Goal: Transaction & Acquisition: Purchase product/service

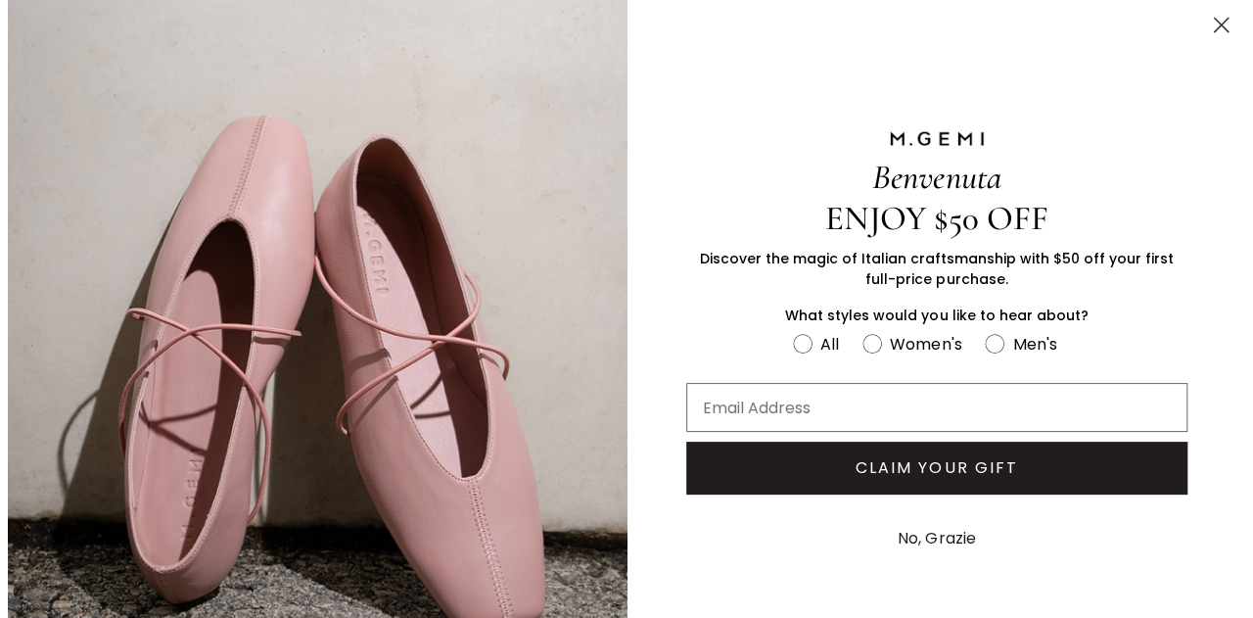
scroll to position [663, 0]
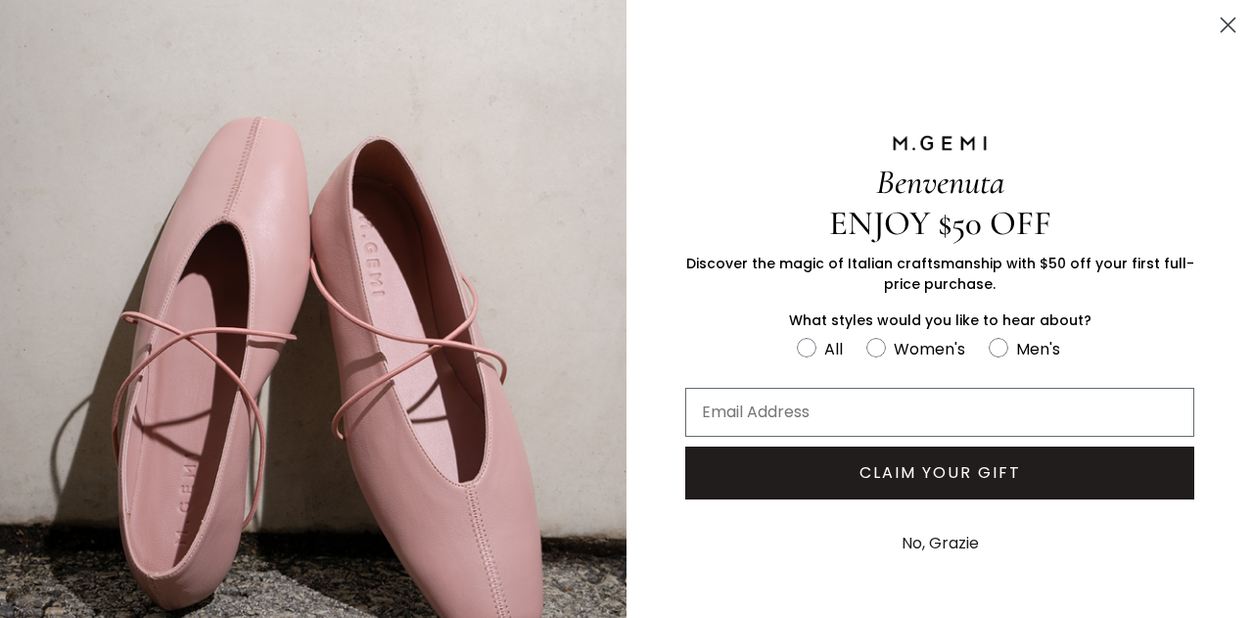
click at [1237, 10] on div "Benvenuta ENJOY $50 OFF Discover the magic of Italian craftsmanship with $50 of…" at bounding box center [939, 350] width 626 height 701
click at [1237, 17] on circle "Close dialog" at bounding box center [1228, 25] width 32 height 32
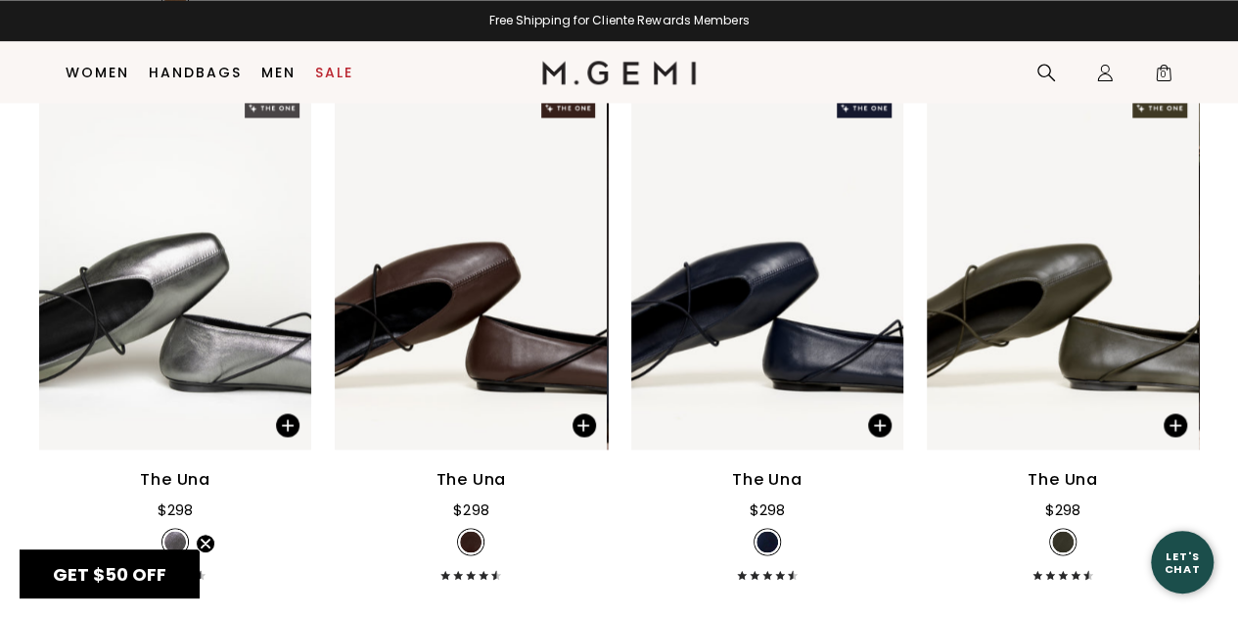
scroll to position [1437, 0]
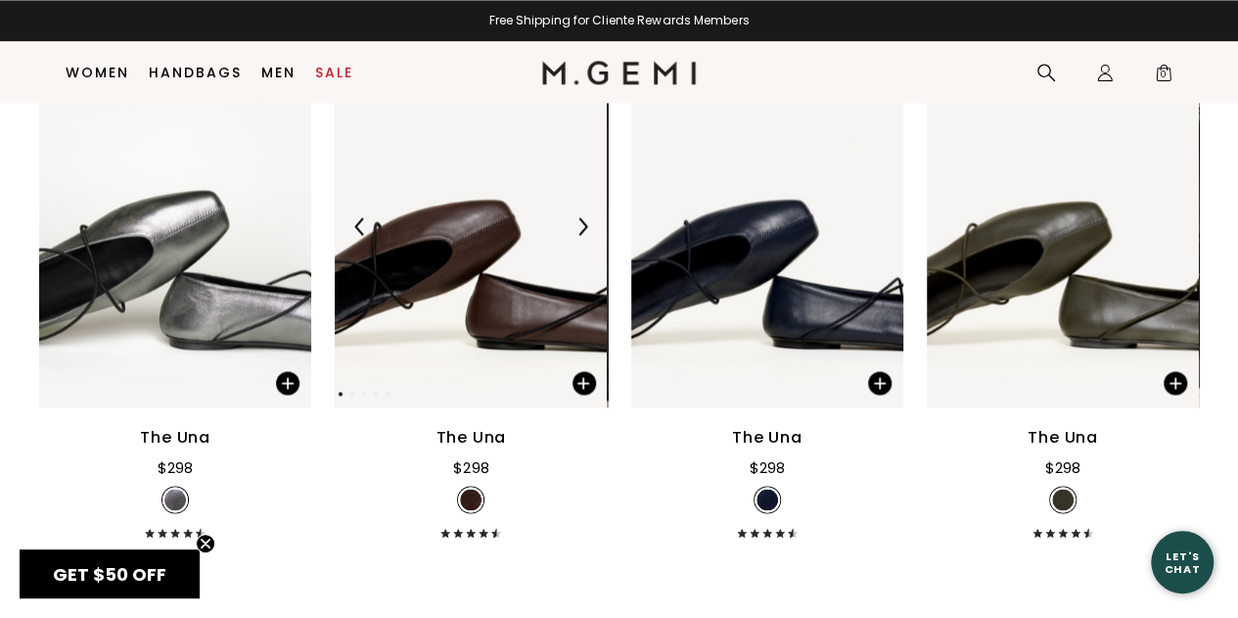
click at [576, 237] on div at bounding box center [582, 225] width 31 height 31
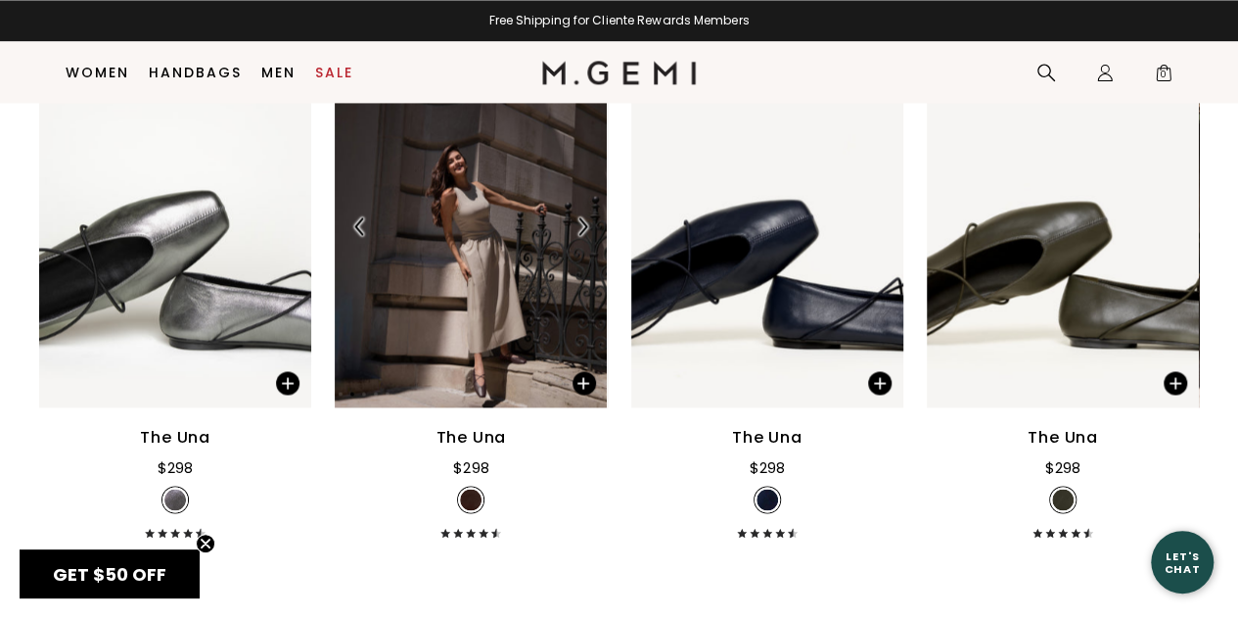
click at [360, 218] on img at bounding box center [360, 226] width 18 height 18
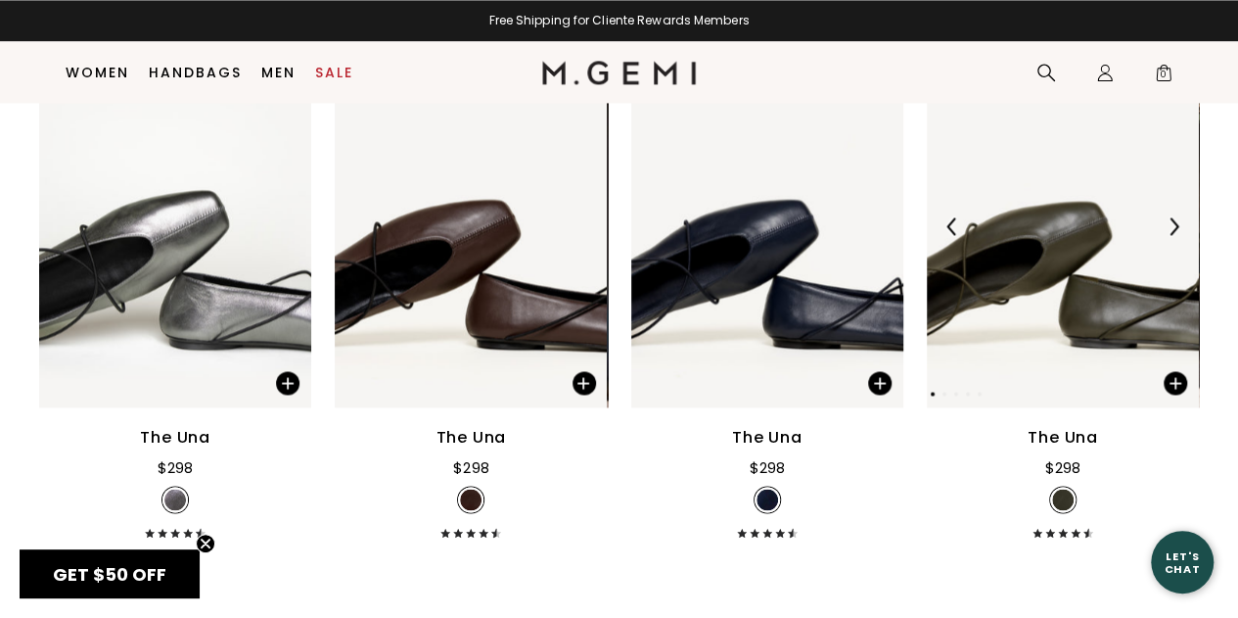
click at [1169, 232] on img at bounding box center [1174, 226] width 18 height 18
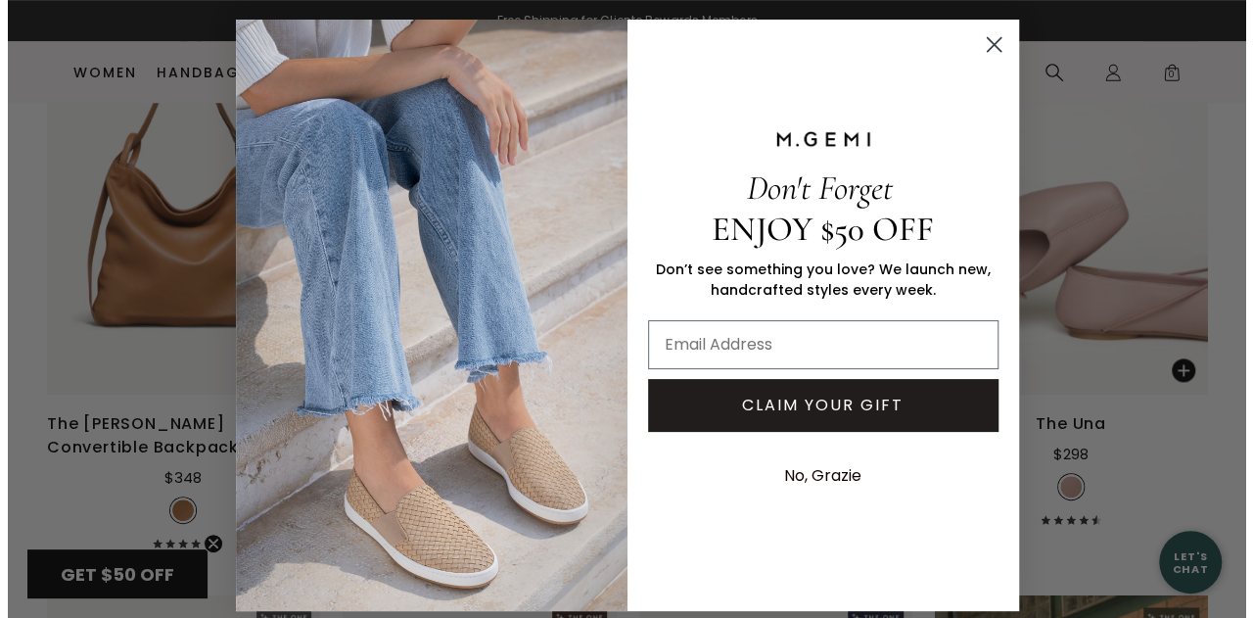
scroll to position [902, 0]
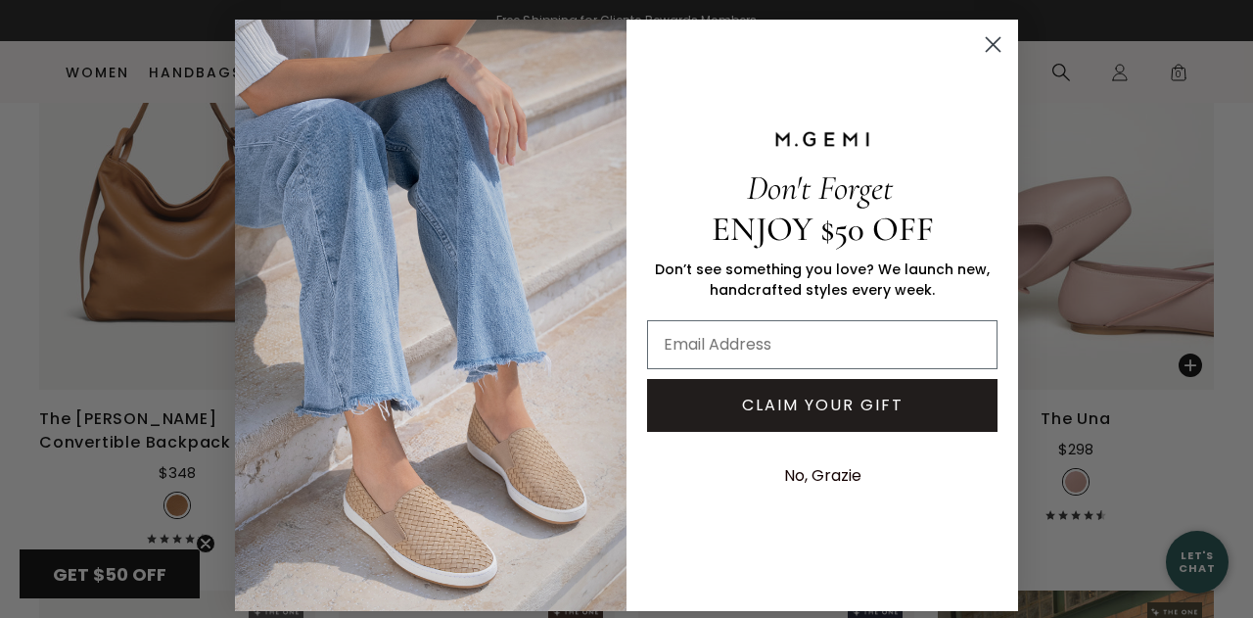
click at [985, 36] on circle "Close dialog" at bounding box center [993, 44] width 32 height 32
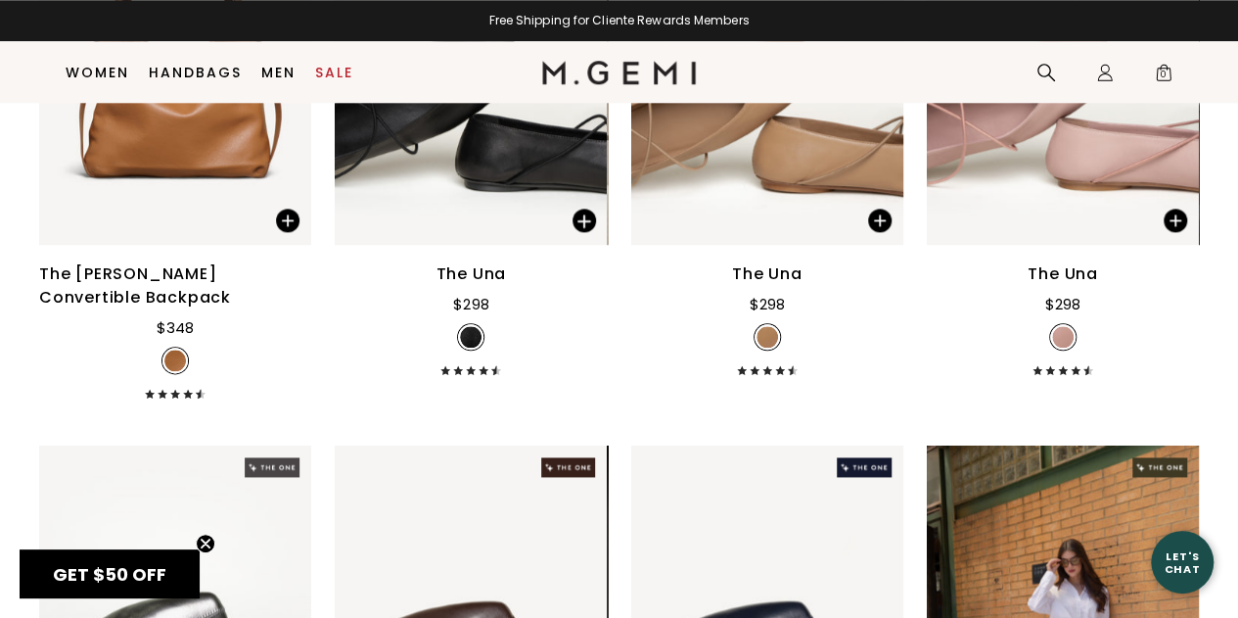
scroll to position [1073, 0]
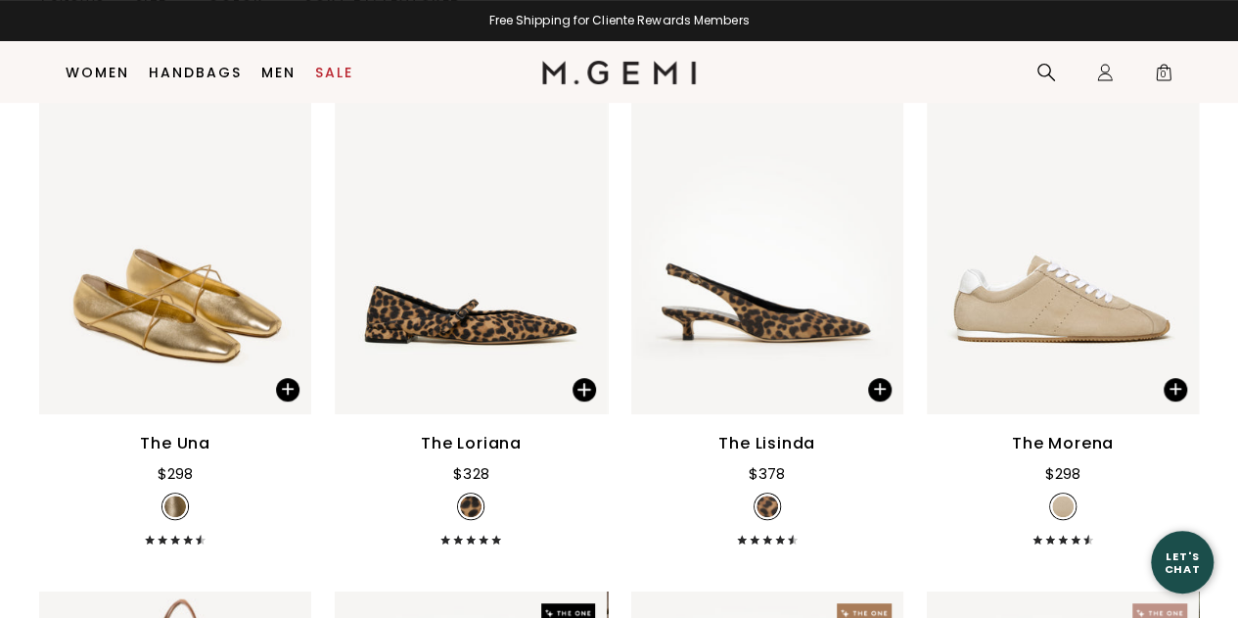
scroll to position [329, 0]
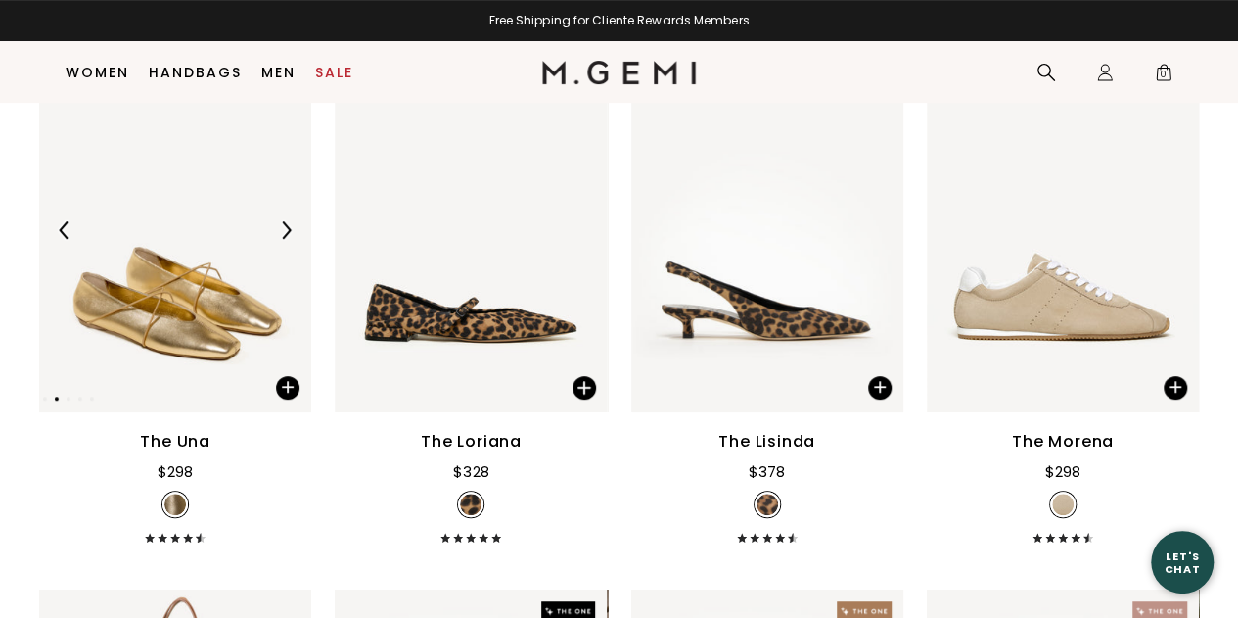
click at [229, 334] on img at bounding box center [175, 230] width 272 height 363
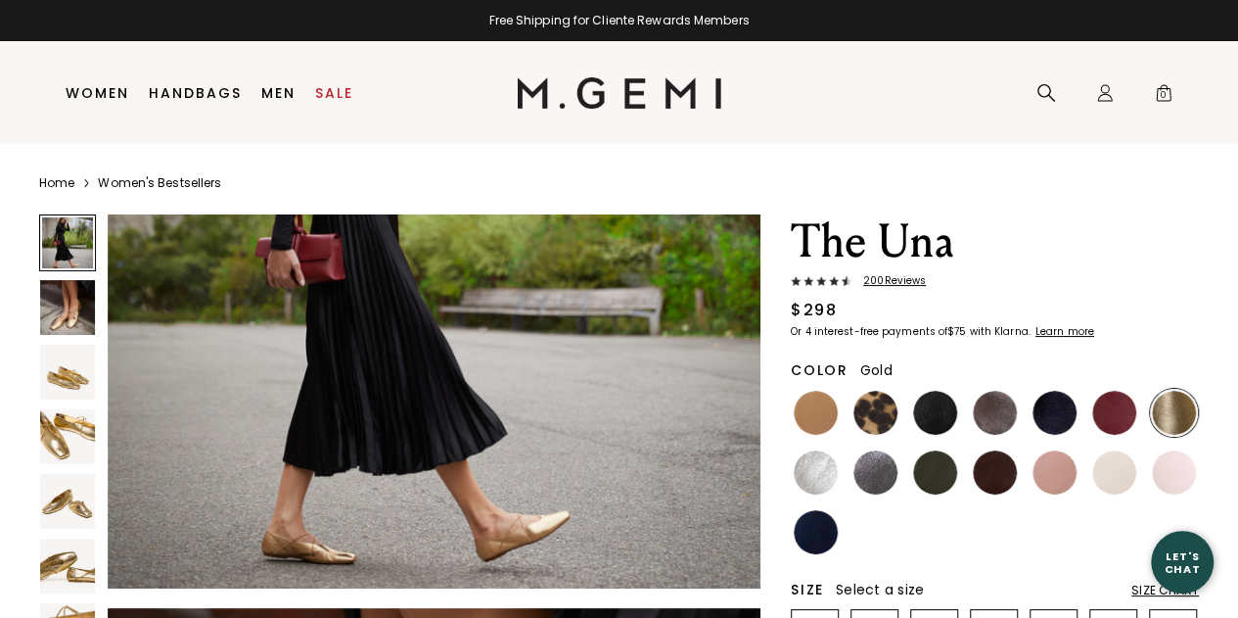
scroll to position [280, 0]
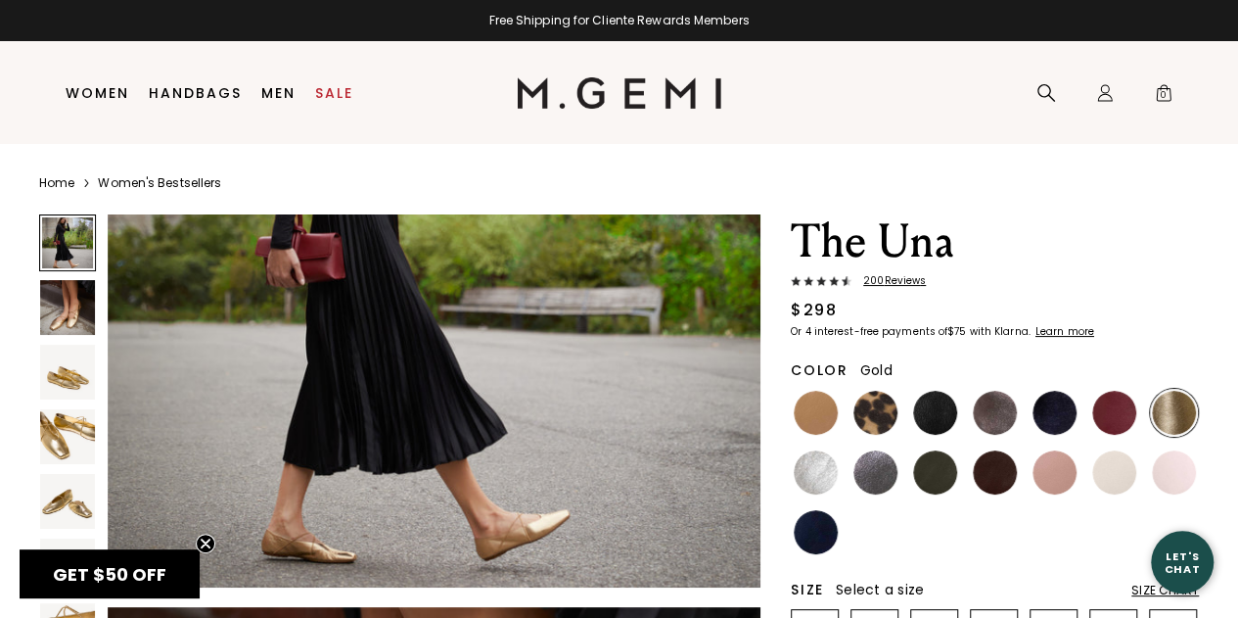
click at [76, 333] on img at bounding box center [67, 307] width 55 height 55
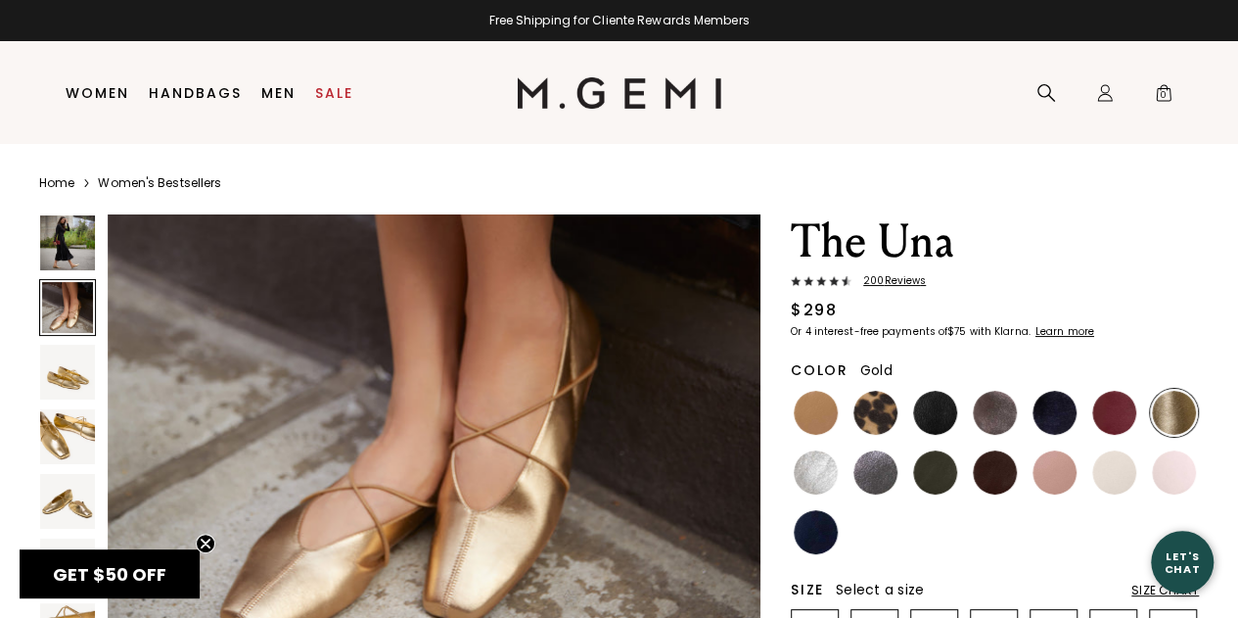
scroll to position [837, 0]
click at [873, 431] on img at bounding box center [876, 413] width 44 height 44
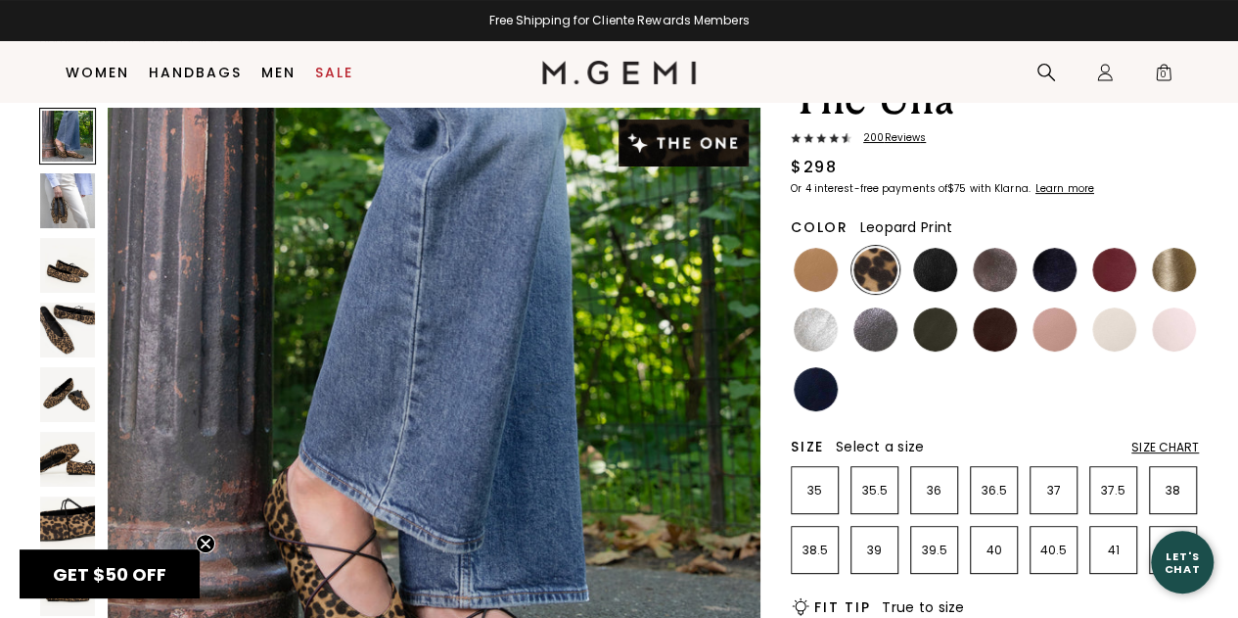
scroll to position [101, 0]
click at [882, 333] on img at bounding box center [876, 330] width 44 height 44
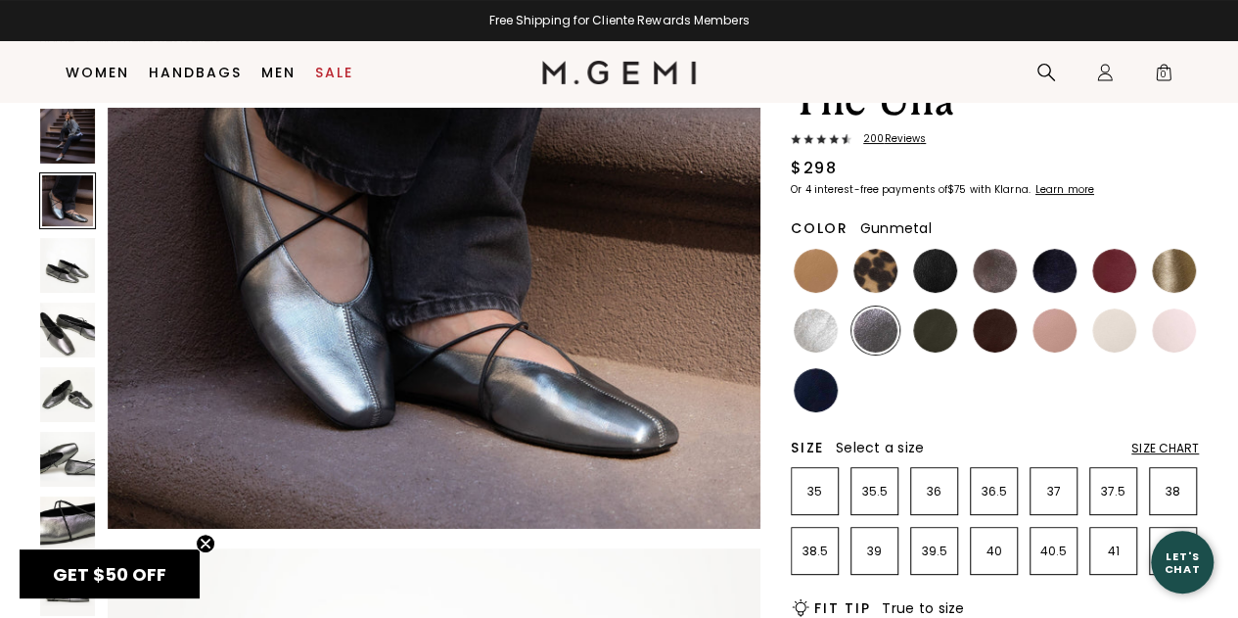
scroll to position [904, 0]
click at [1063, 266] on img at bounding box center [1055, 271] width 44 height 44
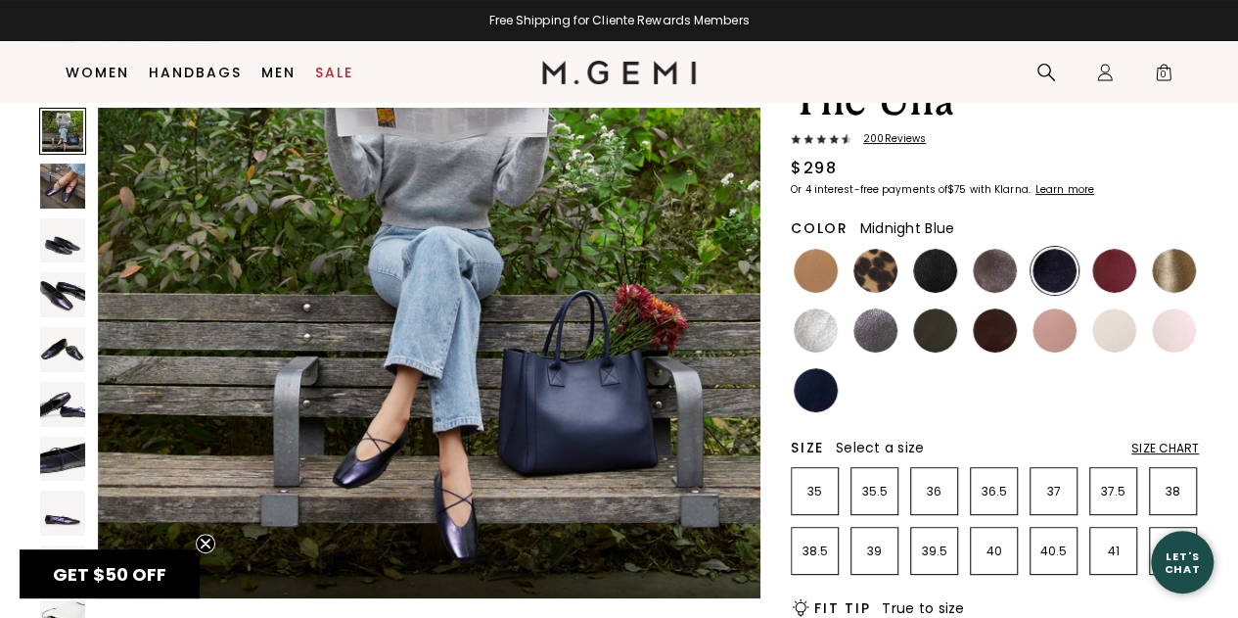
scroll to position [173, 0]
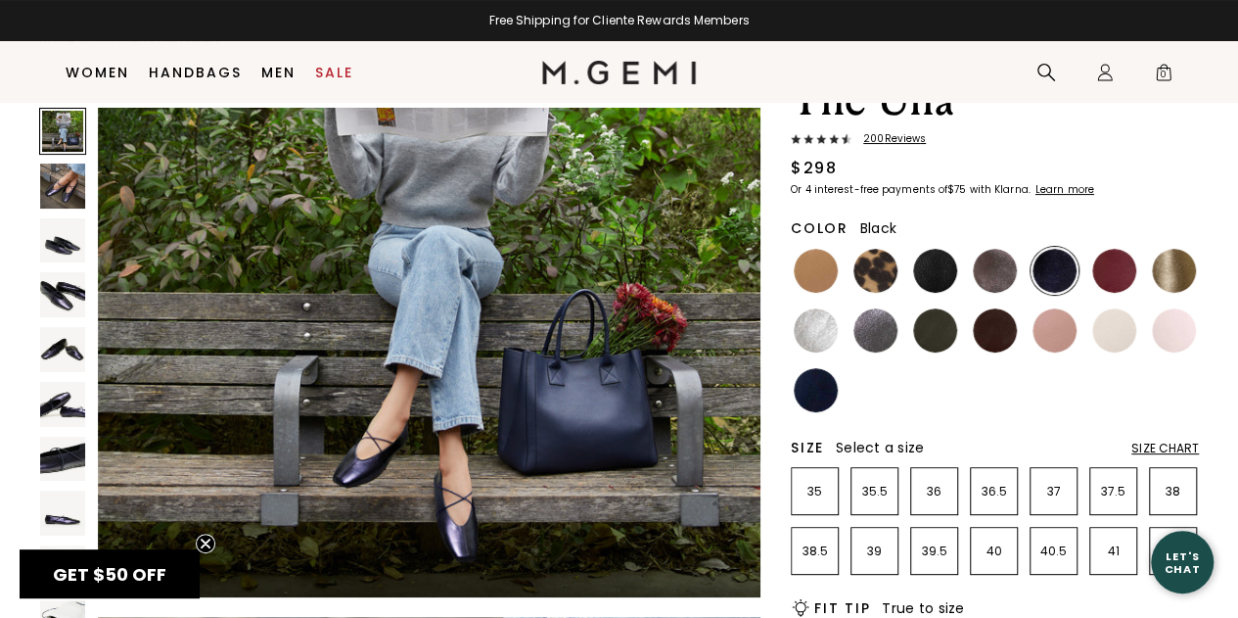
click at [940, 257] on img at bounding box center [935, 271] width 44 height 44
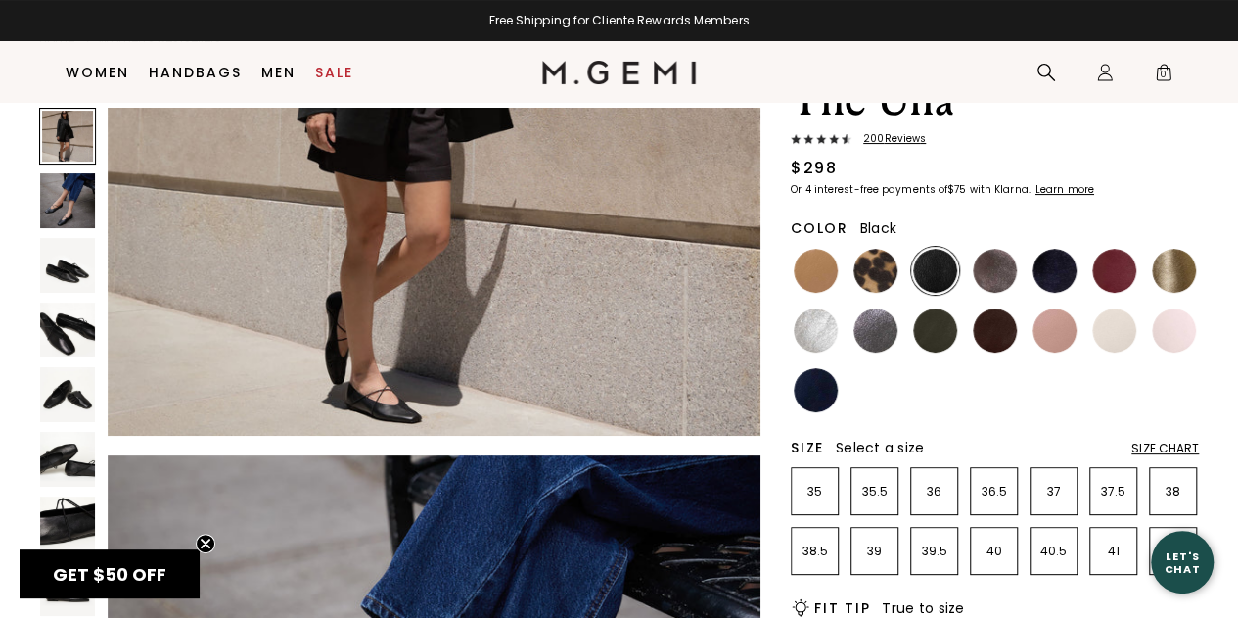
scroll to position [326, 0]
click at [950, 324] on img at bounding box center [935, 330] width 44 height 44
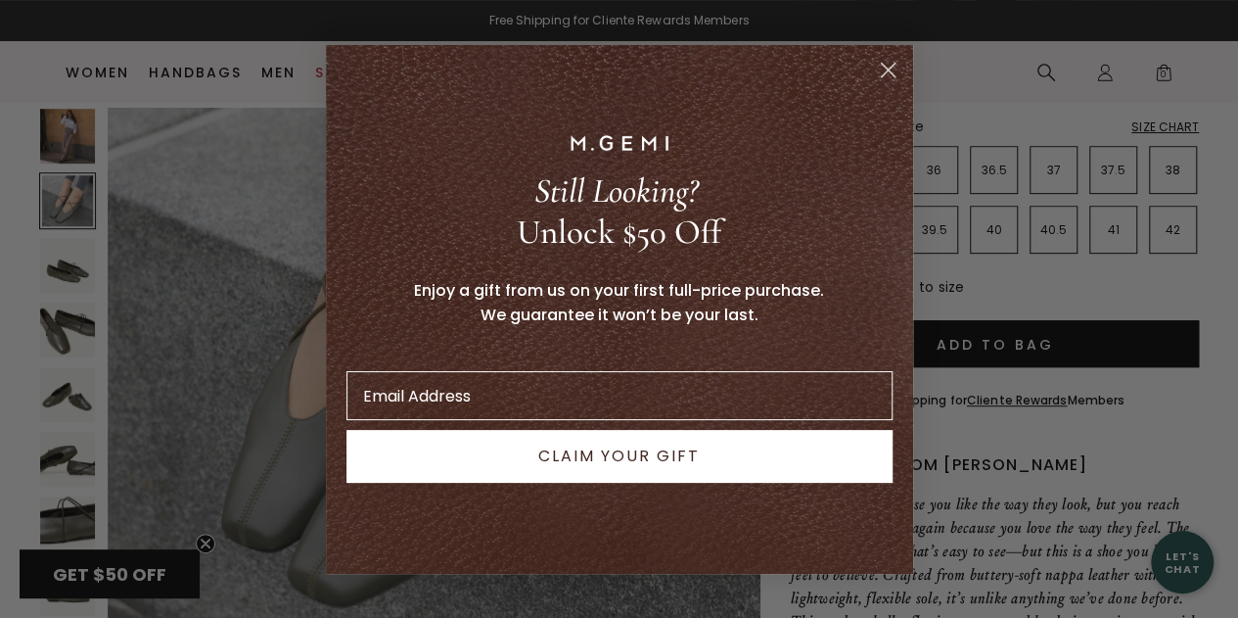
scroll to position [371, 0]
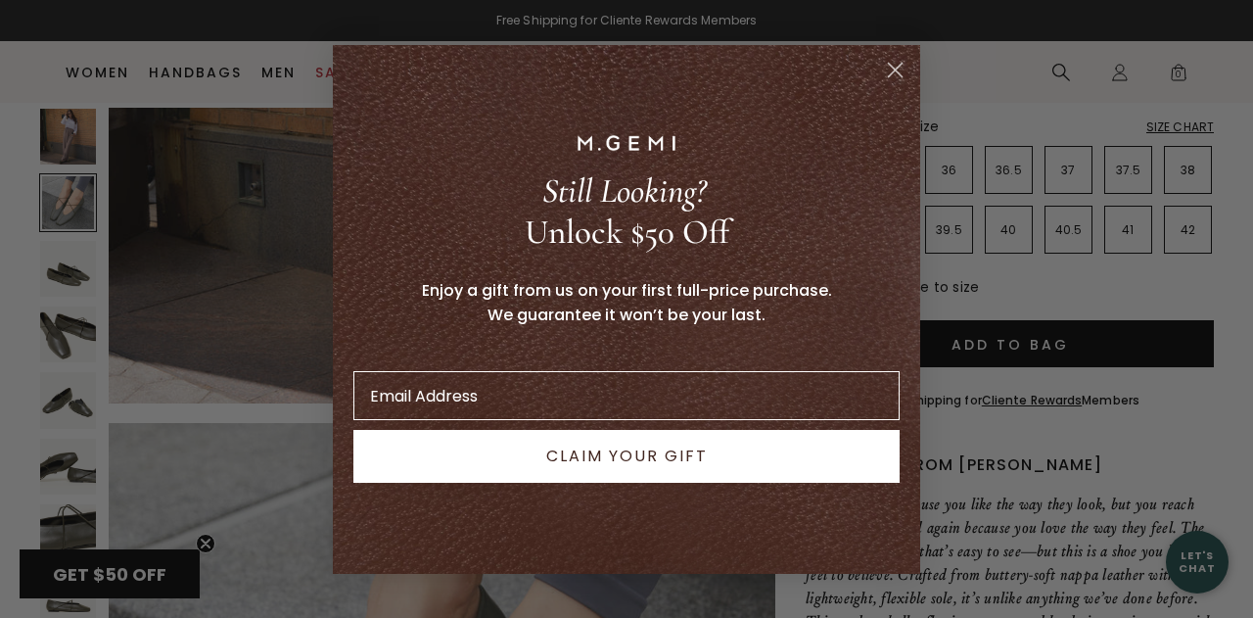
click at [895, 66] on circle "Close dialog" at bounding box center [895, 69] width 32 height 32
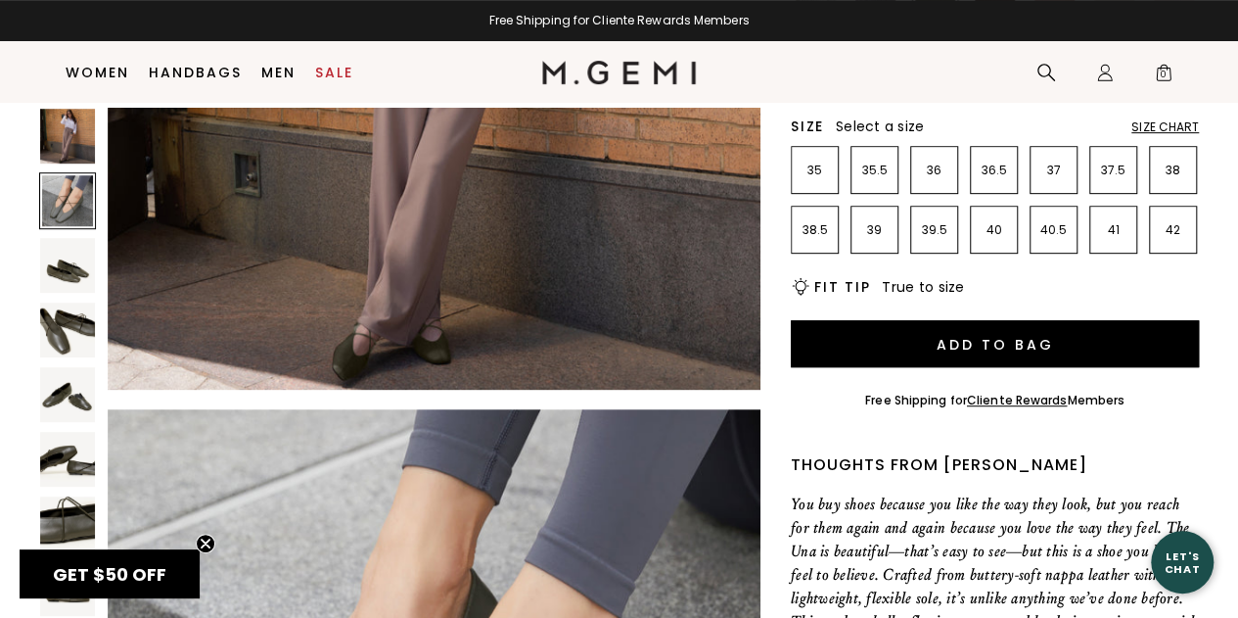
click at [53, 186] on div at bounding box center [67, 200] width 57 height 57
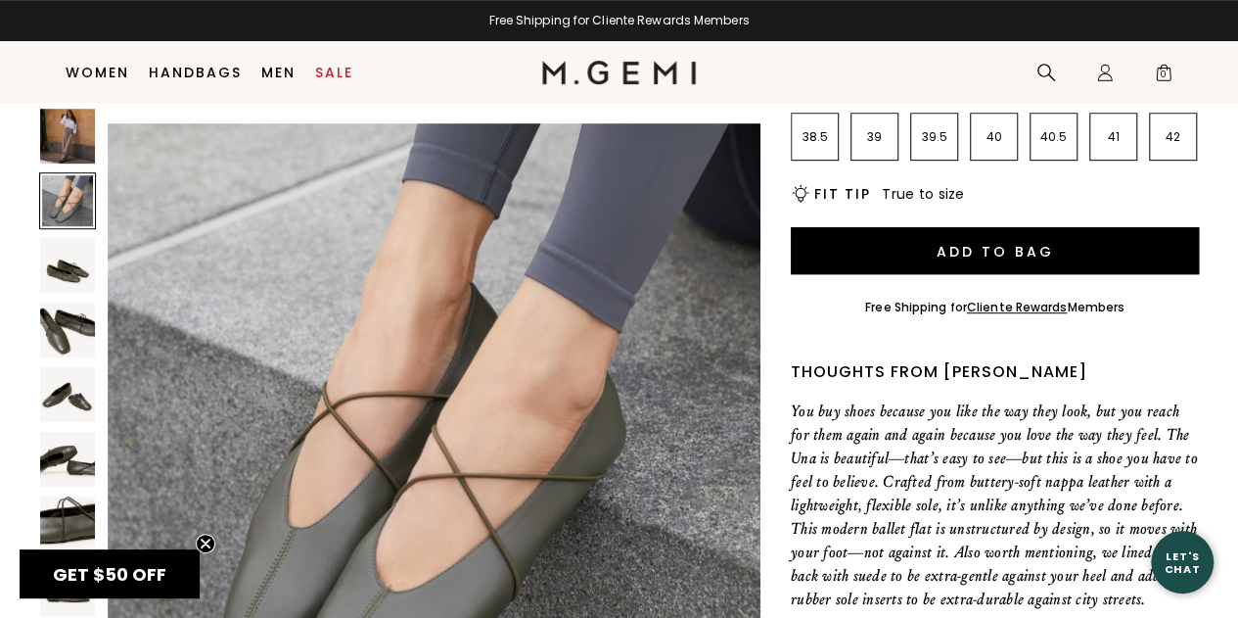
scroll to position [516, 0]
click at [72, 118] on img at bounding box center [67, 136] width 55 height 55
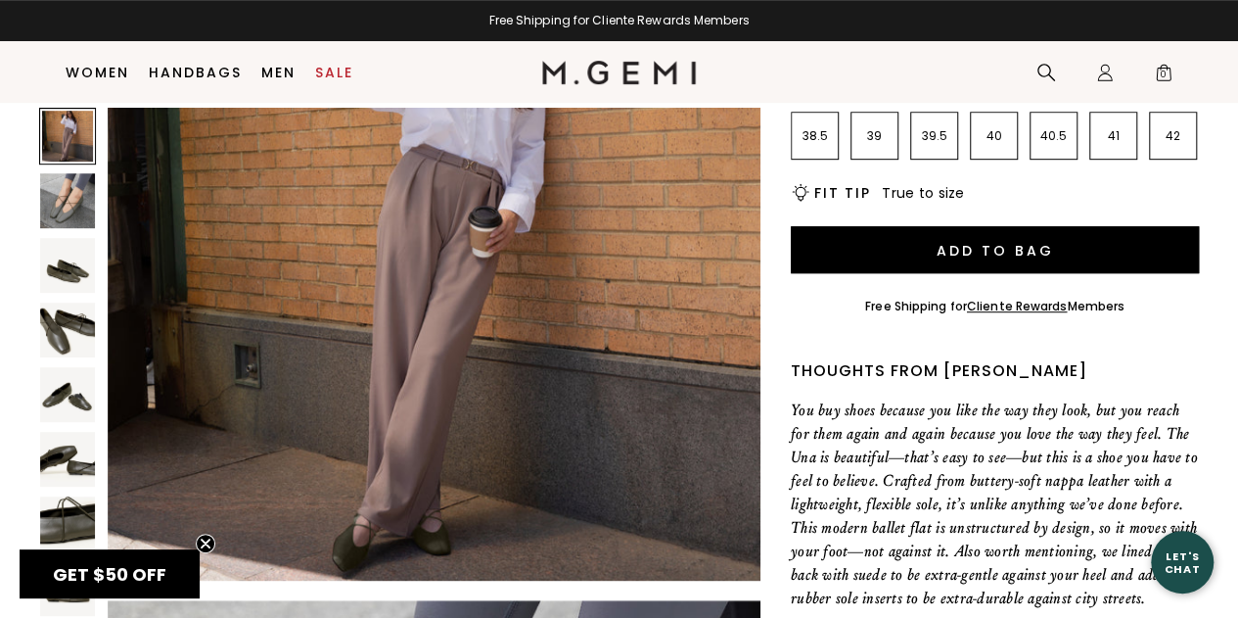
scroll to position [99, 0]
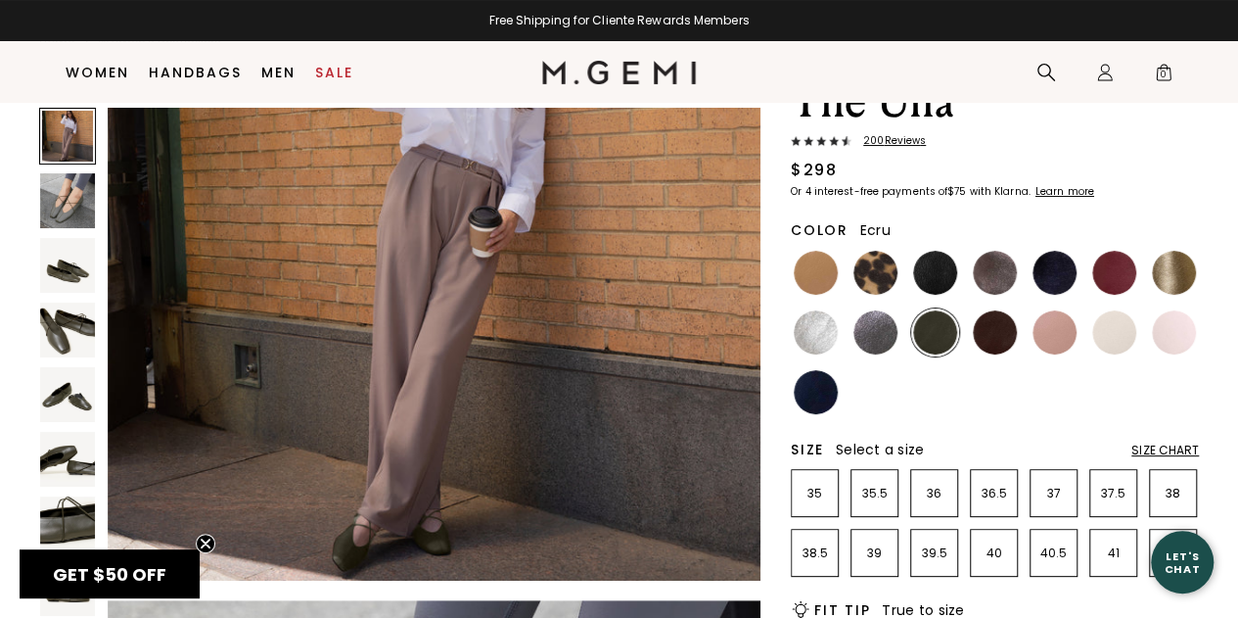
click at [1131, 329] on img at bounding box center [1114, 332] width 44 height 44
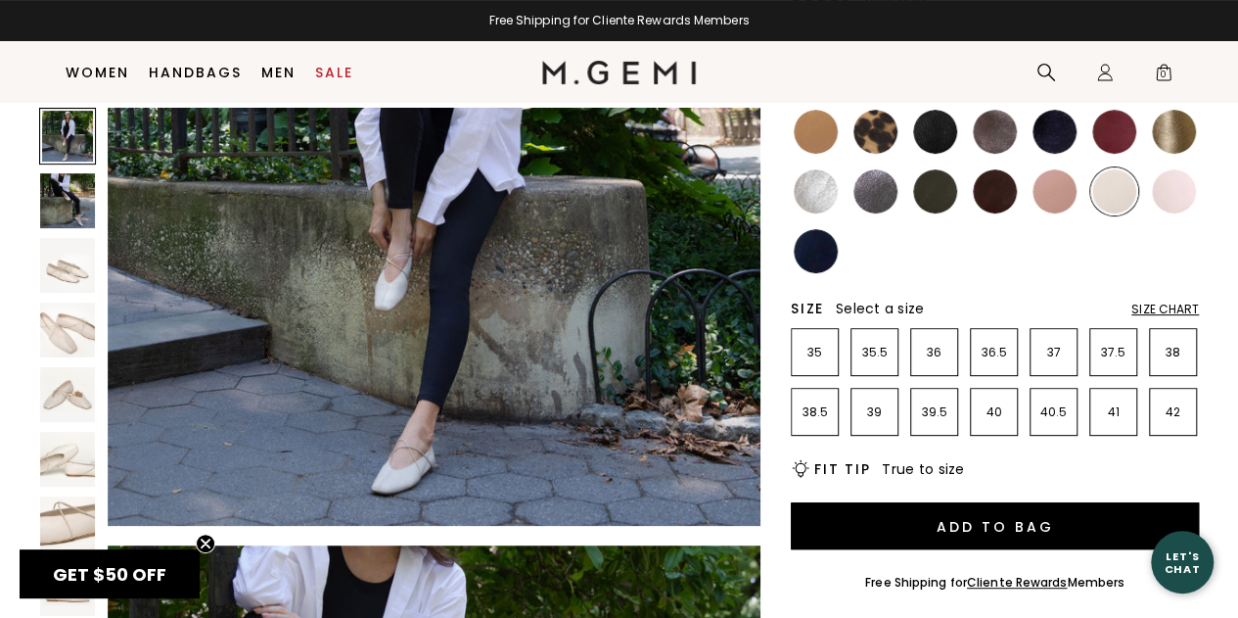
scroll to position [233, 0]
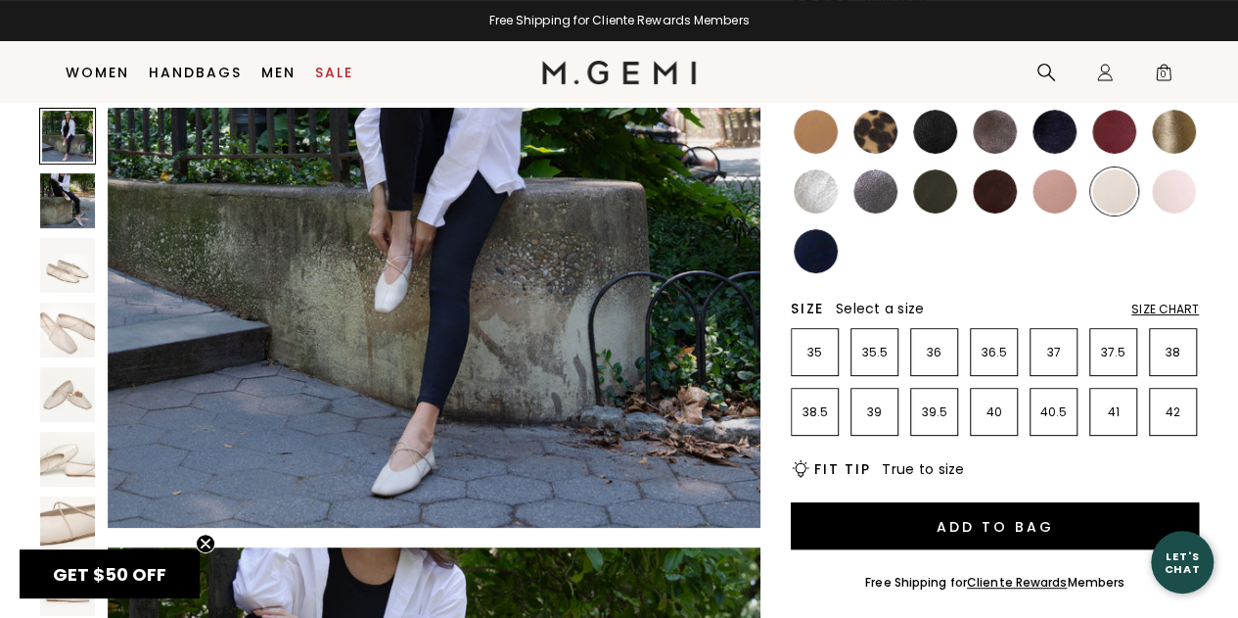
click at [1163, 315] on div "Size Chart" at bounding box center [1166, 309] width 68 height 16
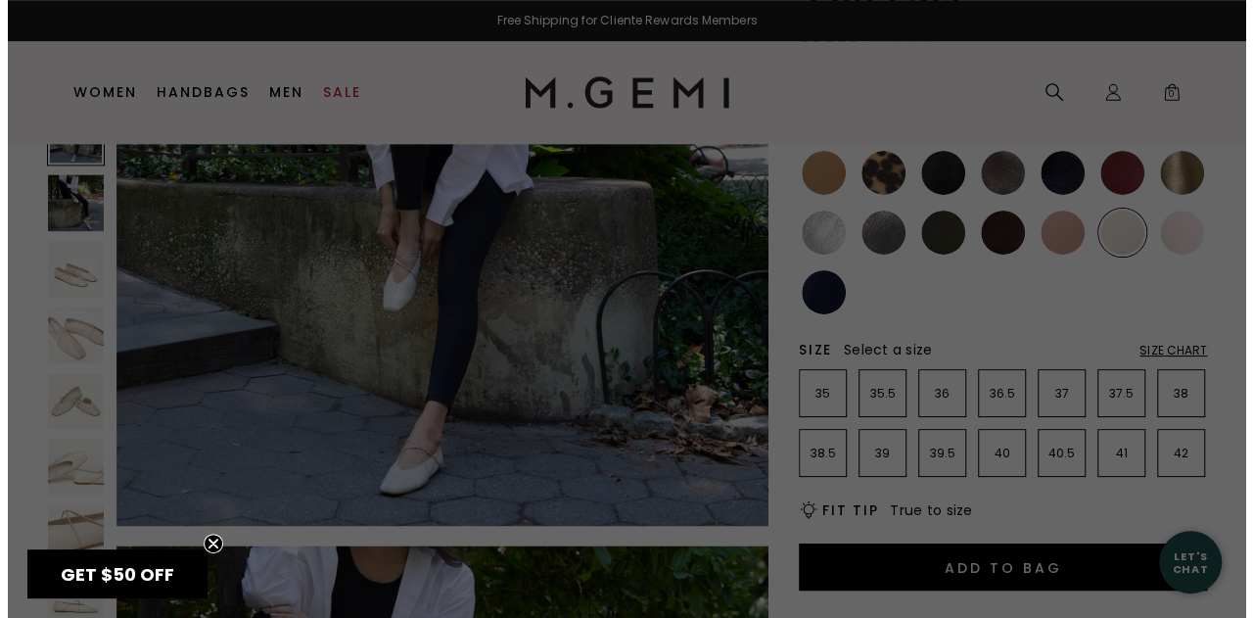
scroll to position [0, 0]
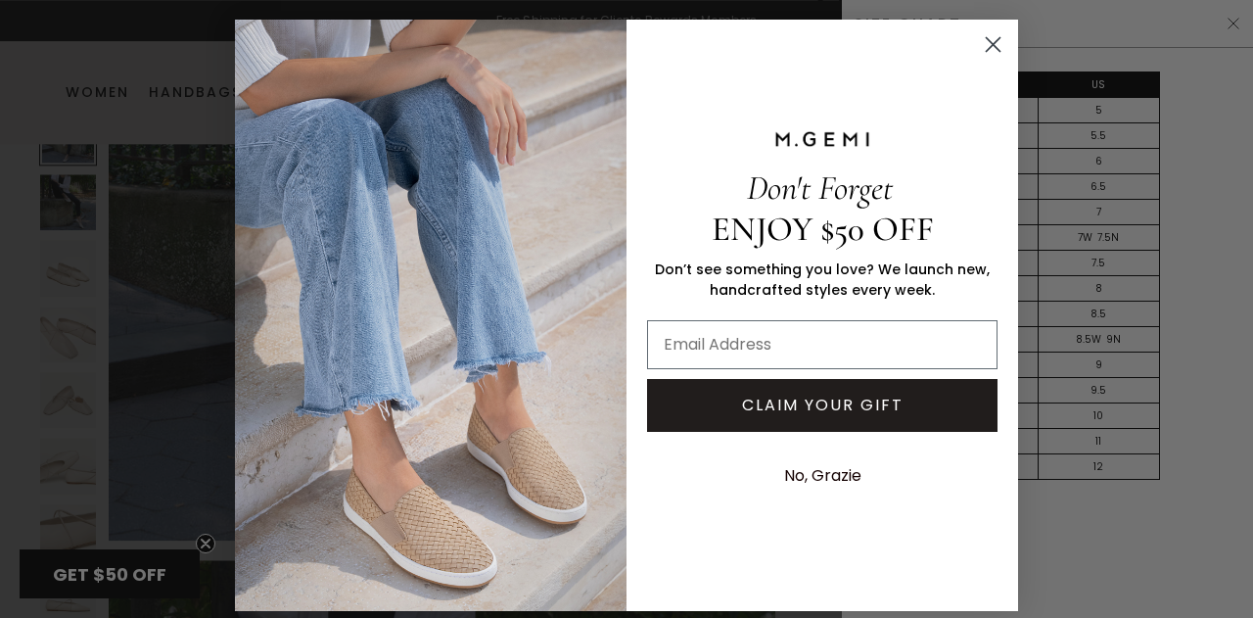
click at [976, 36] on icon "Close dialog" at bounding box center [993, 44] width 34 height 34
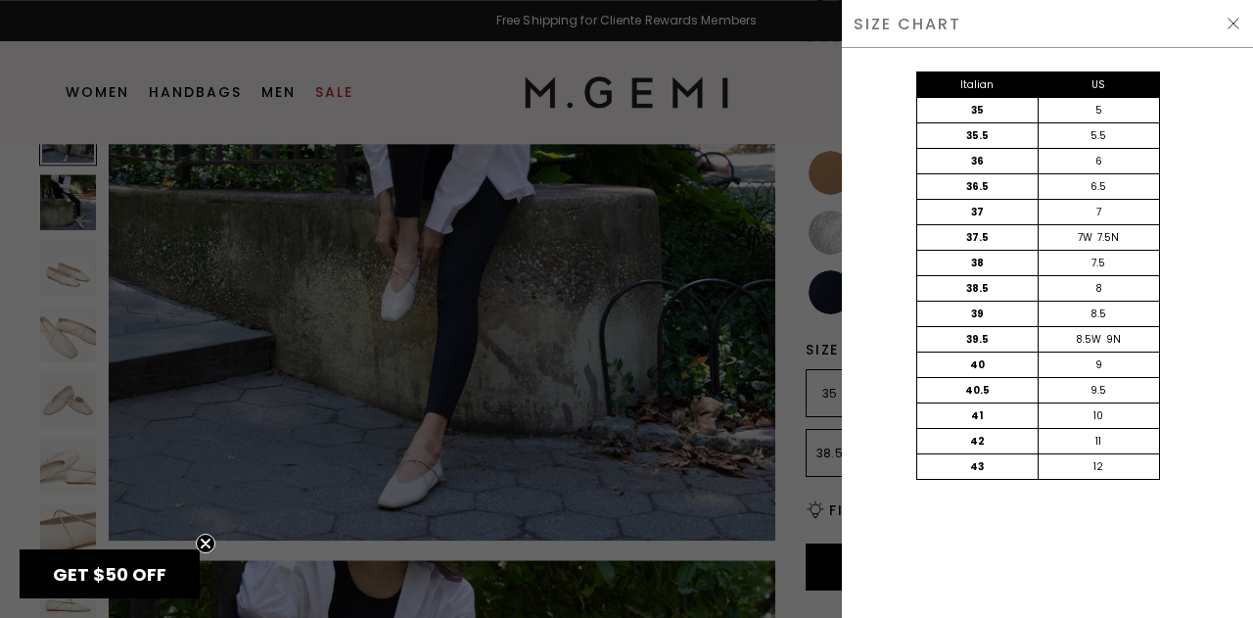
click at [1237, 24] on div "SIZE CHART" at bounding box center [1047, 24] width 411 height 48
click at [1227, 23] on img at bounding box center [1234, 24] width 16 height 16
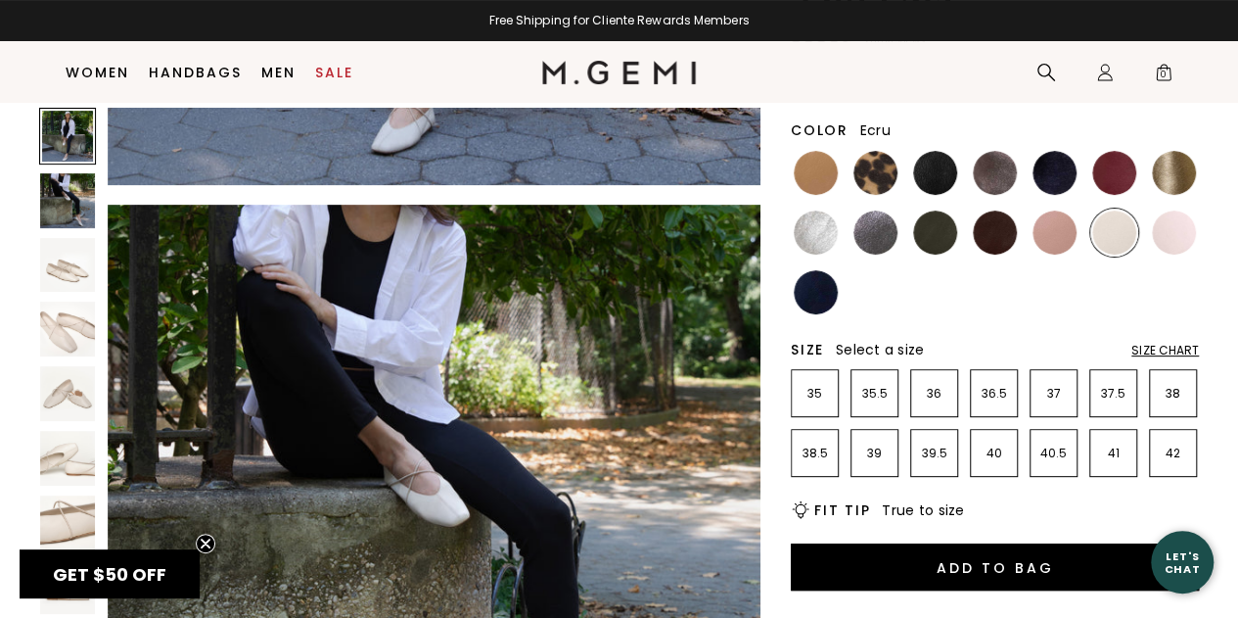
scroll to position [750, 0]
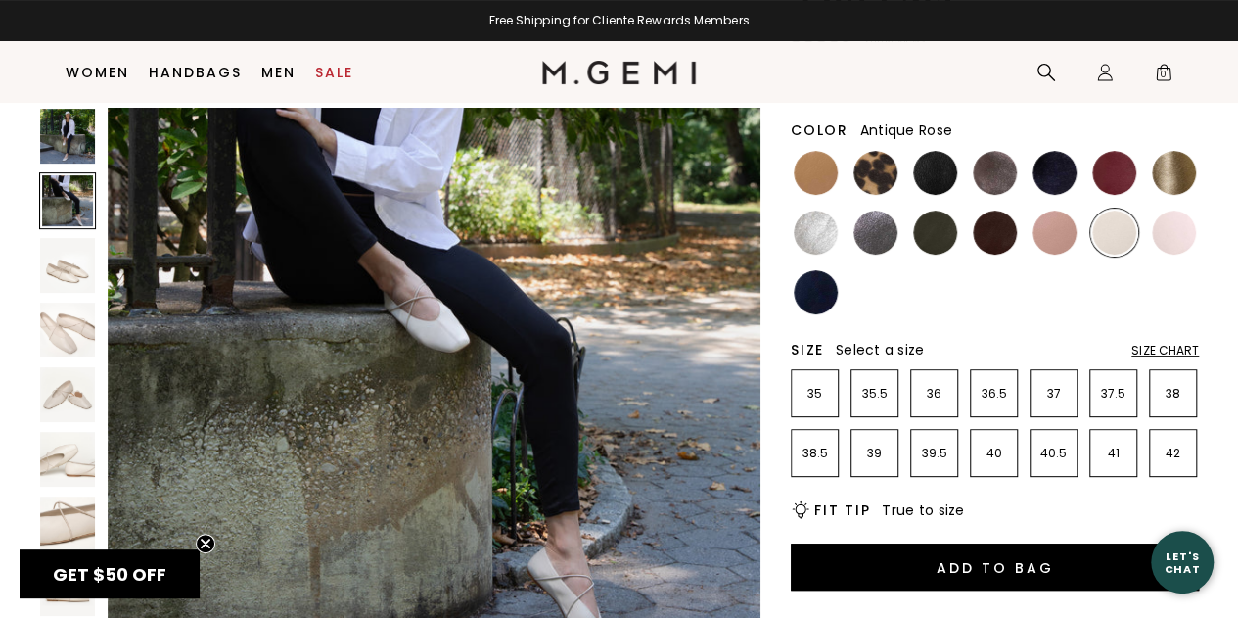
click at [1069, 221] on img at bounding box center [1055, 232] width 44 height 44
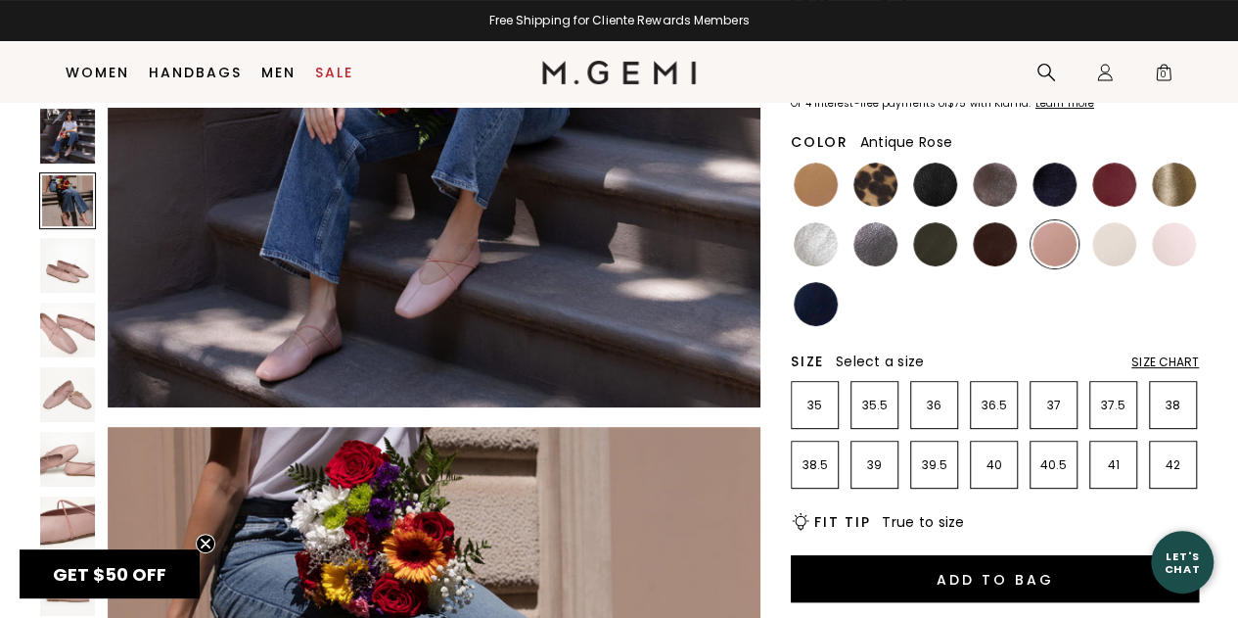
scroll to position [354, 0]
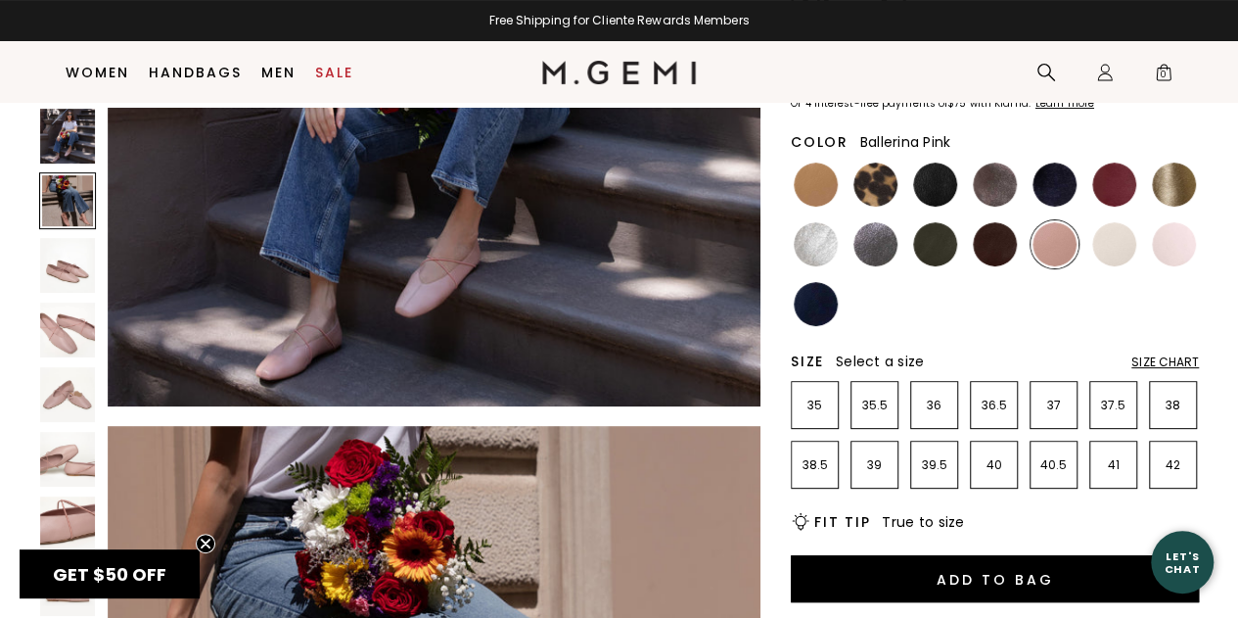
click at [1187, 249] on img at bounding box center [1174, 244] width 44 height 44
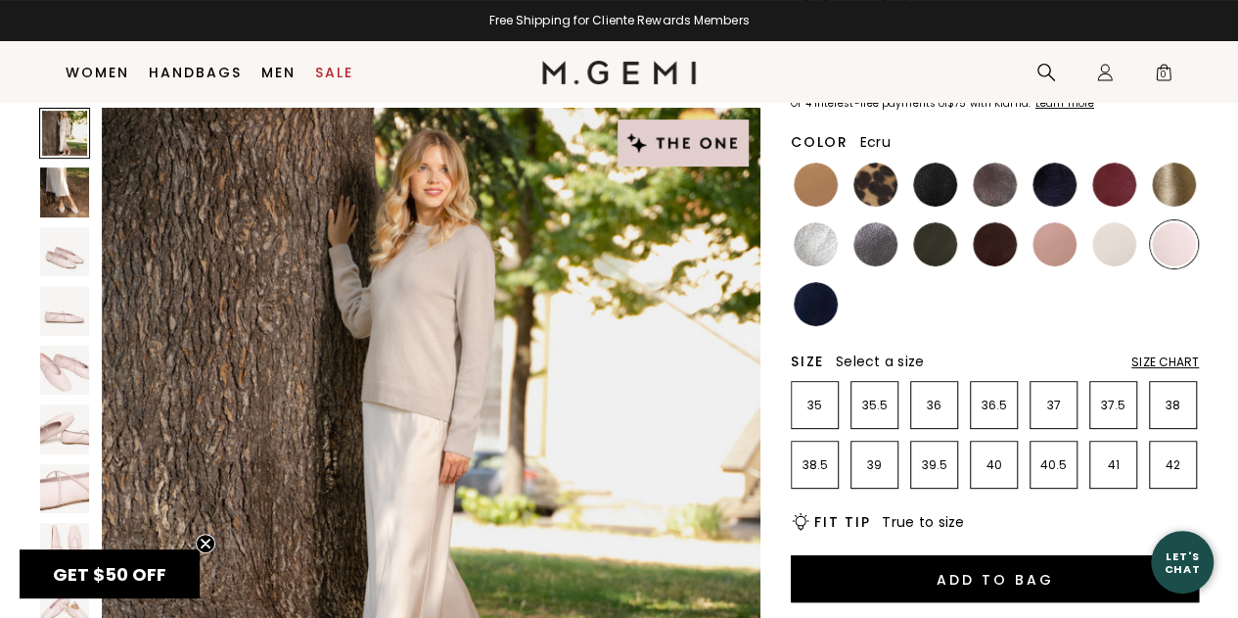
click at [1104, 257] on img at bounding box center [1114, 244] width 44 height 44
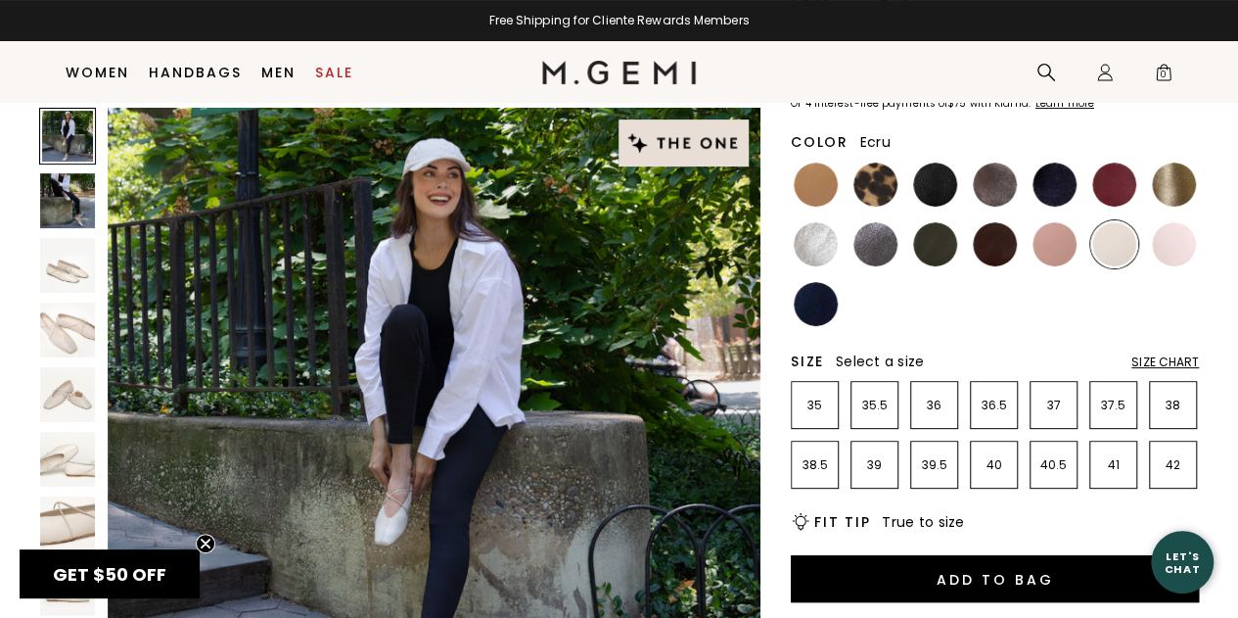
scroll to position [270, 0]
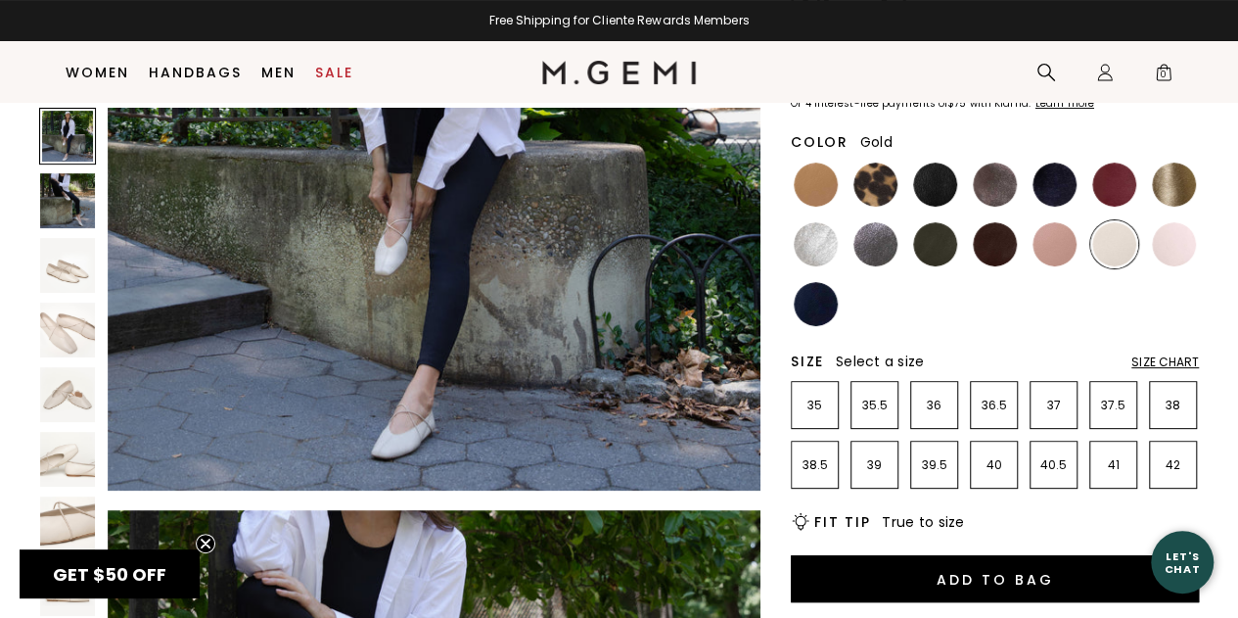
click at [1173, 185] on img at bounding box center [1174, 184] width 44 height 44
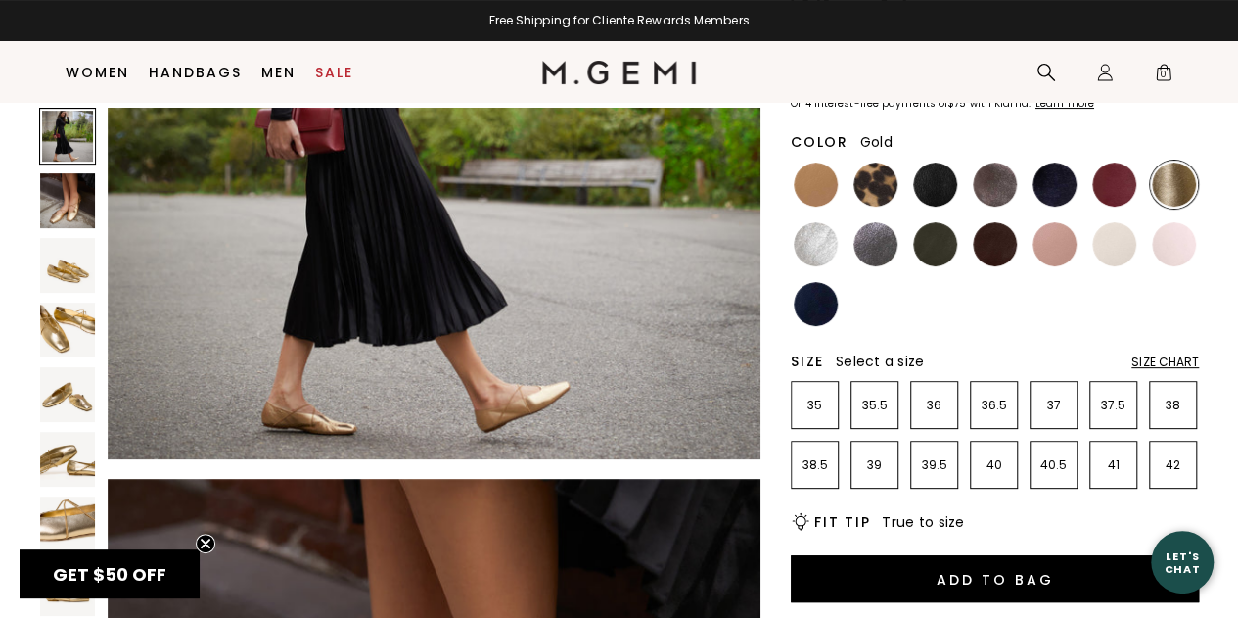
scroll to position [696, 0]
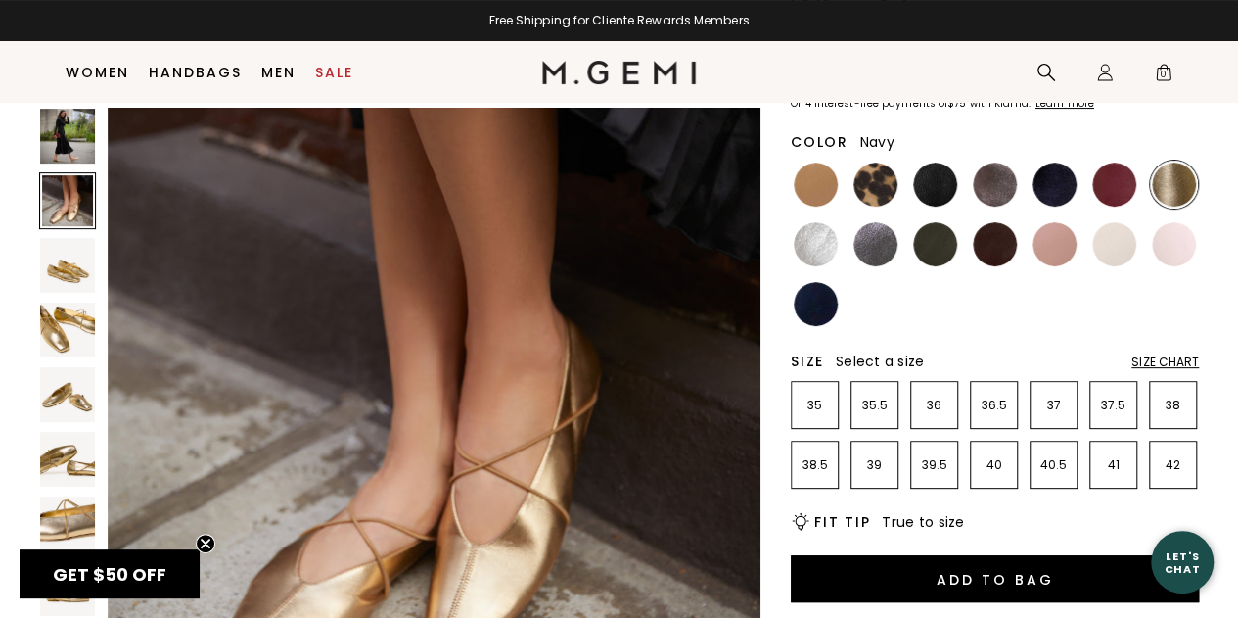
click at [814, 318] on img at bounding box center [816, 304] width 44 height 44
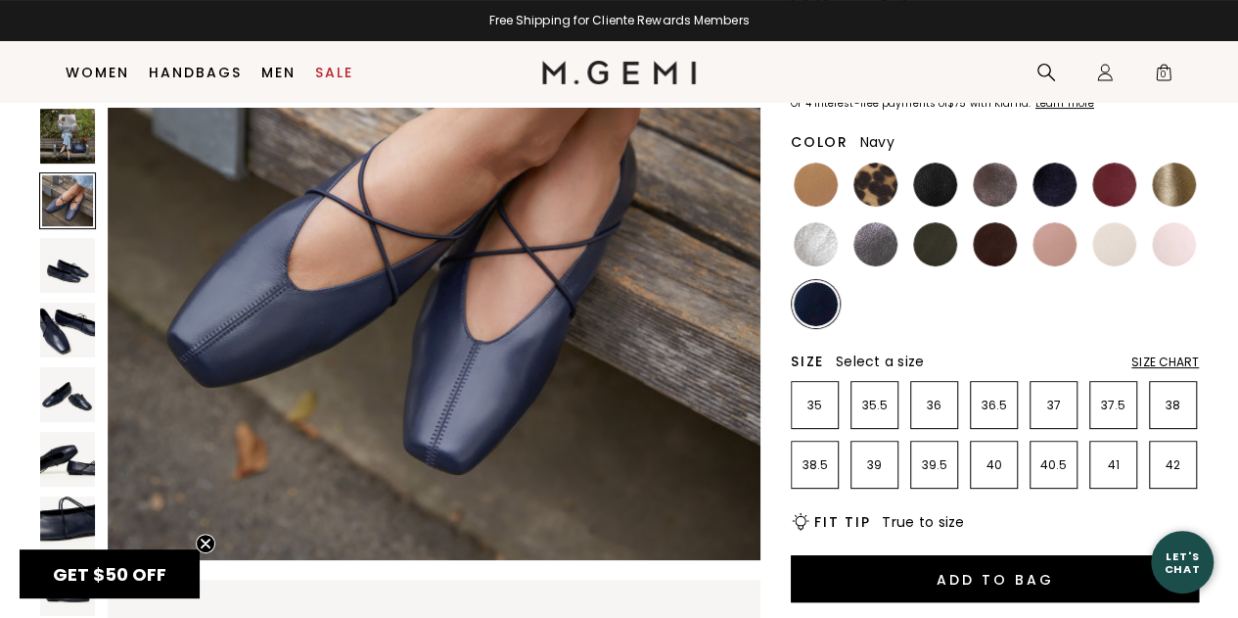
scroll to position [874, 0]
click at [840, 230] on ul at bounding box center [995, 244] width 408 height 167
click at [816, 244] on img at bounding box center [816, 244] width 44 height 44
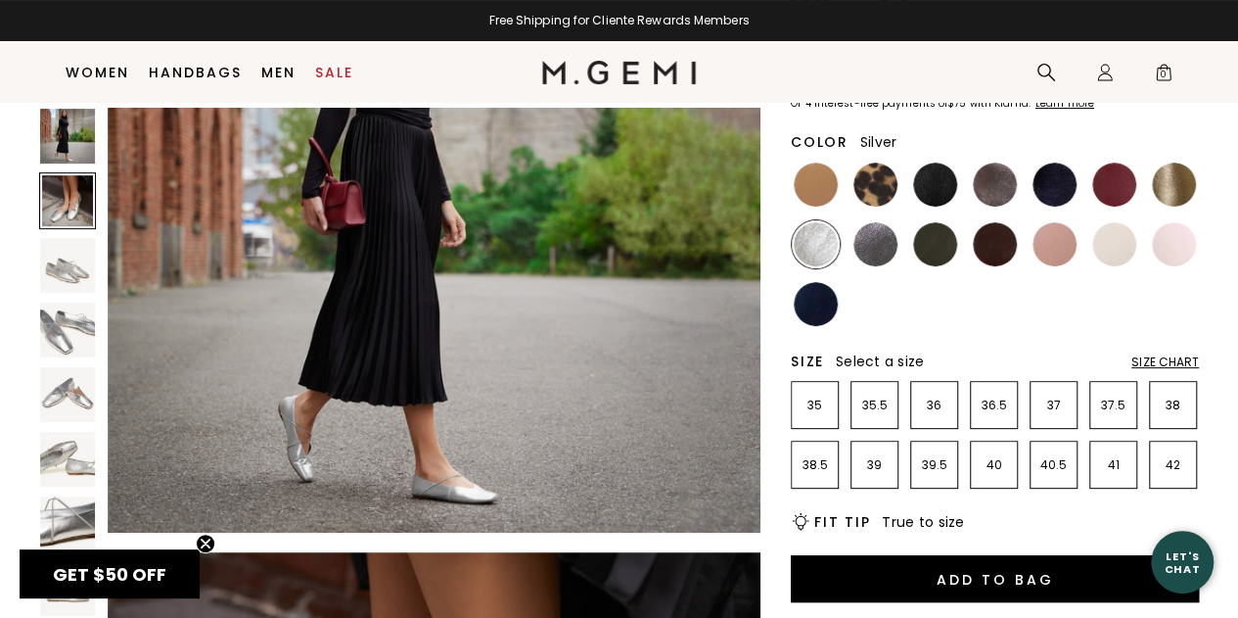
scroll to position [172, 0]
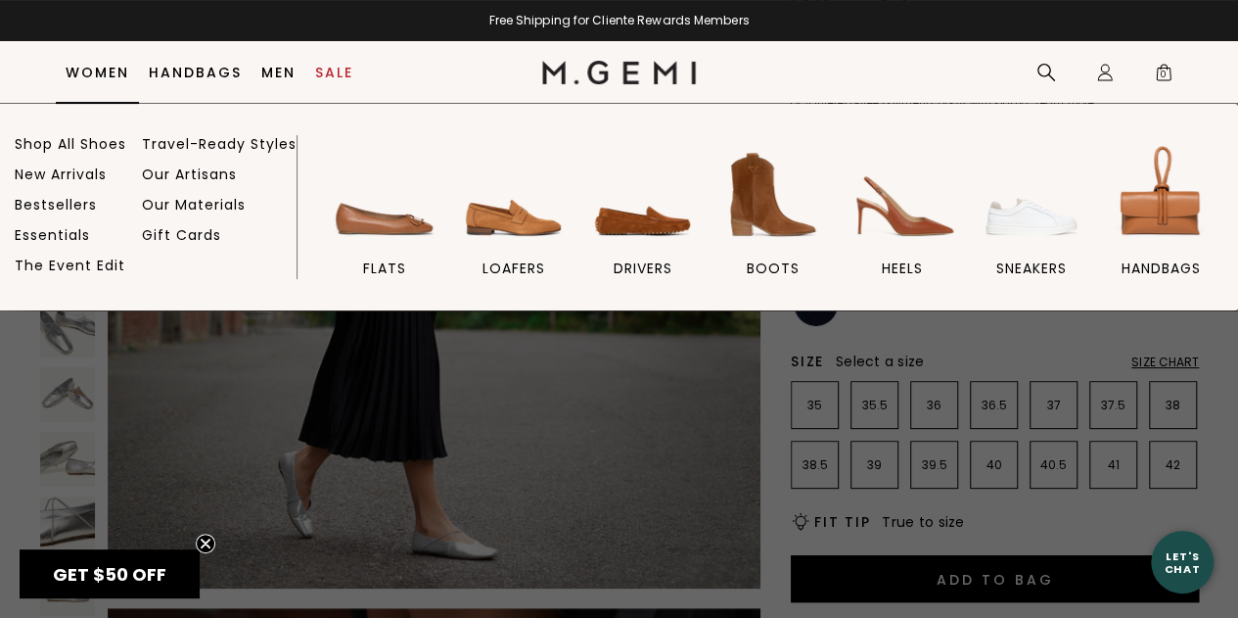
click at [93, 75] on link "Women" at bounding box center [98, 73] width 64 height 16
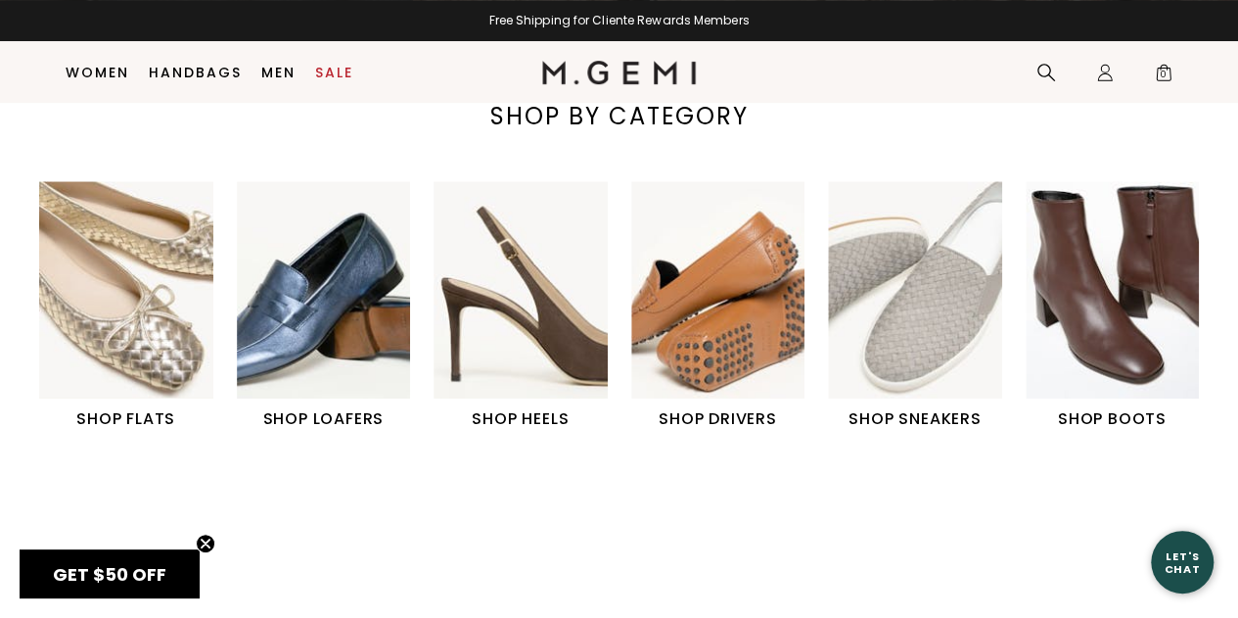
click at [328, 315] on img "2 / 6" at bounding box center [324, 289] width 174 height 217
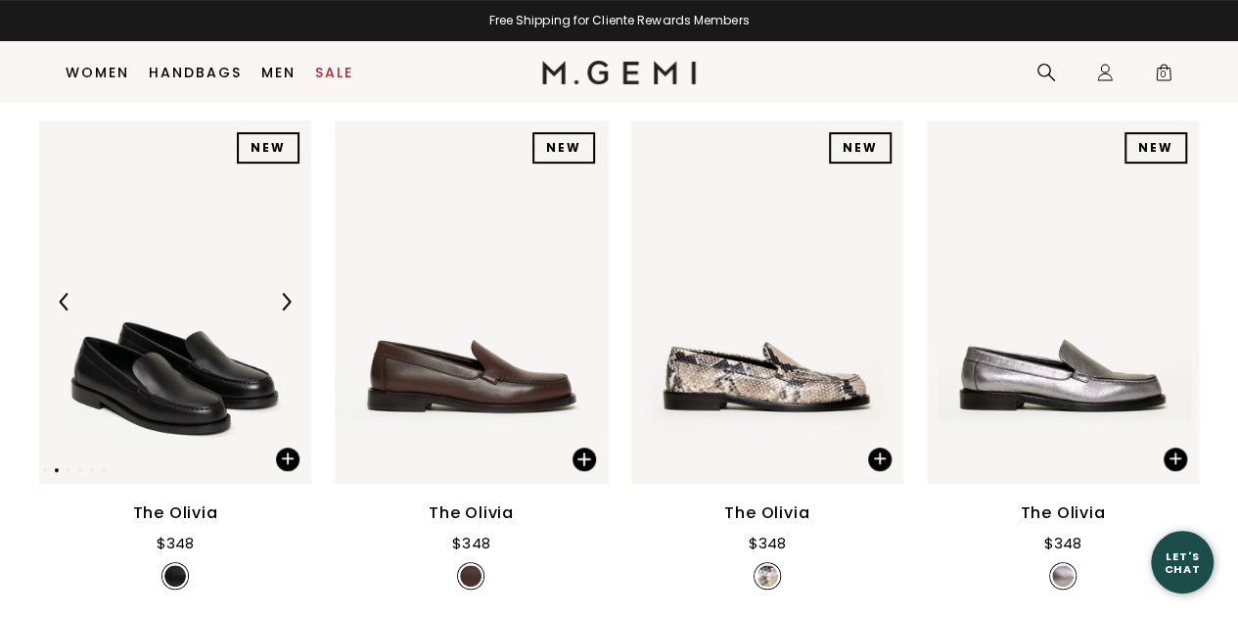
click at [278, 293] on img at bounding box center [286, 302] width 18 height 18
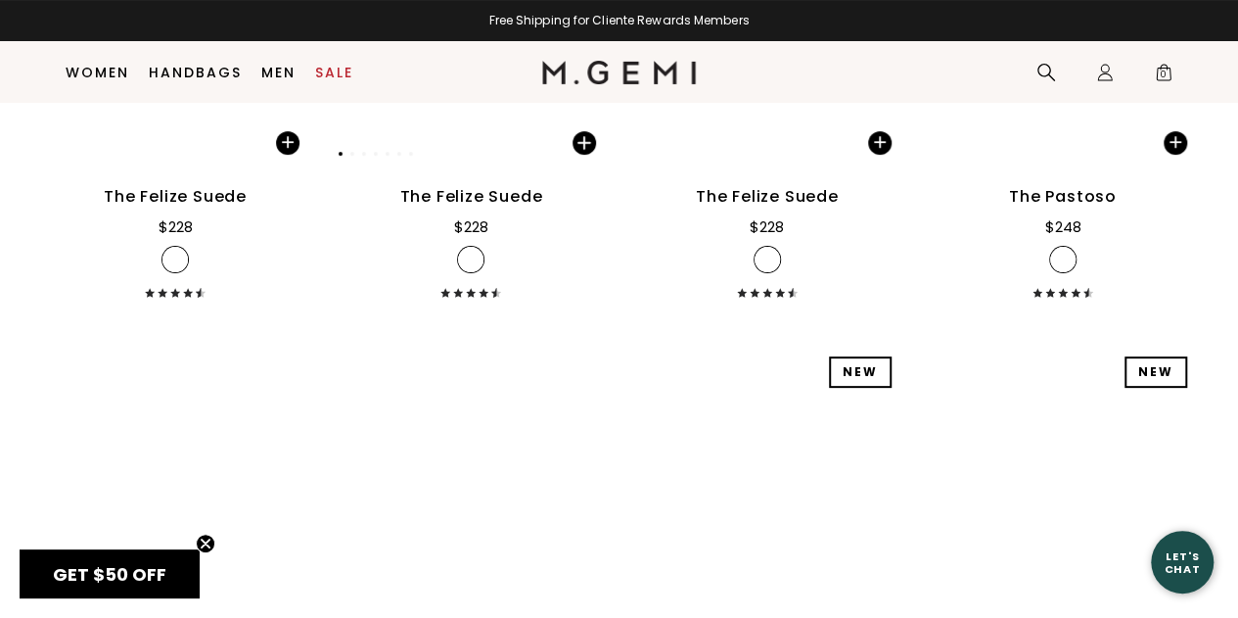
scroll to position [3822, 0]
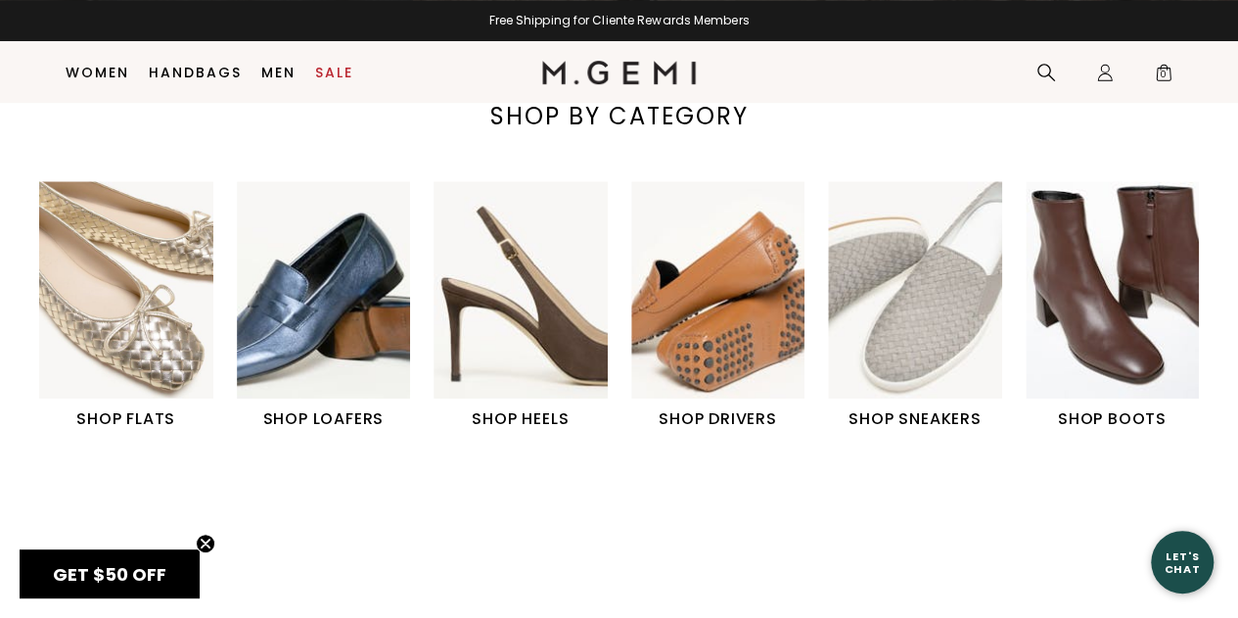
click at [1173, 293] on img "6 / 6" at bounding box center [1113, 289] width 174 height 217
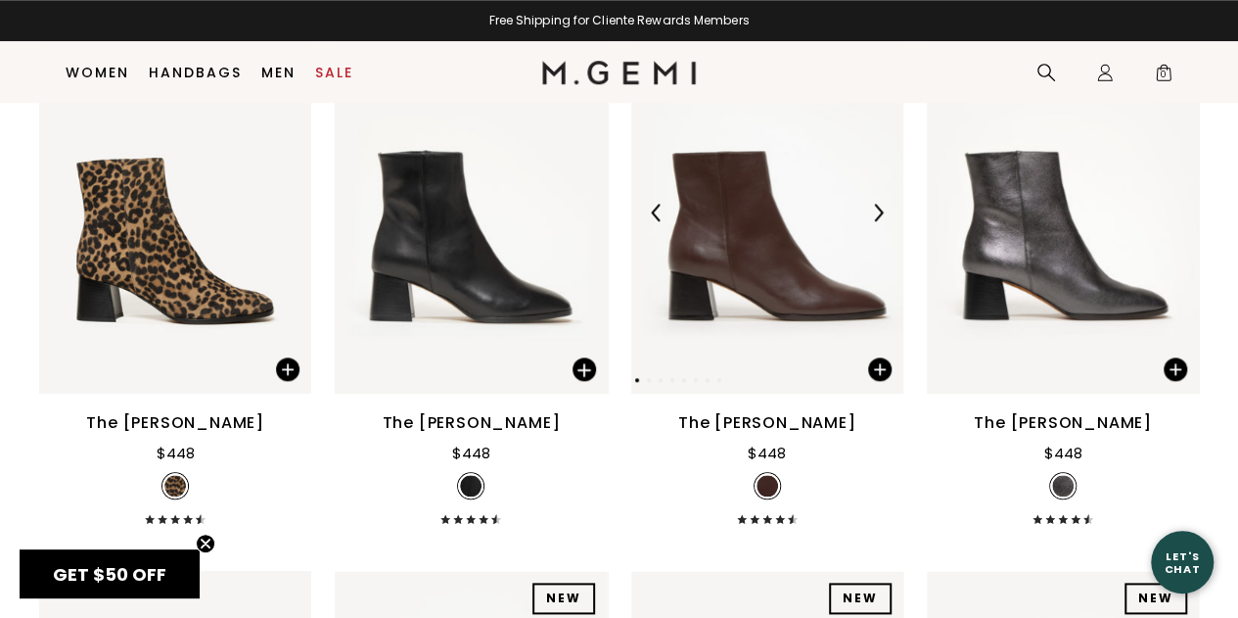
click at [875, 215] on img at bounding box center [878, 213] width 18 height 18
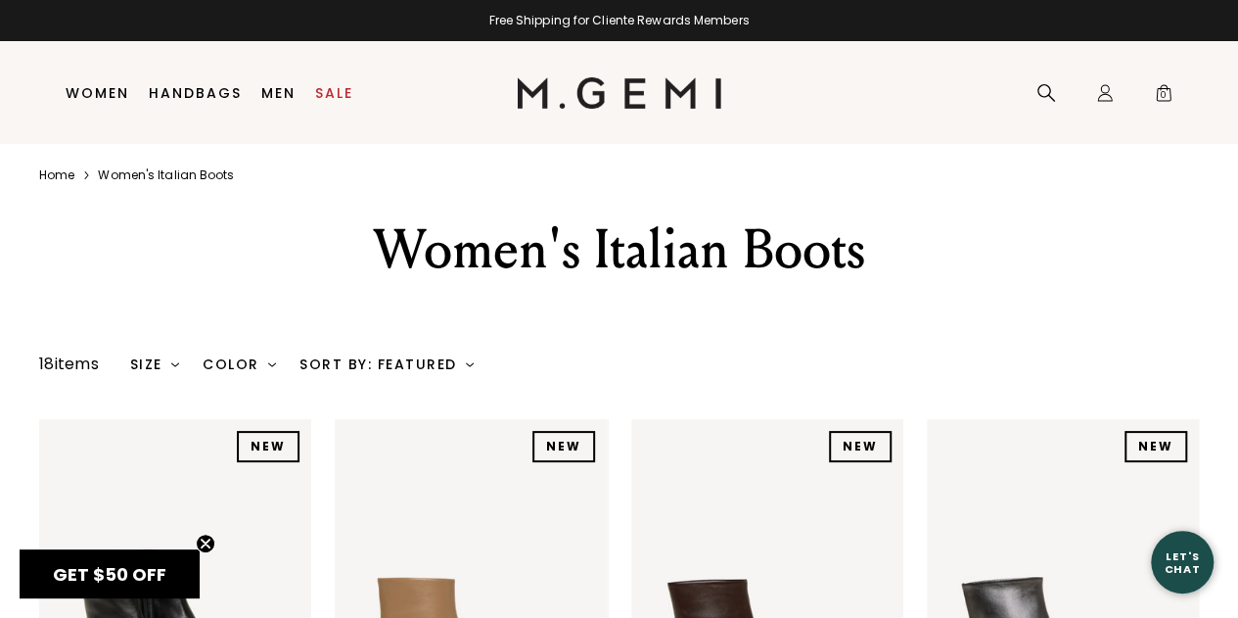
click at [70, 174] on link "Home" at bounding box center [56, 175] width 35 height 16
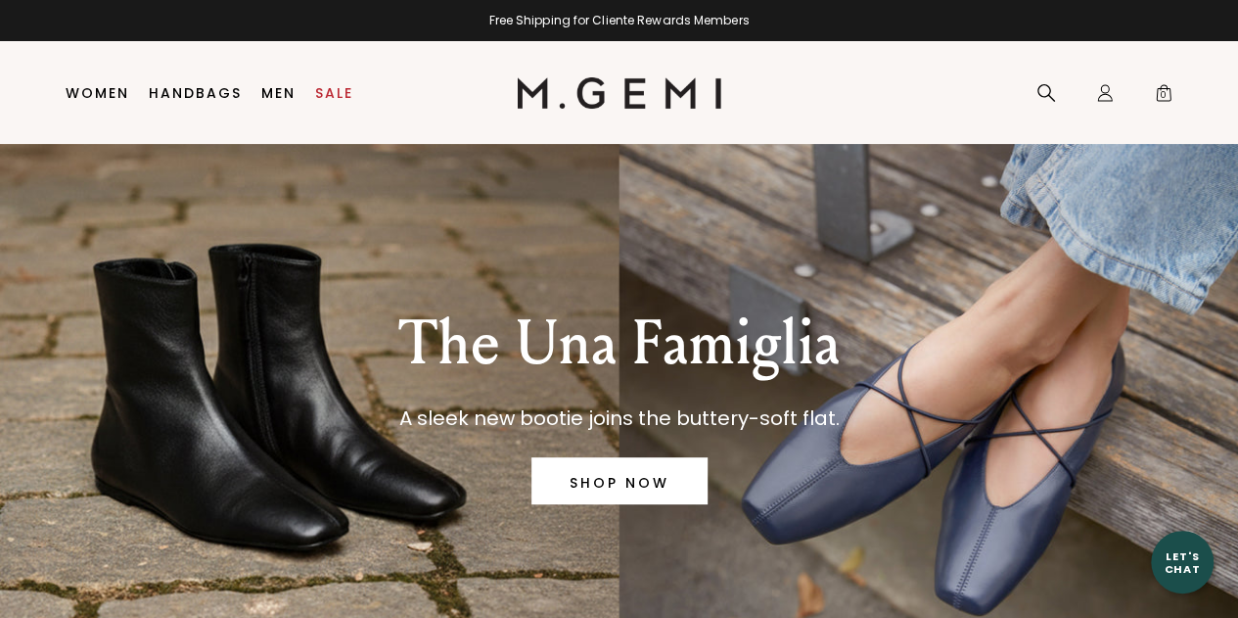
click at [996, 374] on div "The Una Famiglia A sleek new bootie joins the buttery-soft flat. SHOP NOW" at bounding box center [619, 402] width 1160 height 516
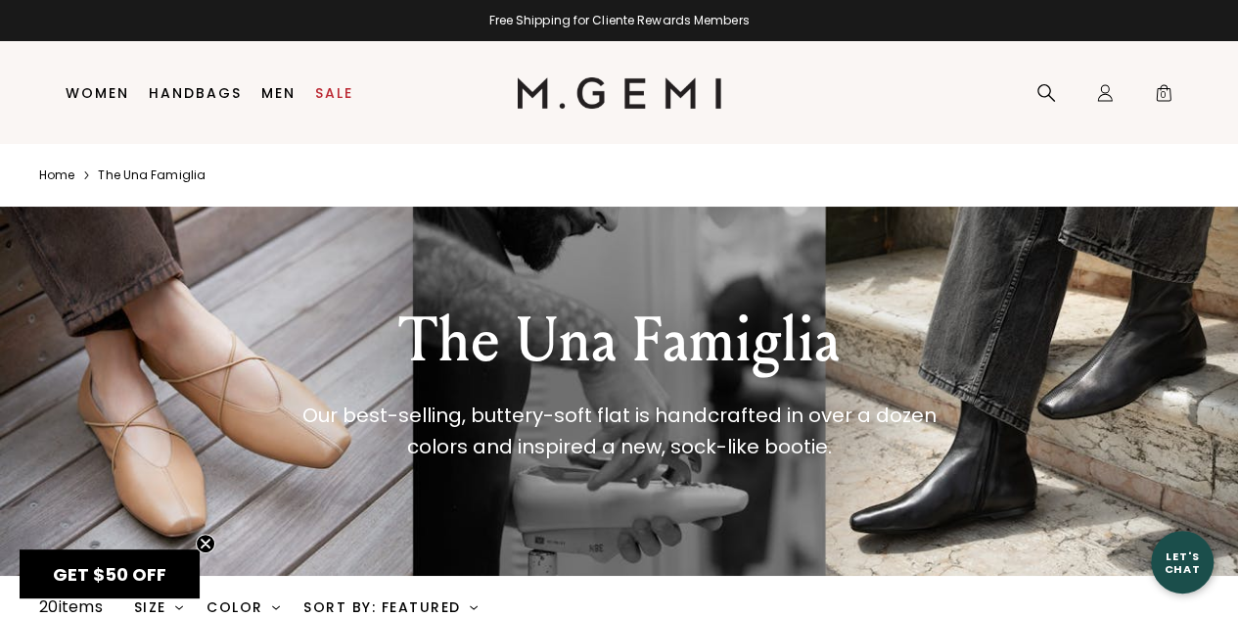
click at [258, 443] on div "The Una Famiglia Our best-selling, buttery-soft flat is handcrafted in over a d…" at bounding box center [619, 383] width 726 height 157
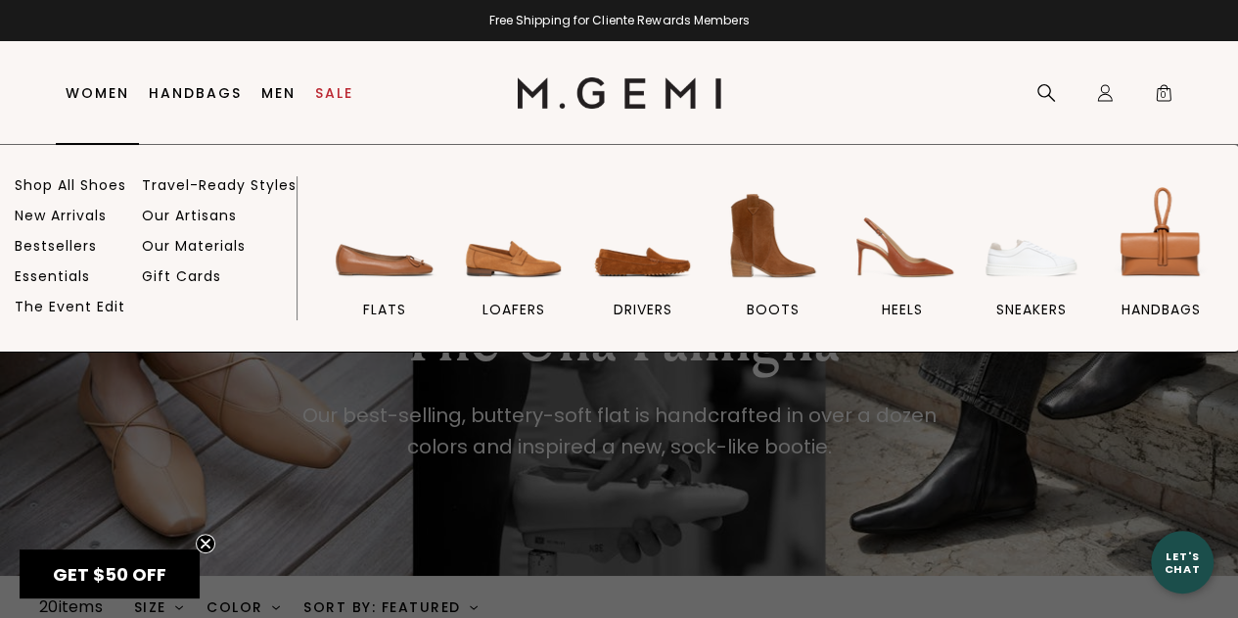
click at [80, 92] on link "Women" at bounding box center [98, 93] width 64 height 16
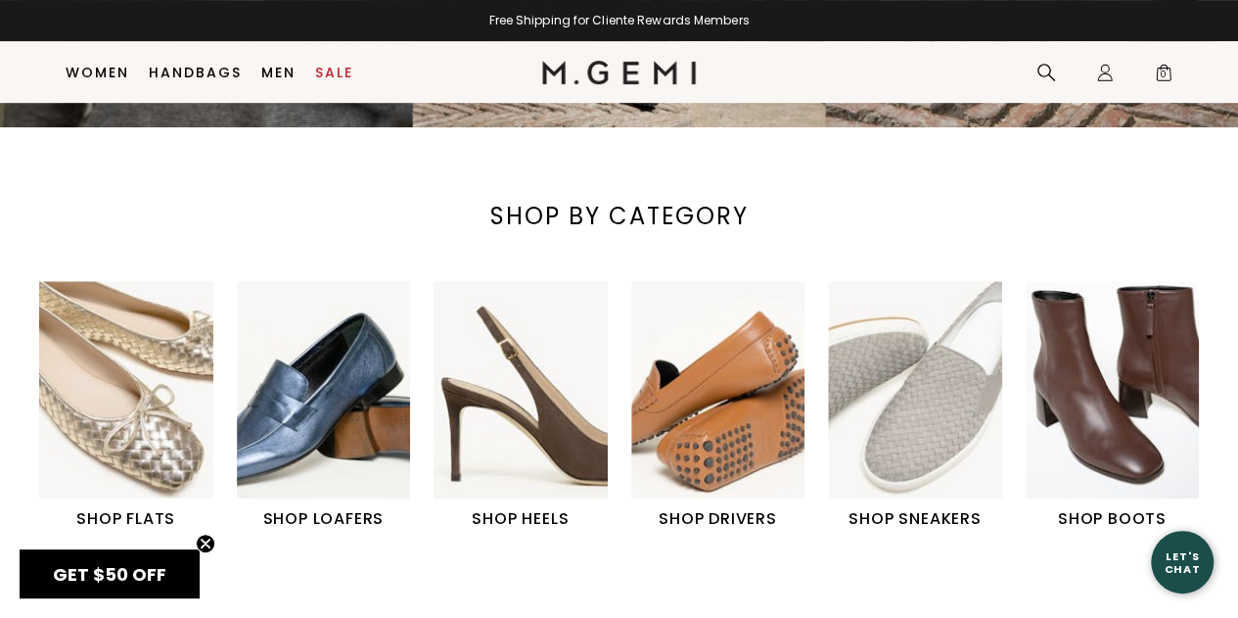
scroll to position [492, 0]
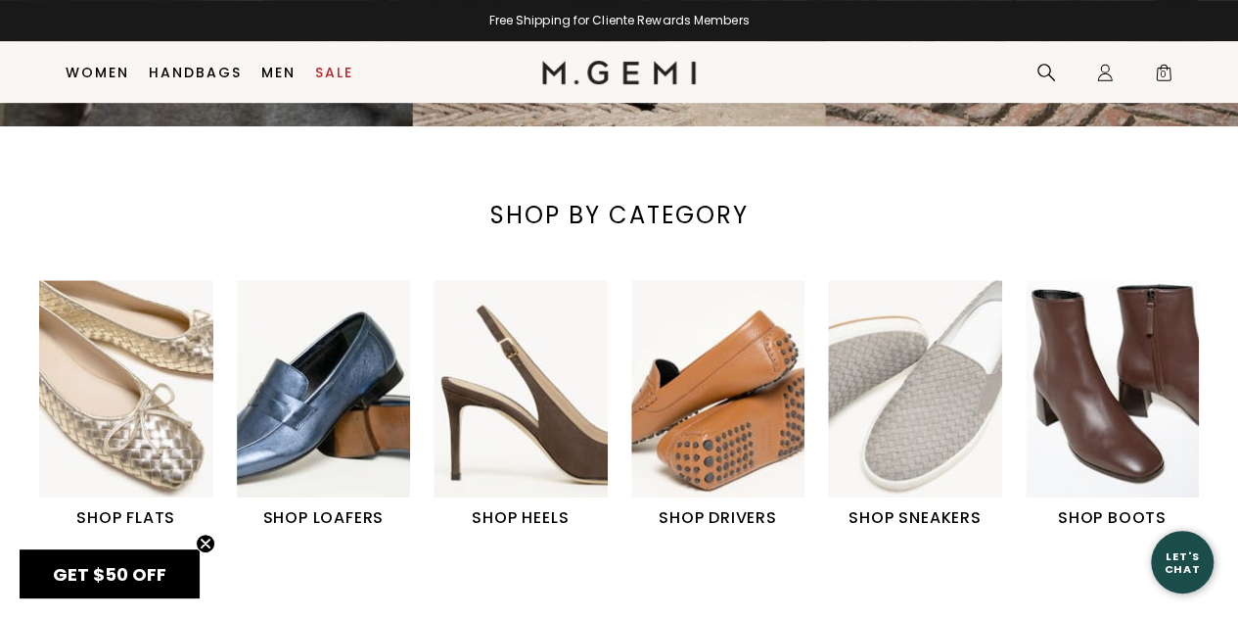
click at [170, 389] on img "1 / 6" at bounding box center [126, 388] width 174 height 217
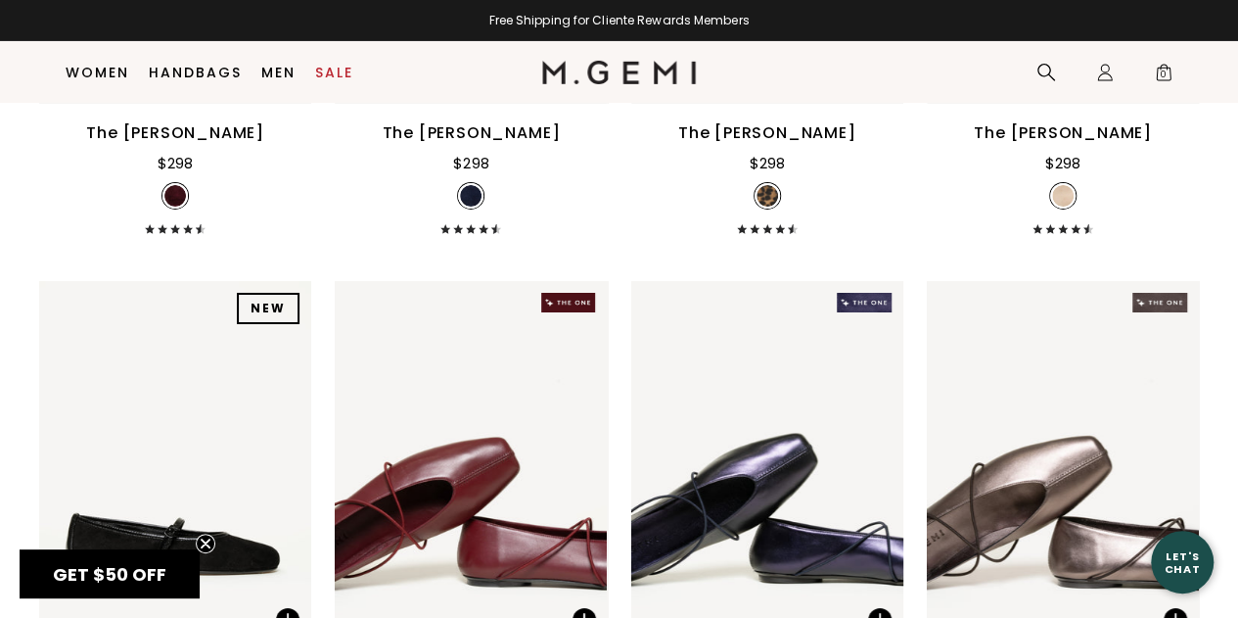
scroll to position [3566, 0]
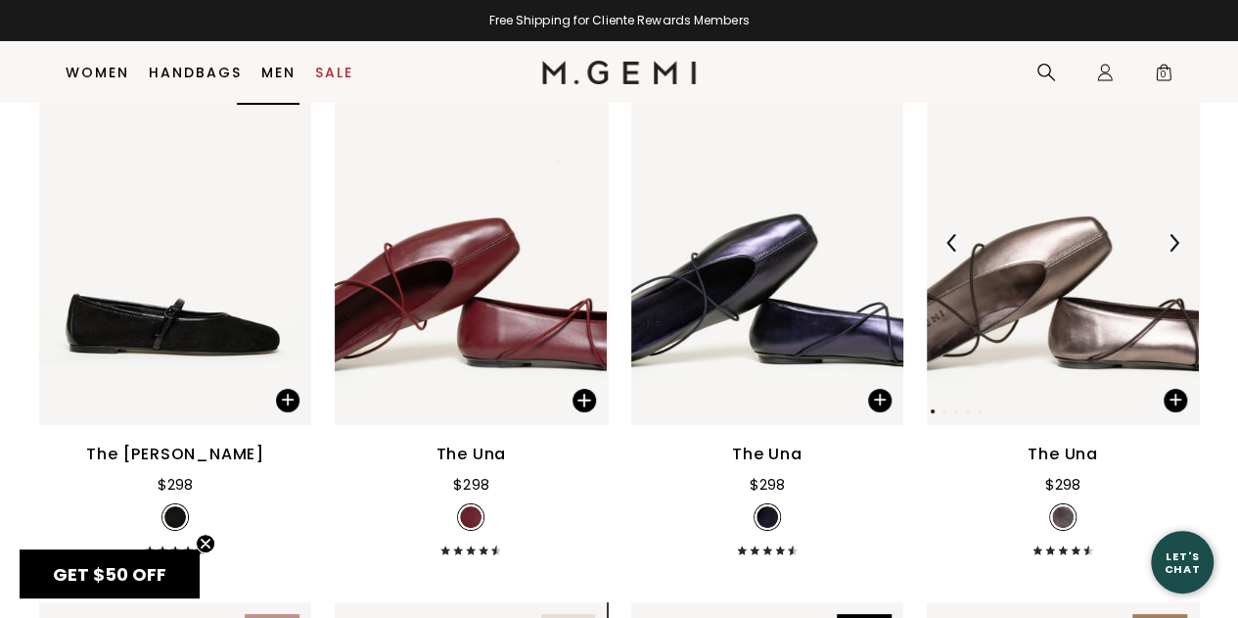
click at [1073, 314] on img at bounding box center [1063, 243] width 272 height 363
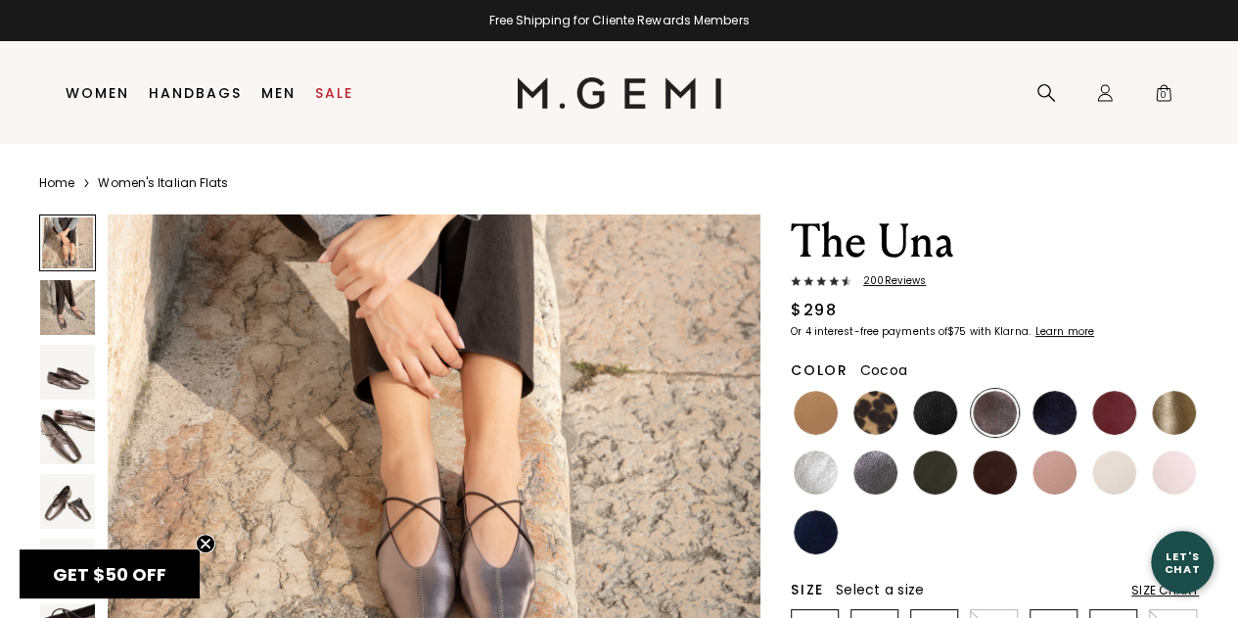
scroll to position [27, 0]
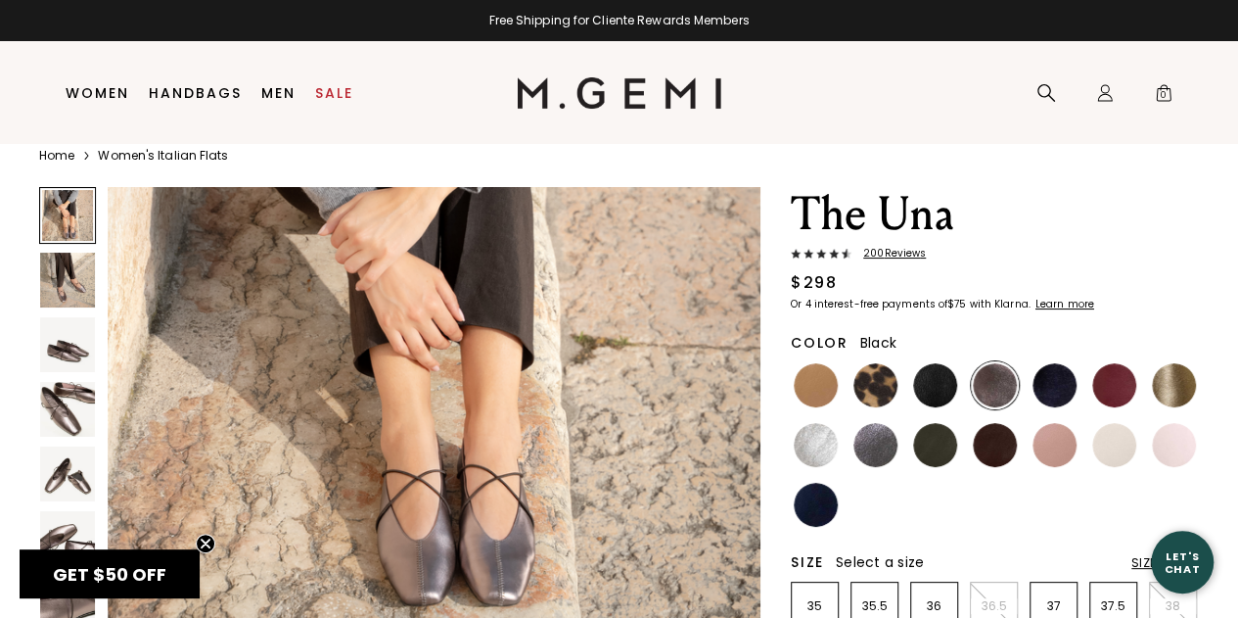
click at [934, 408] on div at bounding box center [935, 385] width 48 height 48
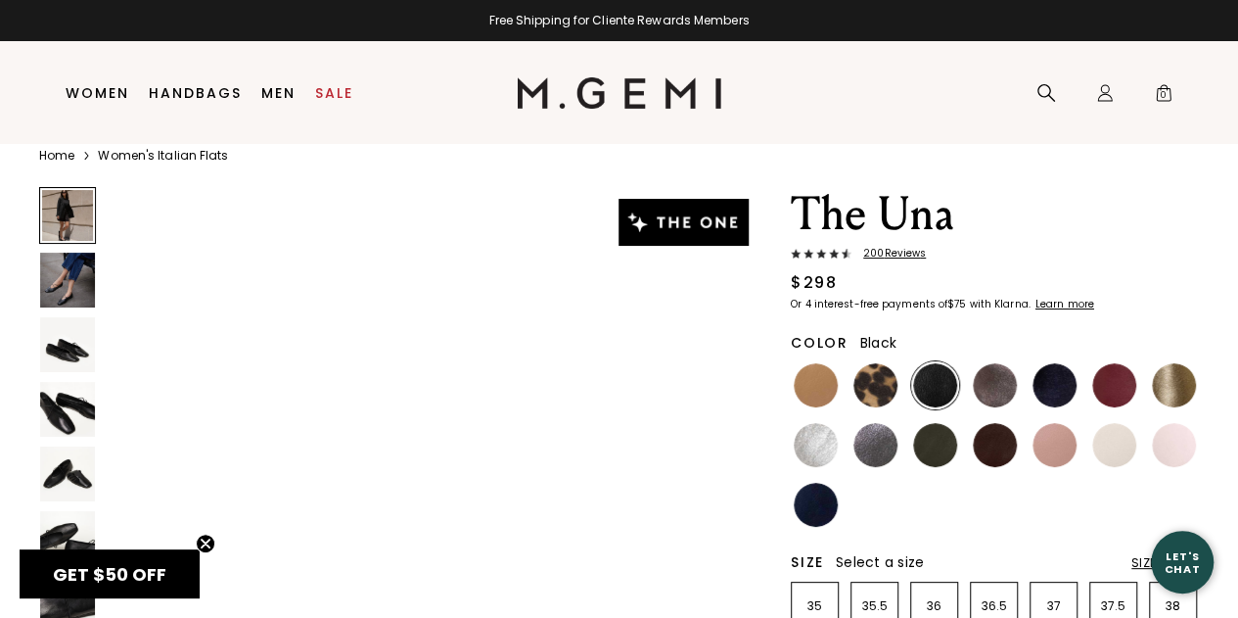
click at [926, 383] on img at bounding box center [935, 385] width 44 height 44
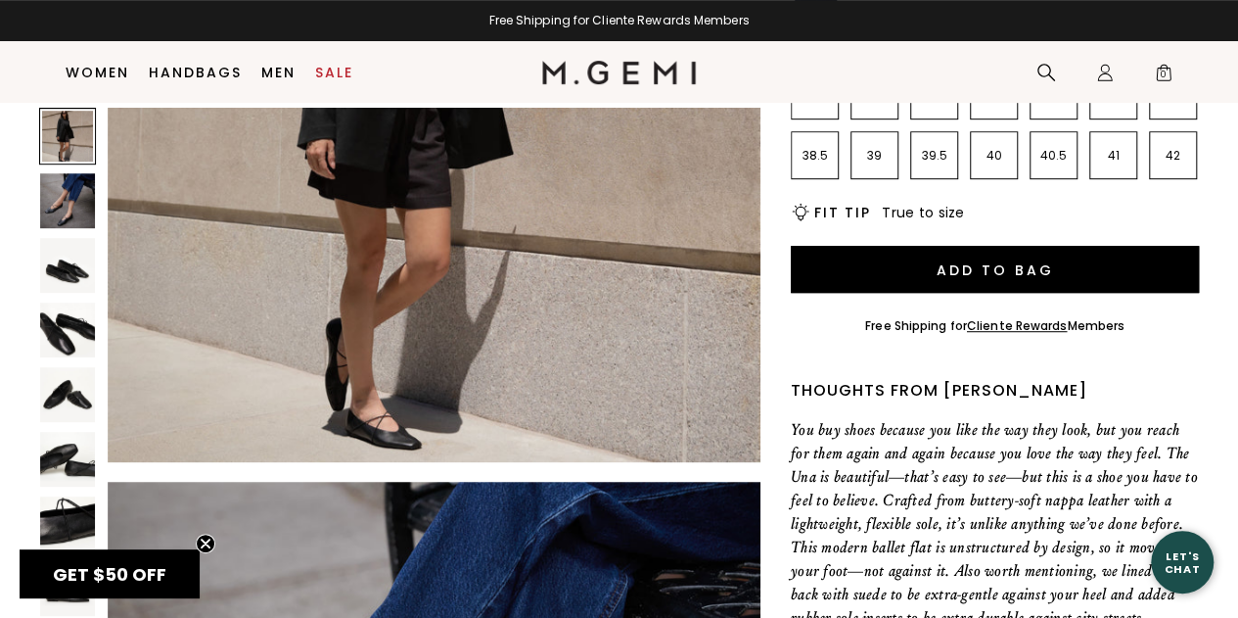
scroll to position [305, 0]
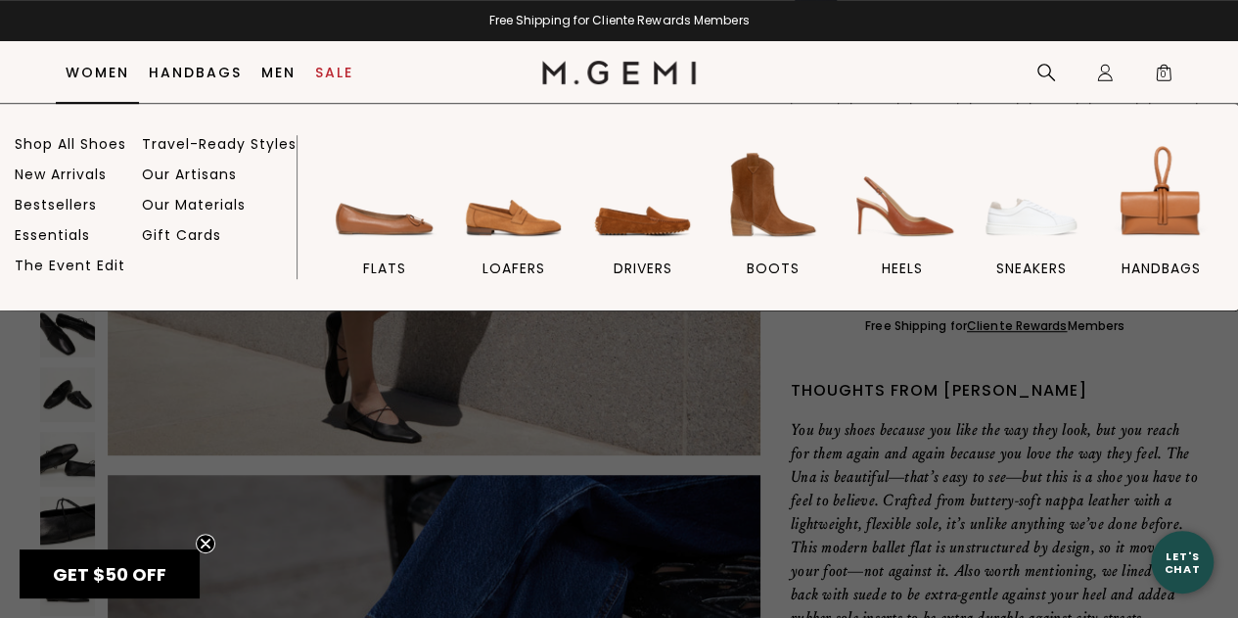
click at [67, 275] on ul "Shop All Shoes New Arrivals Bestsellers Essentials The Event Edit Travel-Ready …" at bounding box center [156, 222] width 282 height 175
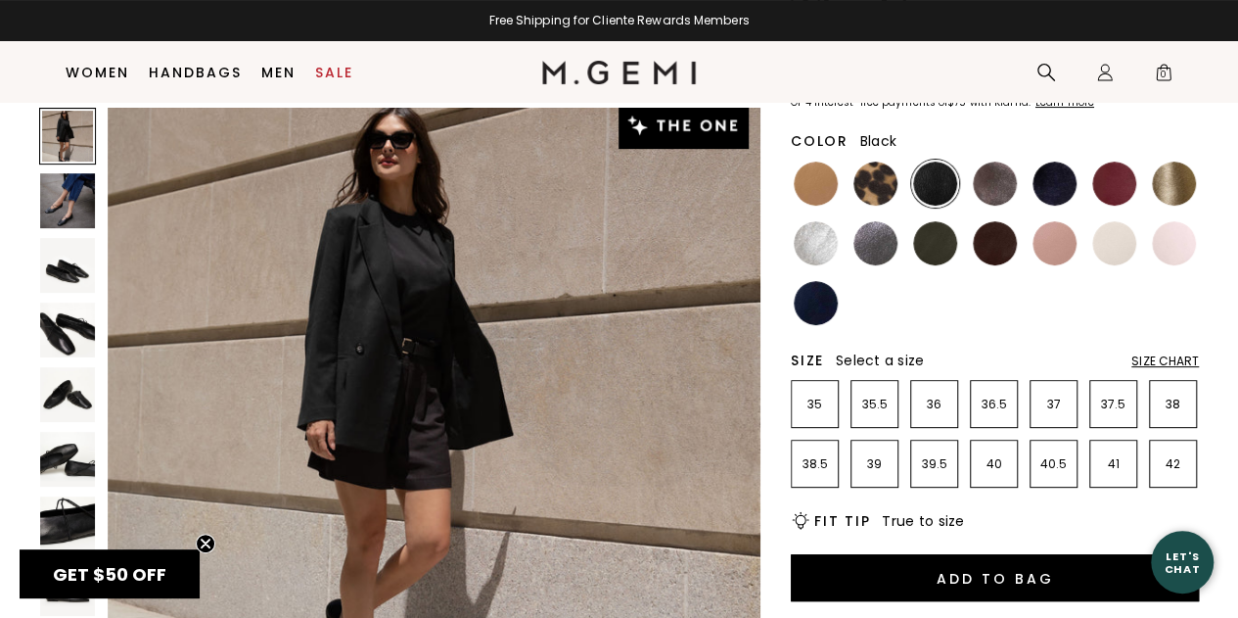
scroll to position [0, 0]
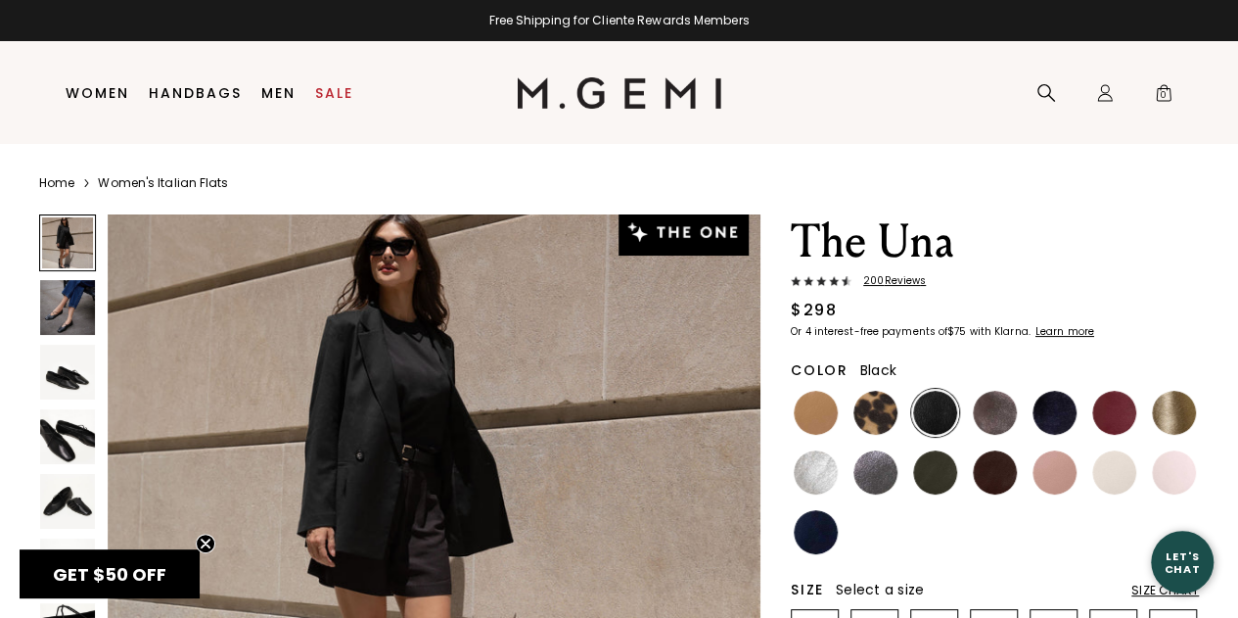
click at [889, 283] on span "200 Review s" at bounding box center [889, 281] width 74 height 12
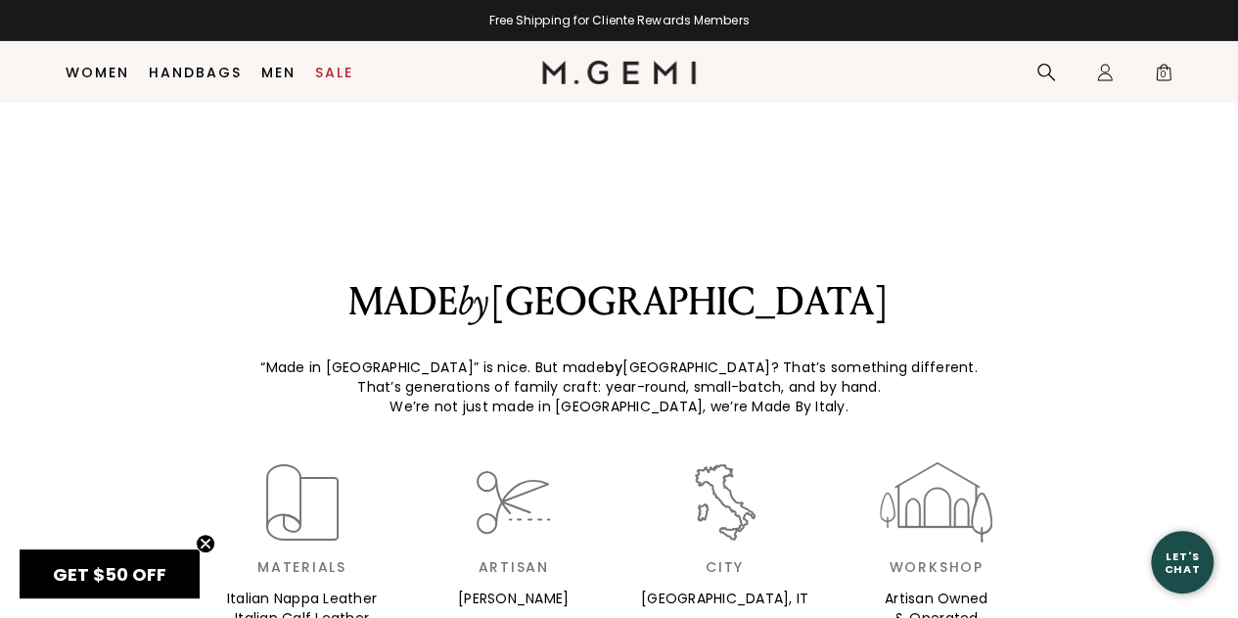
scroll to position [3357, 0]
click at [722, 191] on video at bounding box center [620, 117] width 294 height 147
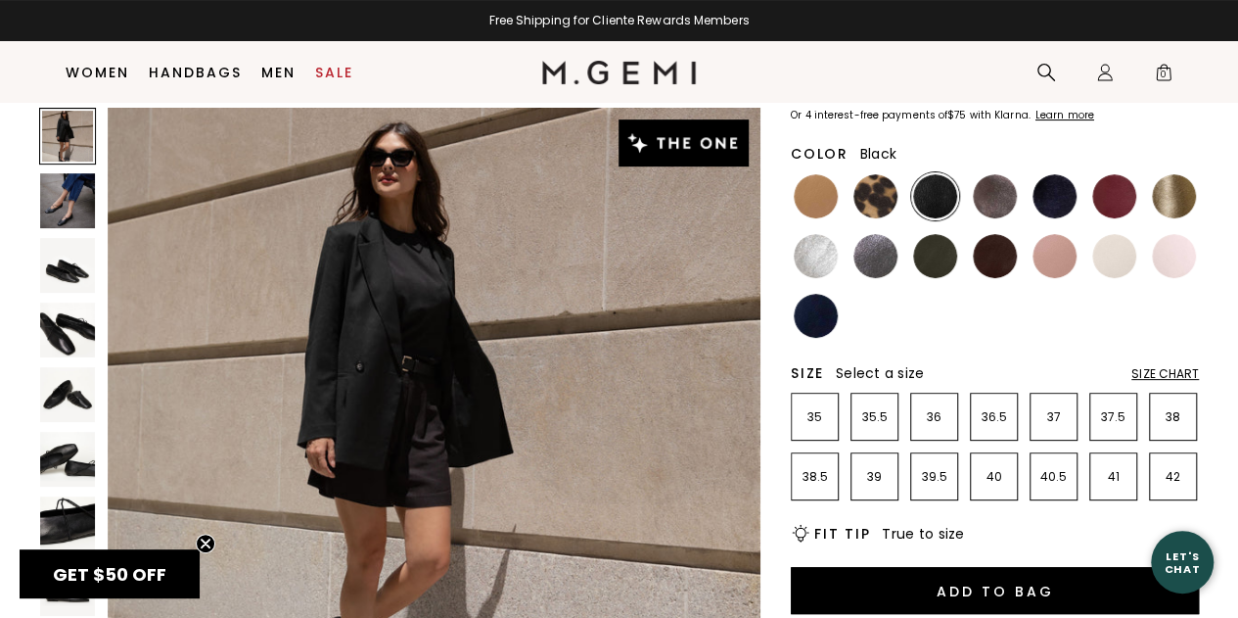
scroll to position [167, 0]
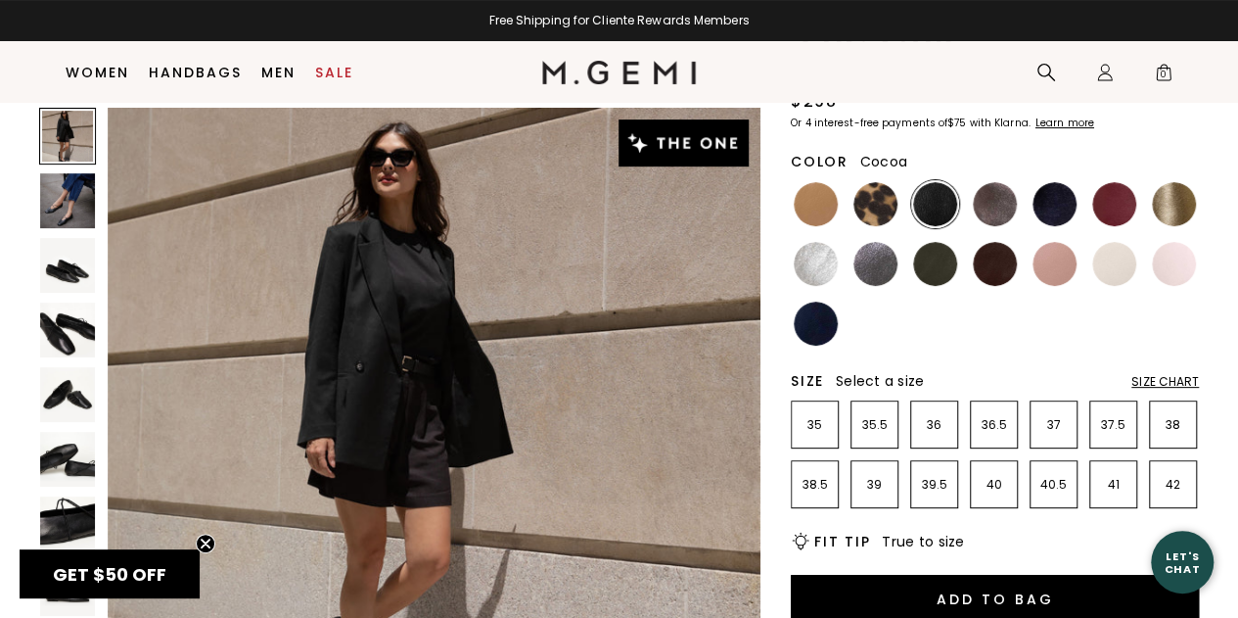
click at [973, 193] on div at bounding box center [995, 204] width 48 height 48
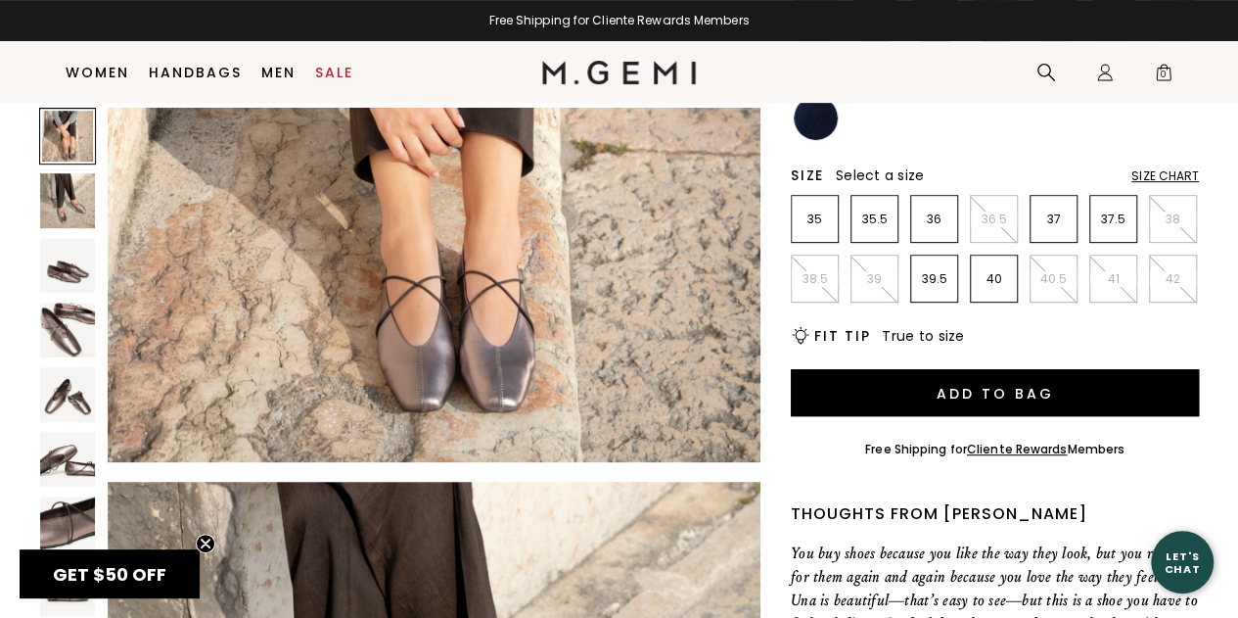
scroll to position [300, 0]
click at [55, 258] on img at bounding box center [67, 265] width 55 height 55
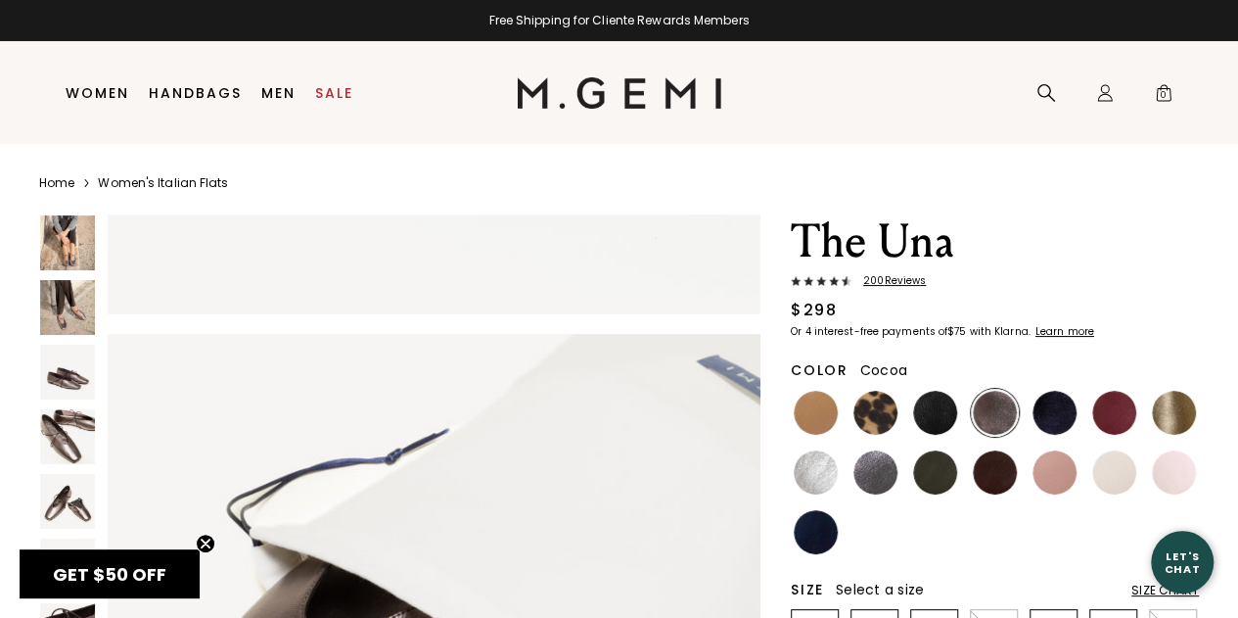
scroll to position [5, 0]
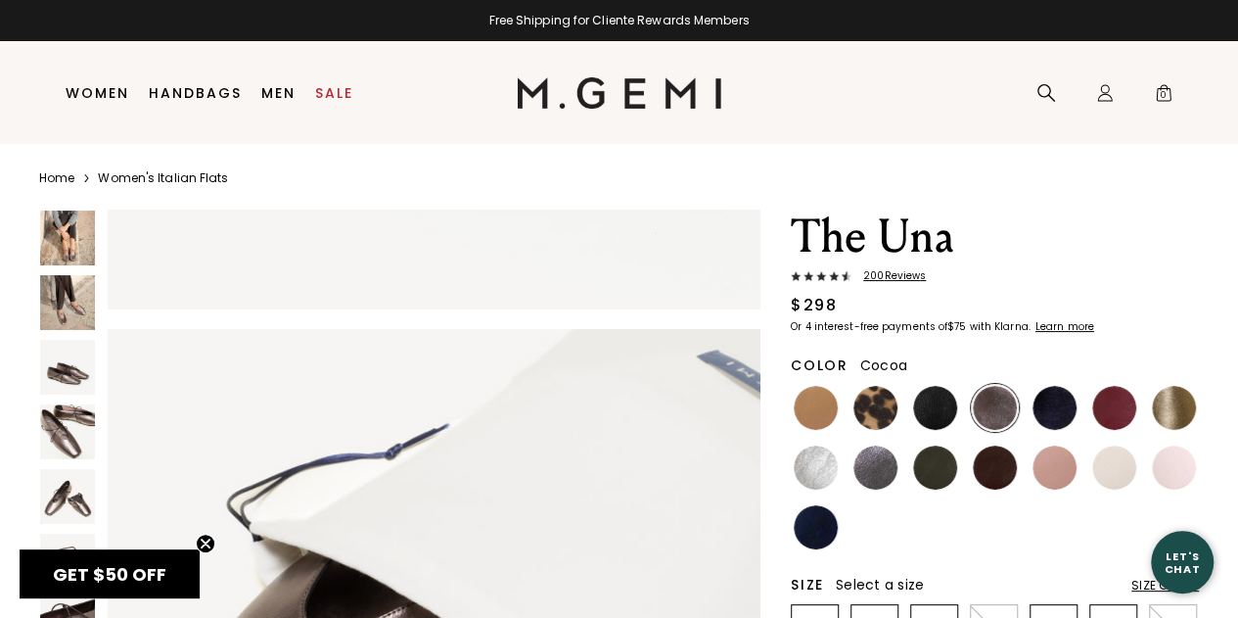
click at [67, 432] on img at bounding box center [67, 431] width 55 height 55
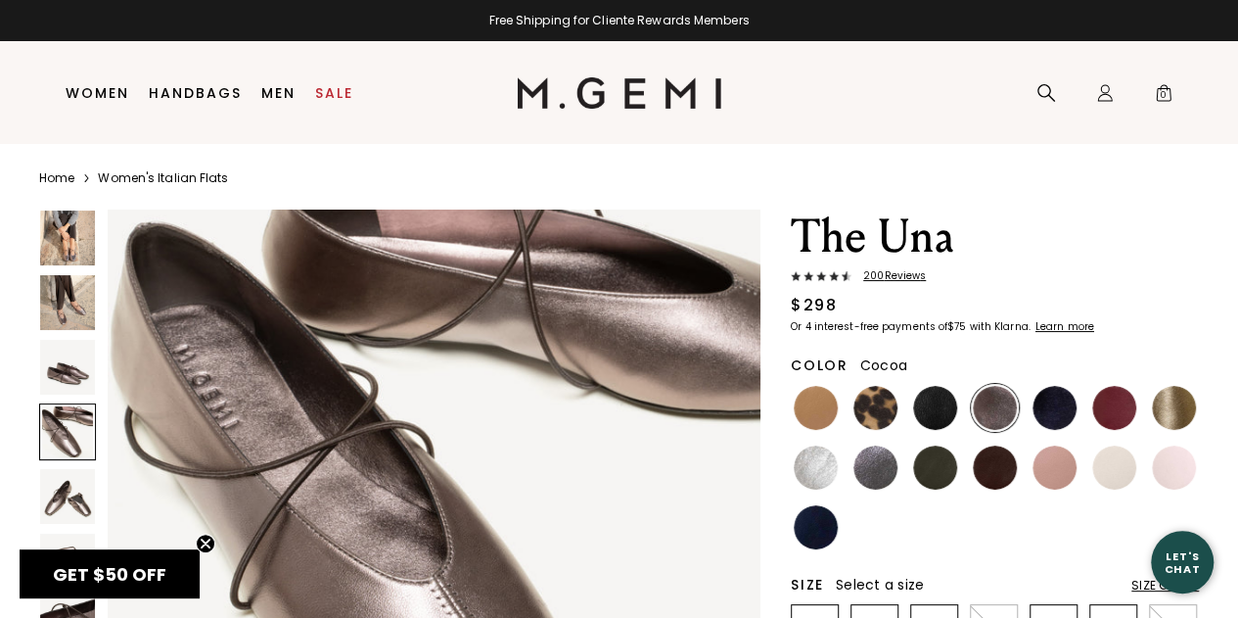
scroll to position [2064, 0]
click at [860, 449] on img at bounding box center [876, 467] width 44 height 44
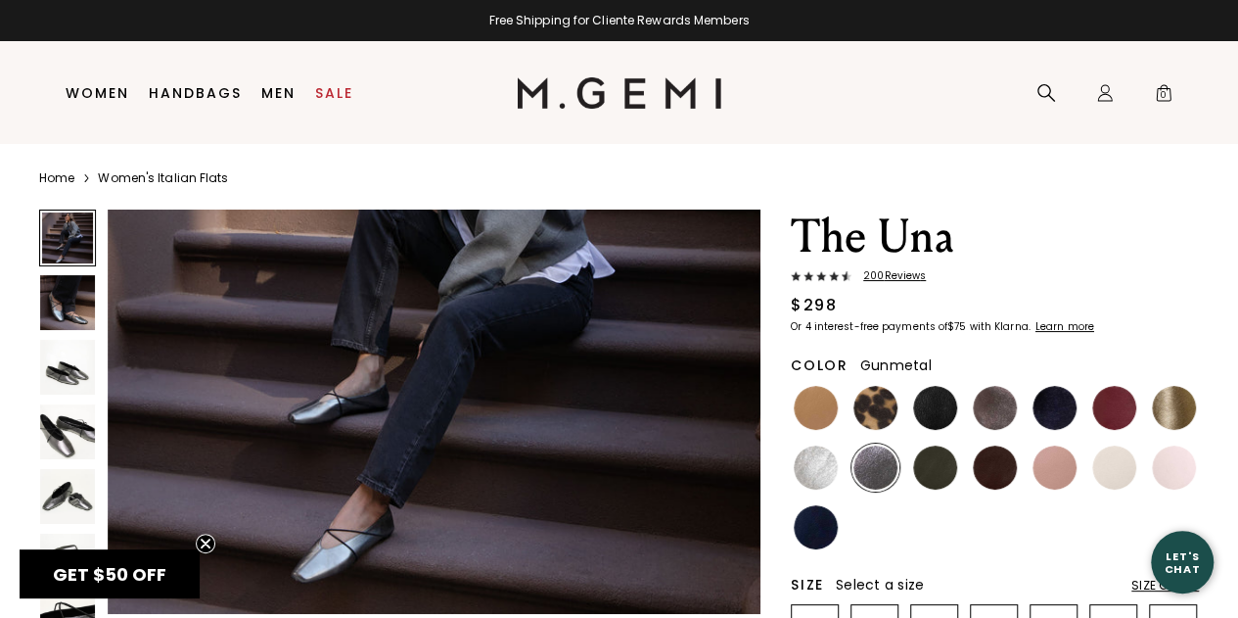
scroll to position [350, 0]
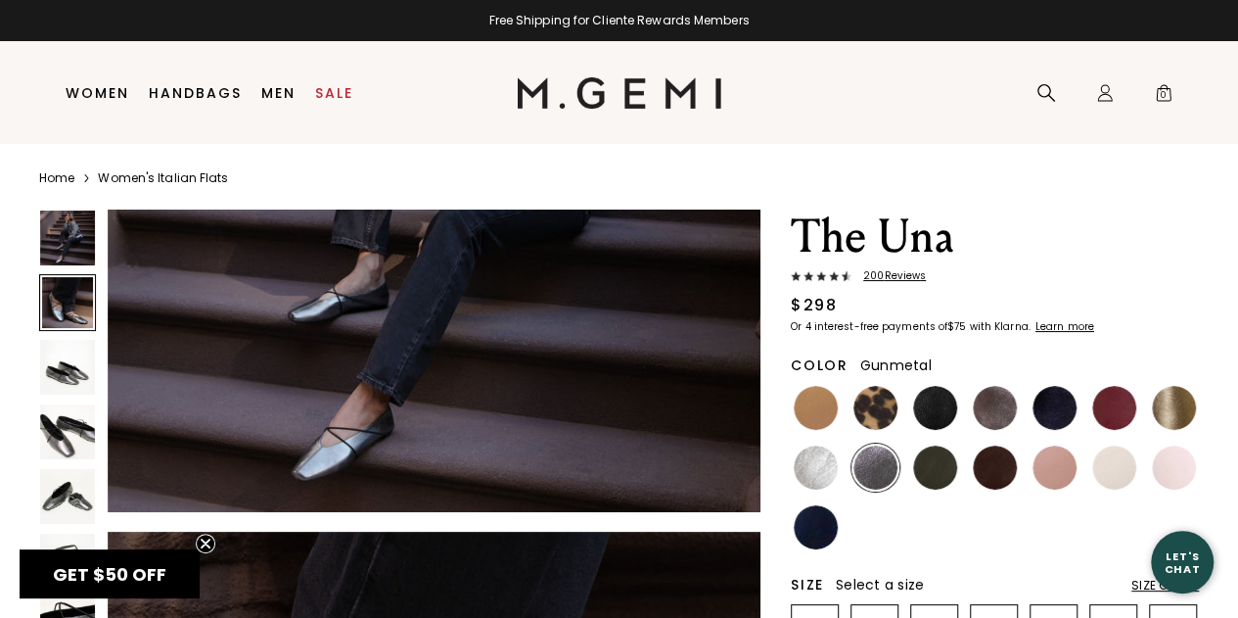
click at [51, 439] on img at bounding box center [67, 431] width 55 height 55
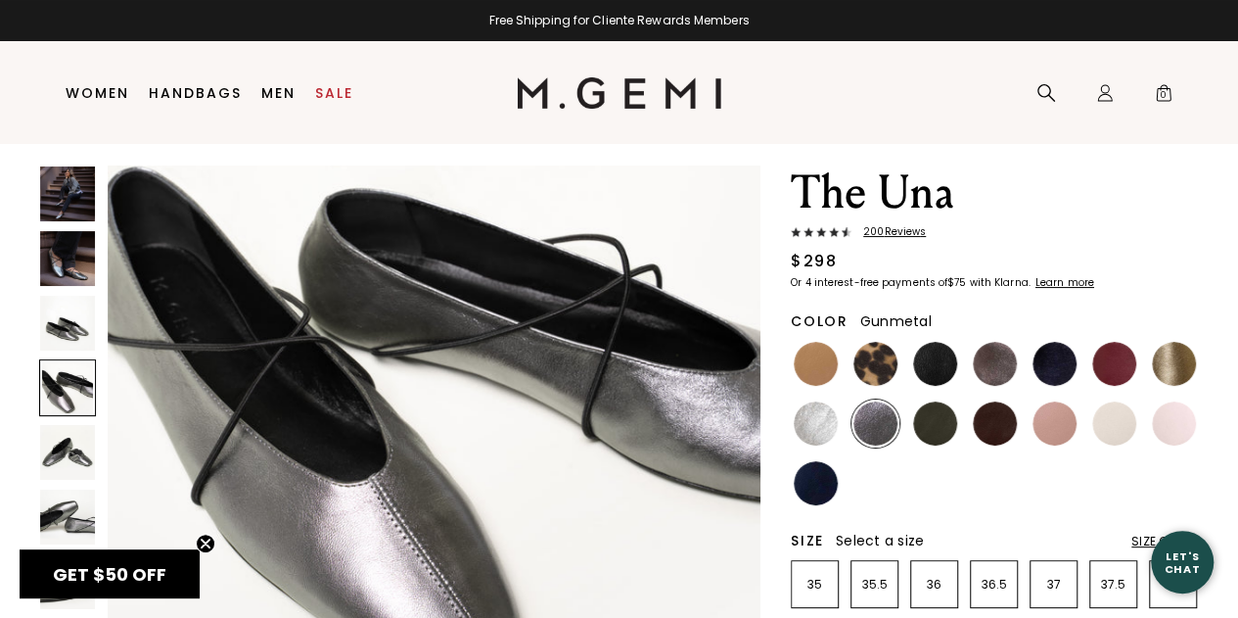
scroll to position [2130, 0]
click at [997, 363] on img at bounding box center [995, 364] width 44 height 44
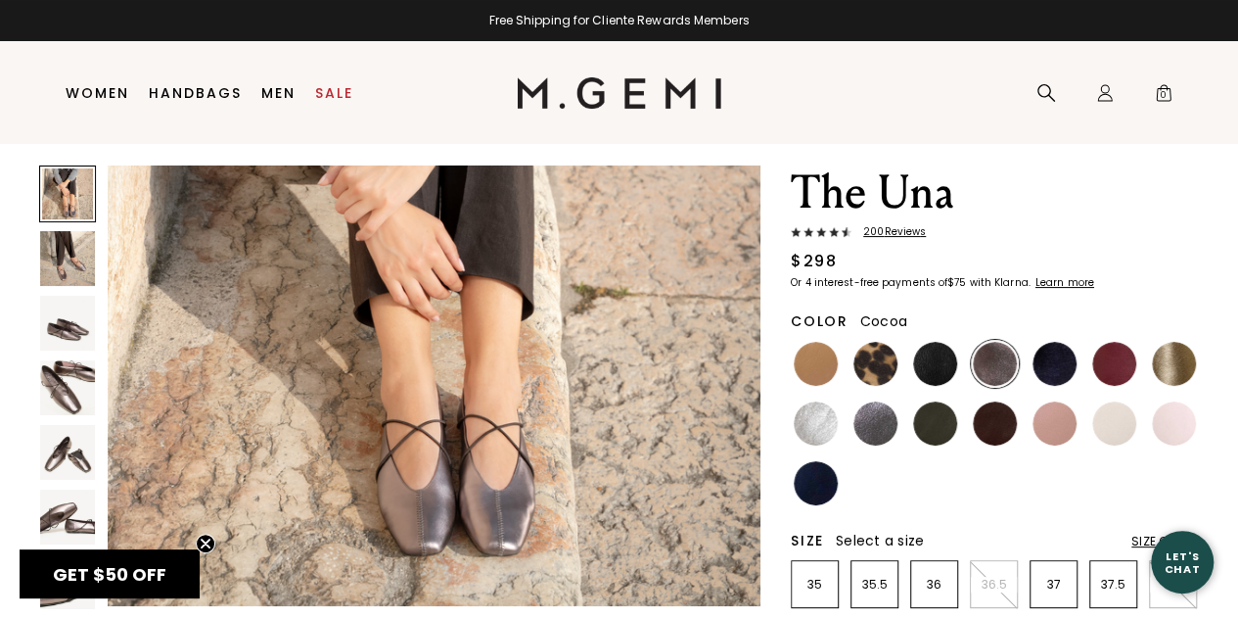
scroll to position [211, 0]
click at [56, 397] on img at bounding box center [67, 387] width 55 height 55
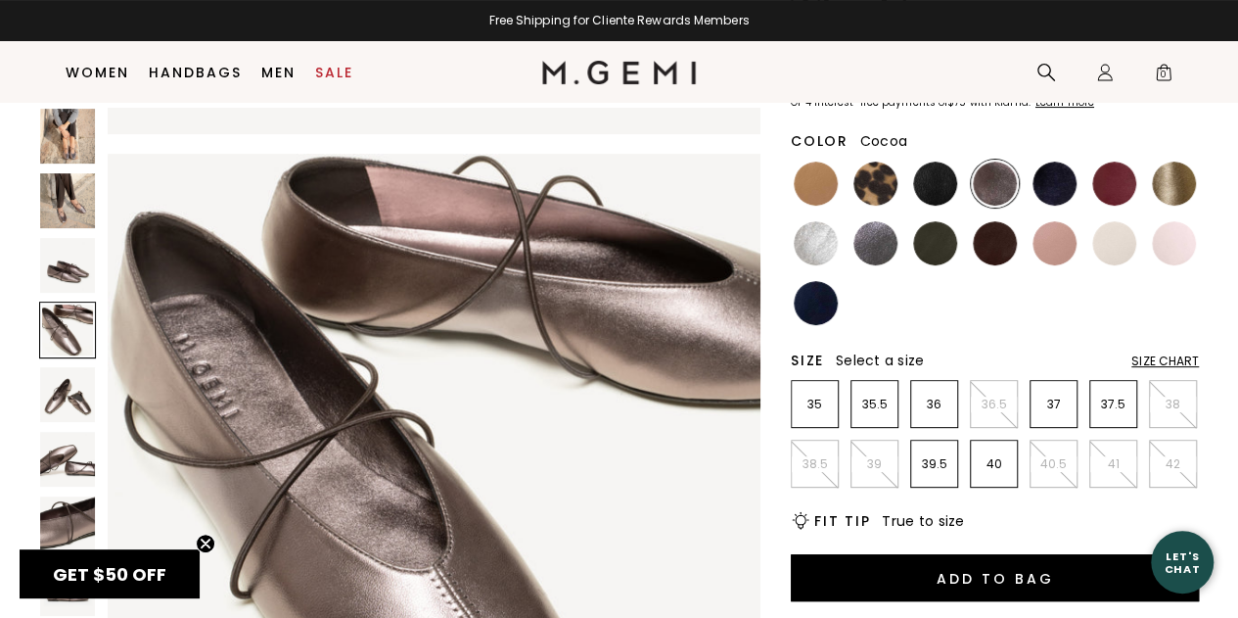
scroll to position [209, 0]
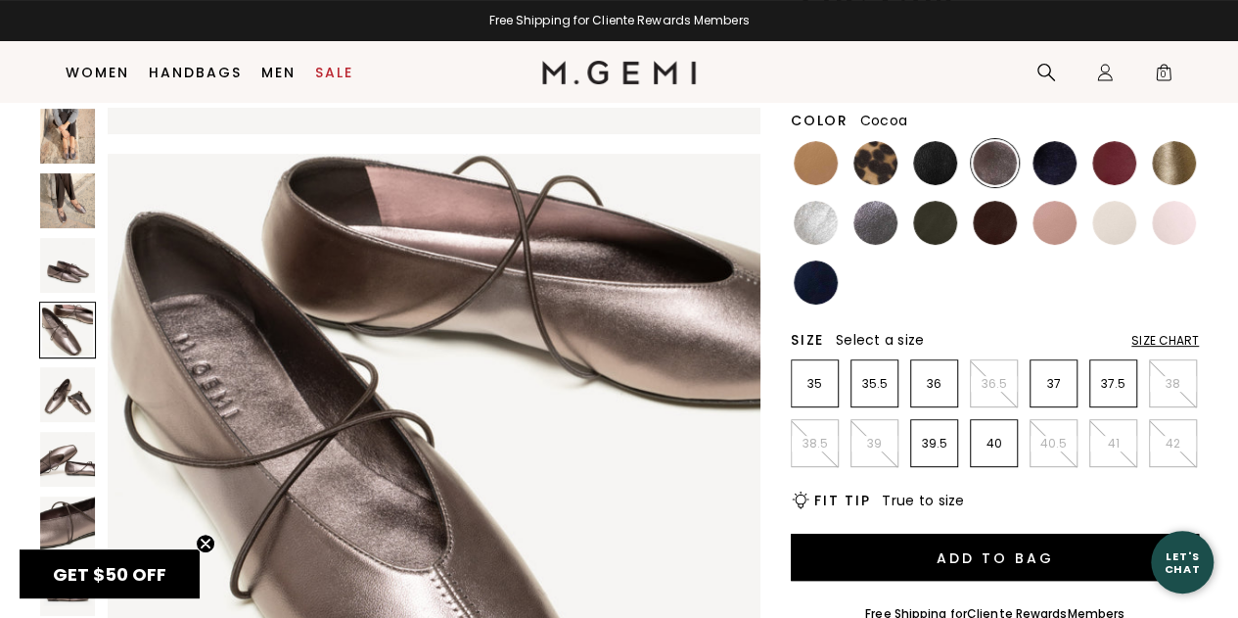
click at [70, 497] on img at bounding box center [67, 523] width 55 height 55
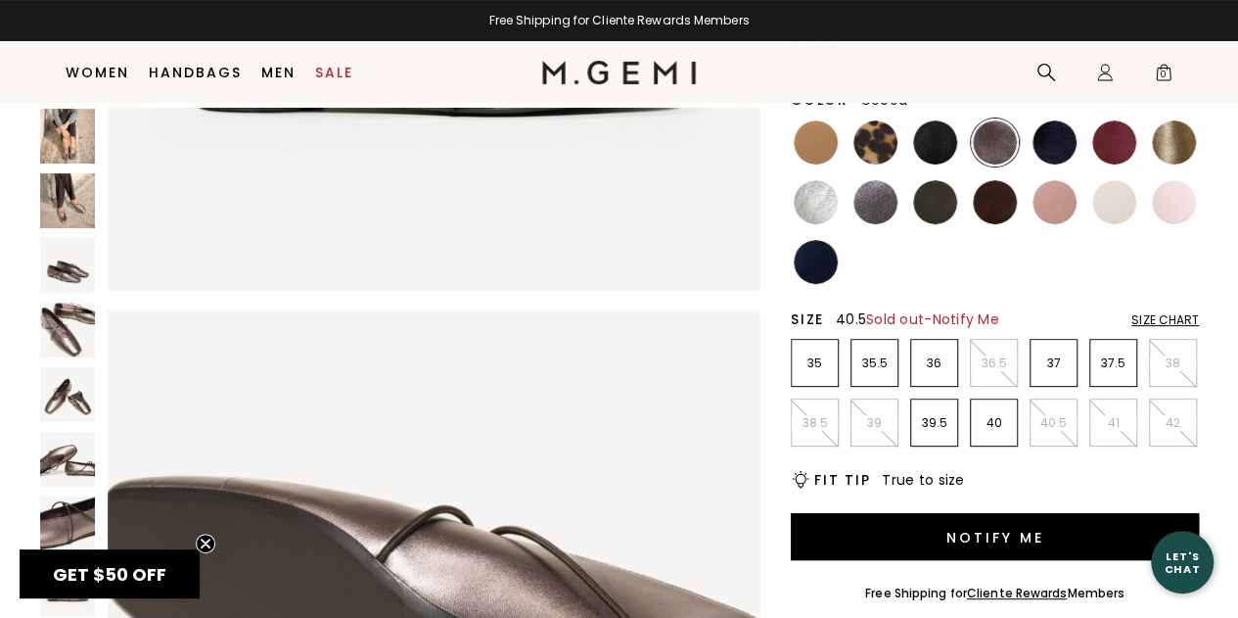
scroll to position [230, 0]
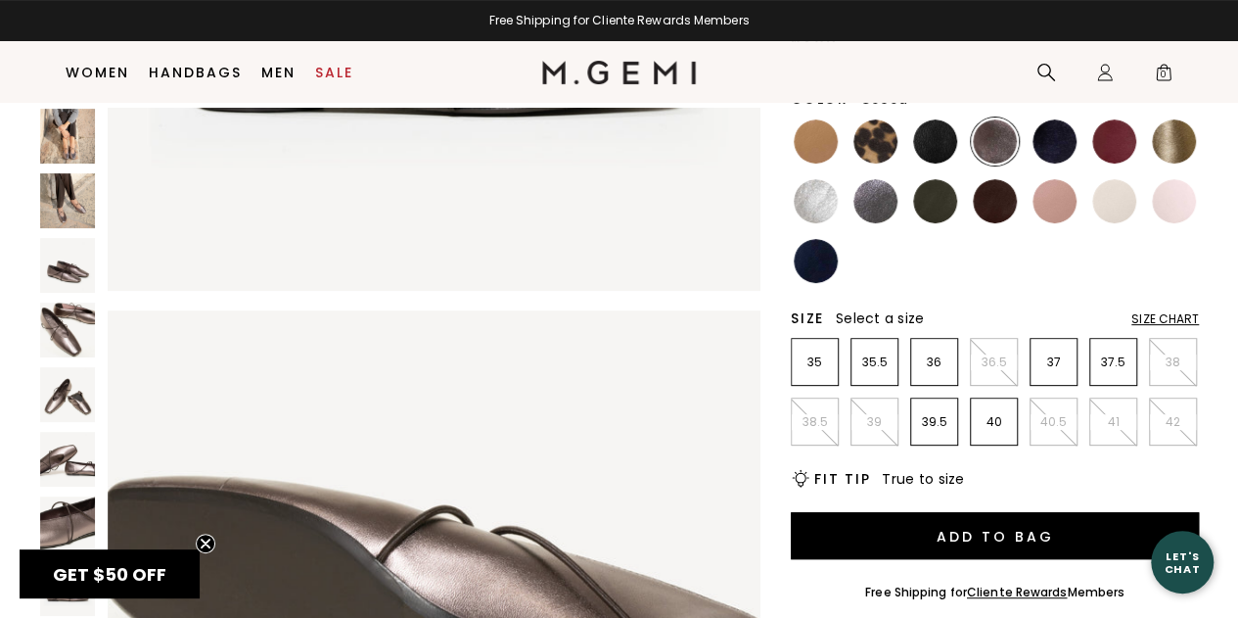
click at [1155, 316] on div "Size Chart" at bounding box center [1166, 319] width 68 height 16
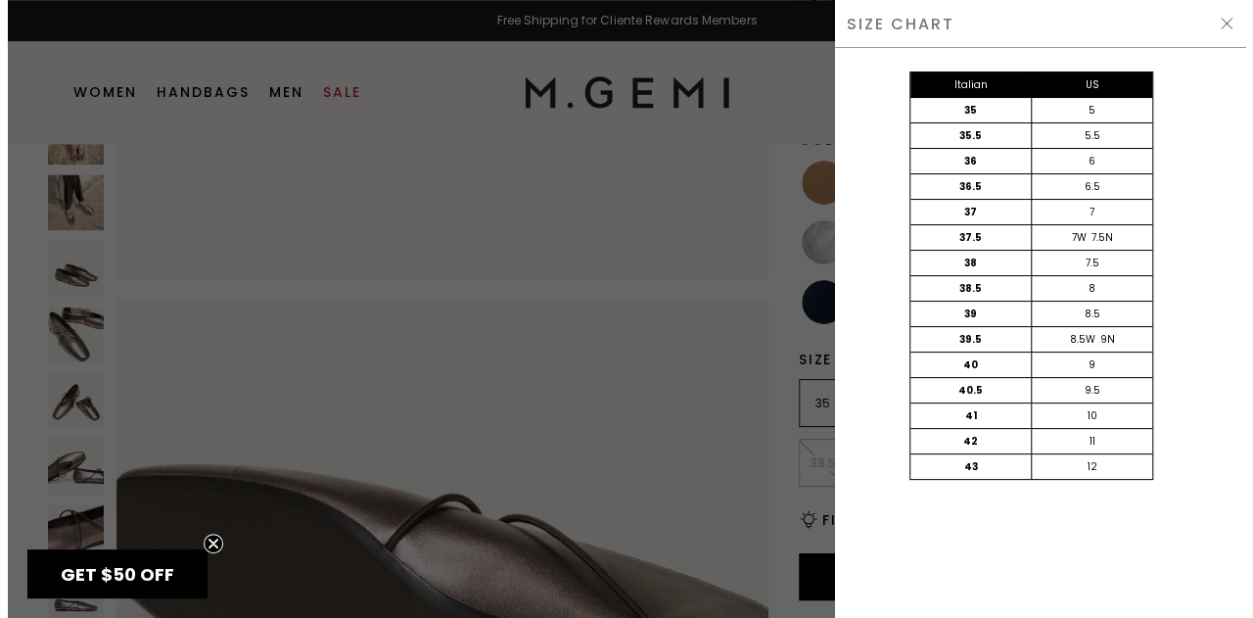
scroll to position [5274, 0]
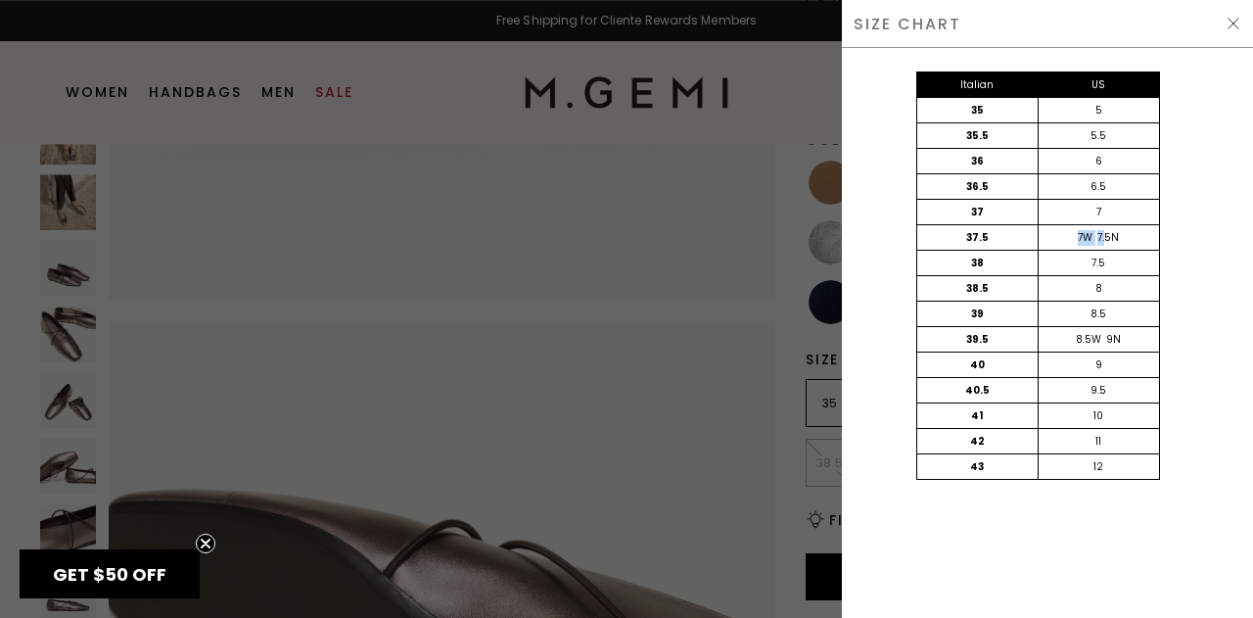
drag, startPoint x: 1071, startPoint y: 239, endPoint x: 1106, endPoint y: 242, distance: 35.4
click at [1106, 242] on div "7W 7.5N" at bounding box center [1098, 237] width 121 height 24
click at [1218, 287] on div "Italian US 35 5 35.5 5.5 36 6 36.5 6.5 37 7 37.5 7W 7.5N 38 7.5 38.5 8 39 8.5 3…" at bounding box center [1037, 295] width 411 height 494
click at [1220, 31] on div "SIZE CHART" at bounding box center [1047, 24] width 411 height 48
click at [1237, 27] on div "SIZE CHART" at bounding box center [1047, 24] width 411 height 48
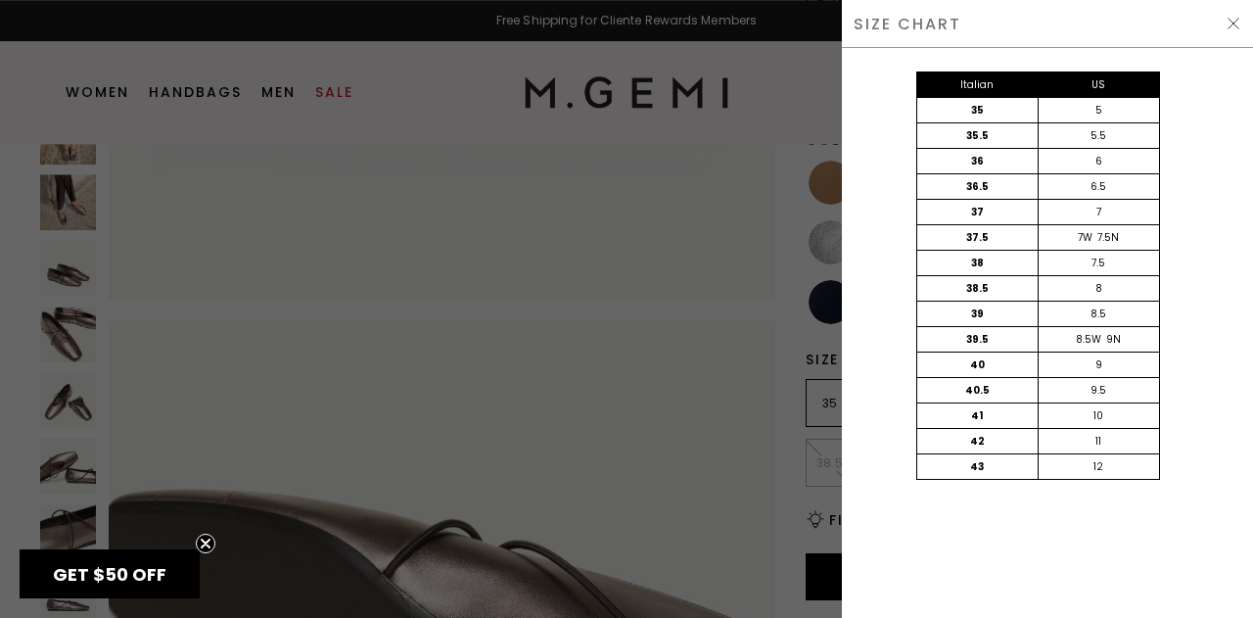
click at [1237, 24] on img at bounding box center [1234, 24] width 16 height 16
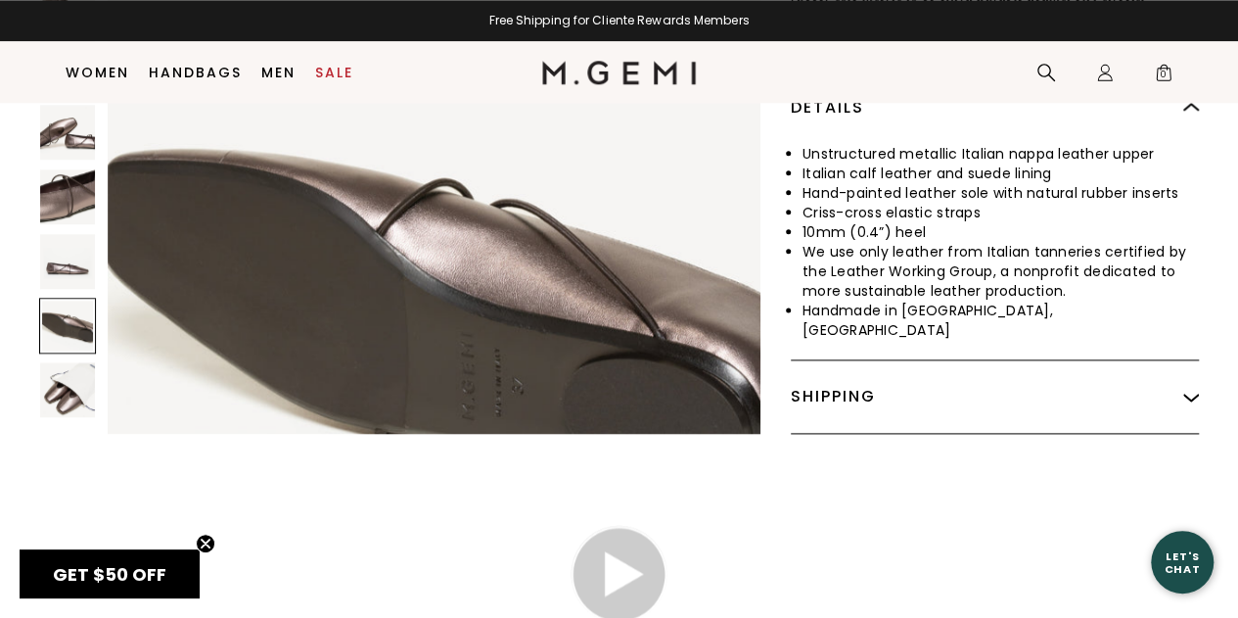
scroll to position [1118, 0]
click at [856, 385] on div "Shipping" at bounding box center [995, 396] width 408 height 72
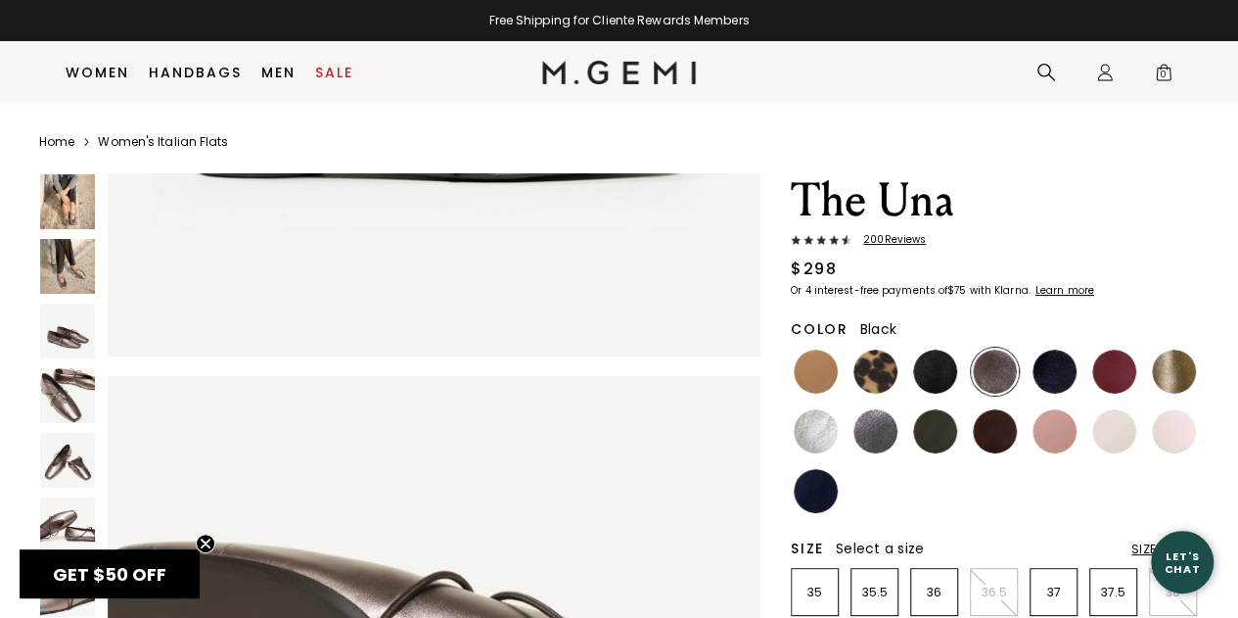
scroll to position [336, 0]
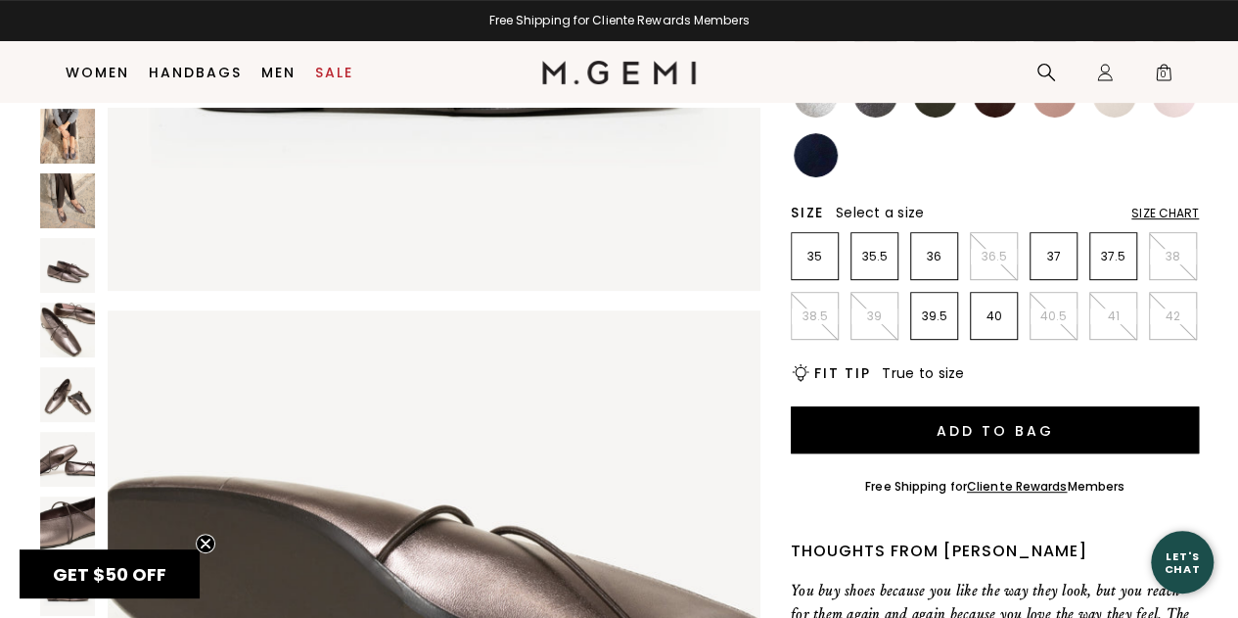
click at [1177, 211] on div "Size Chart" at bounding box center [1166, 214] width 68 height 16
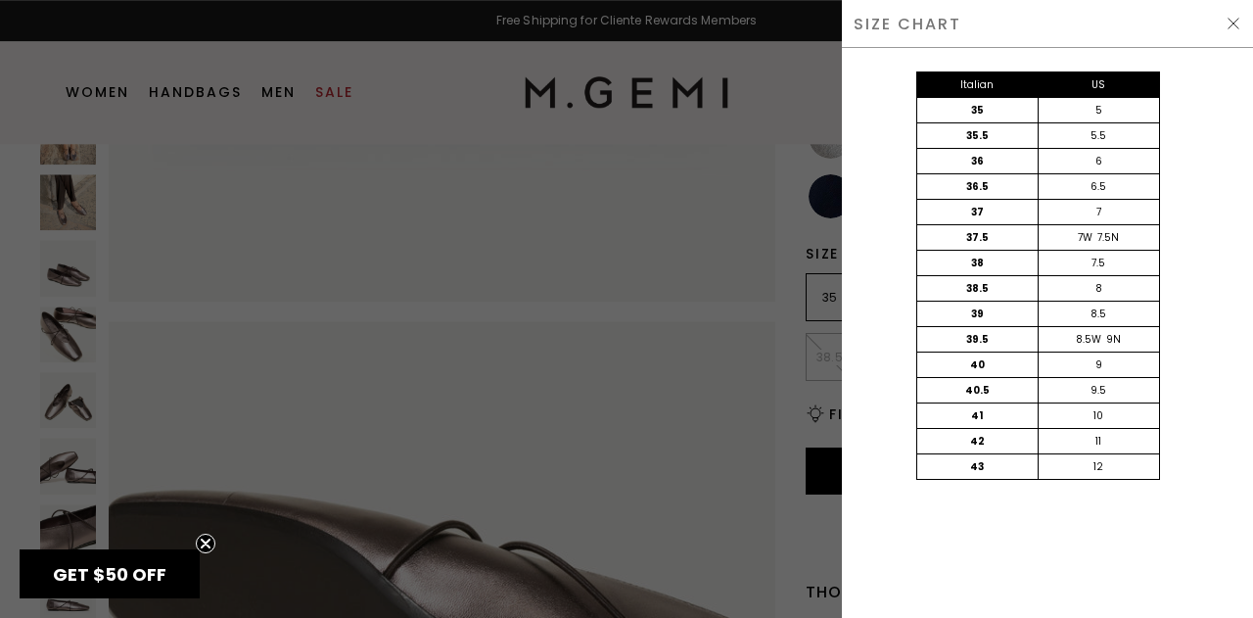
scroll to position [5274, 0]
click at [1228, 24] on img at bounding box center [1234, 24] width 16 height 16
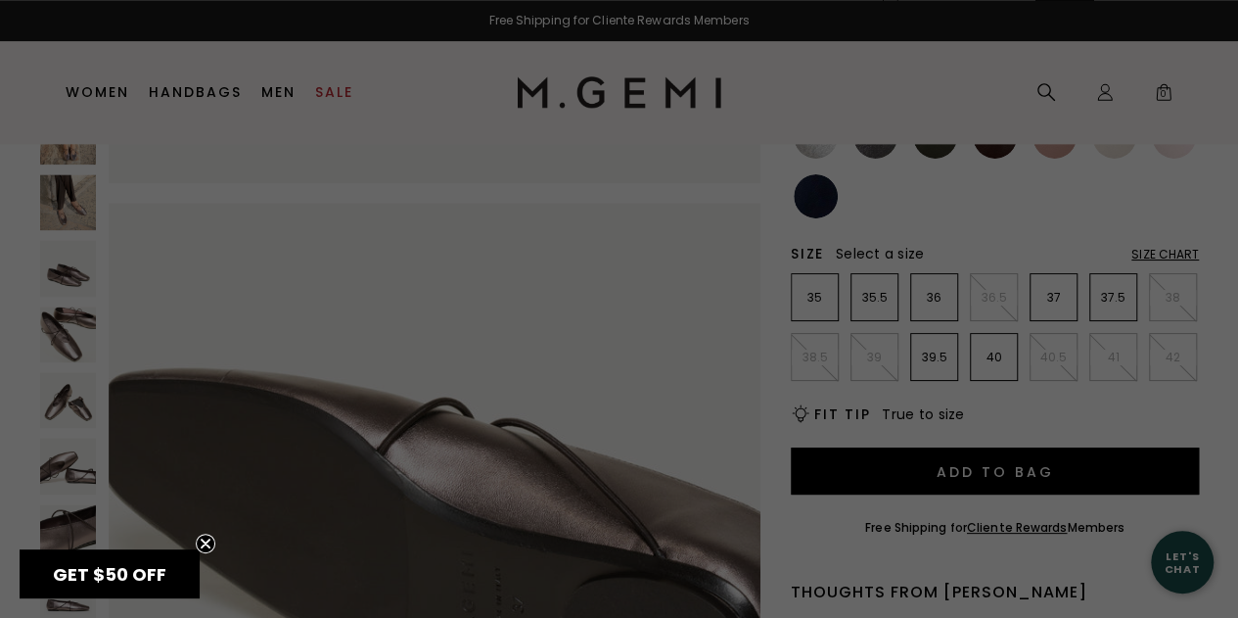
scroll to position [5179, 0]
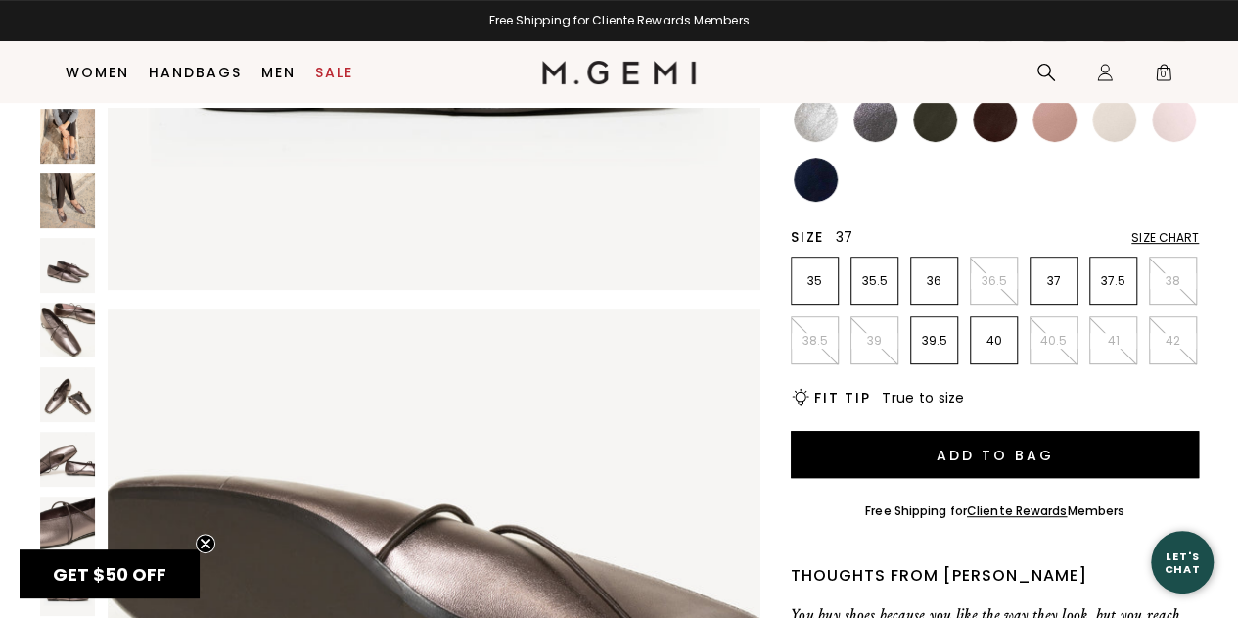
click at [1052, 289] on p "37" at bounding box center [1054, 281] width 46 height 16
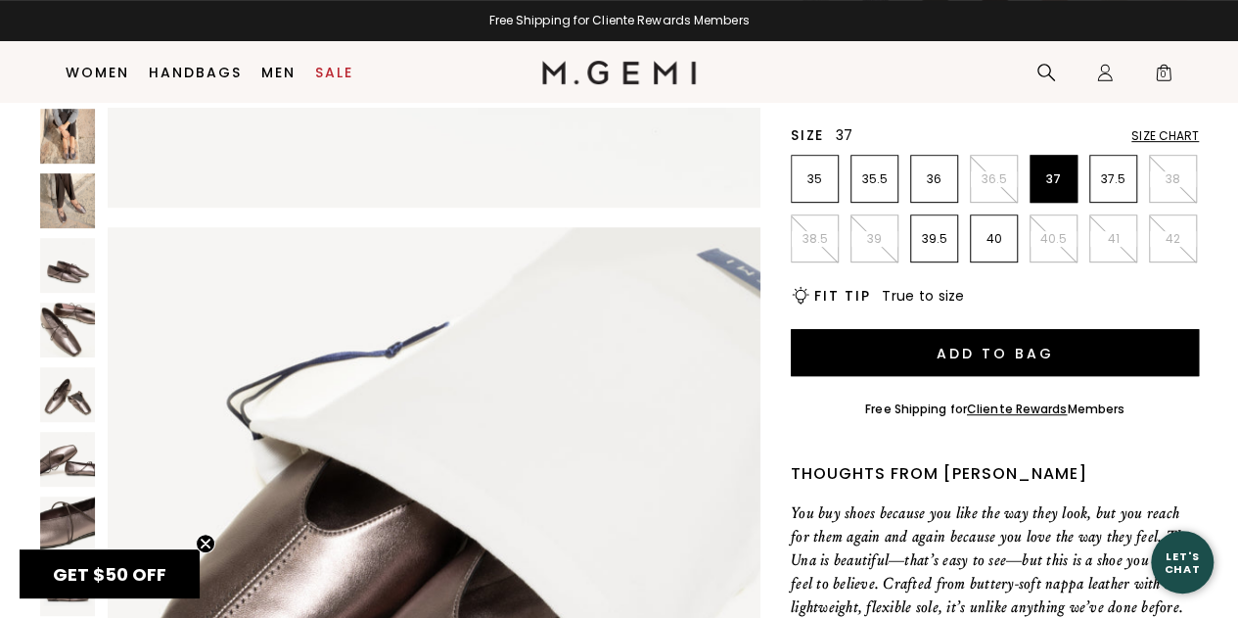
scroll to position [412, 0]
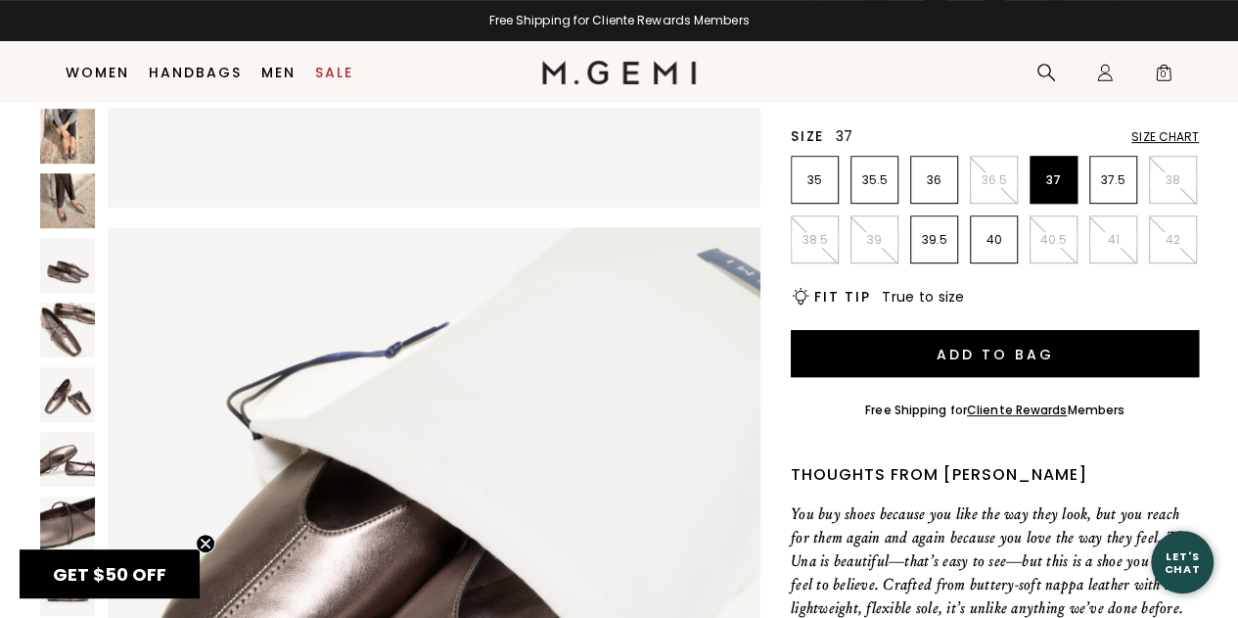
click at [62, 198] on img at bounding box center [67, 200] width 55 height 55
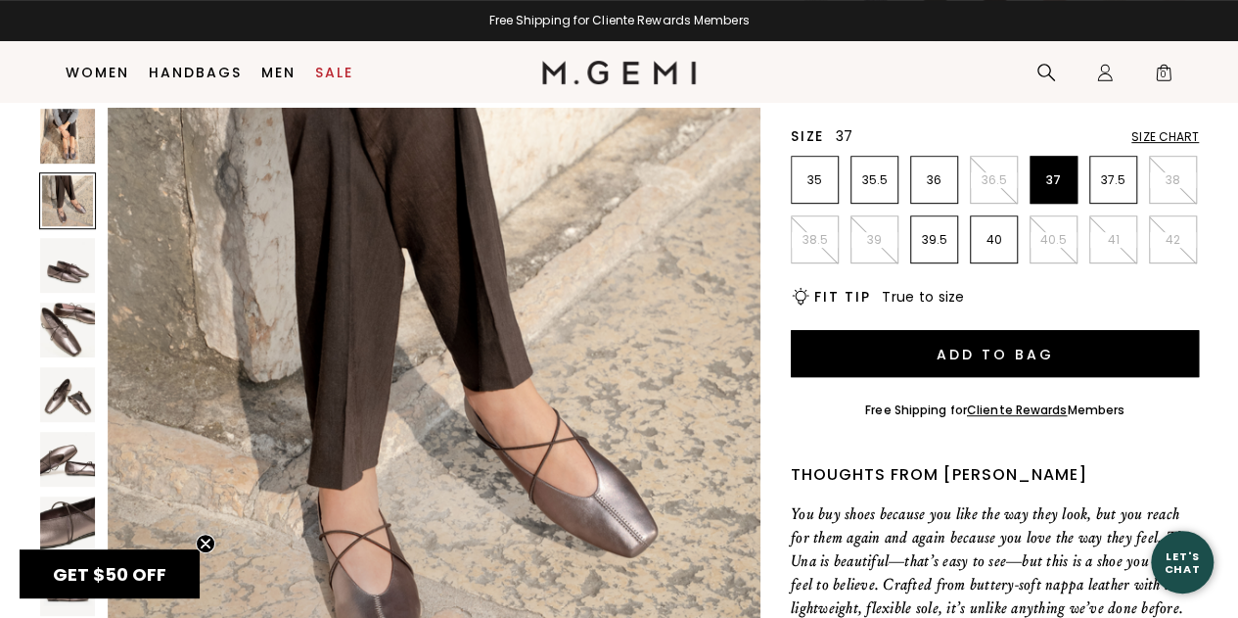
scroll to position [657, 0]
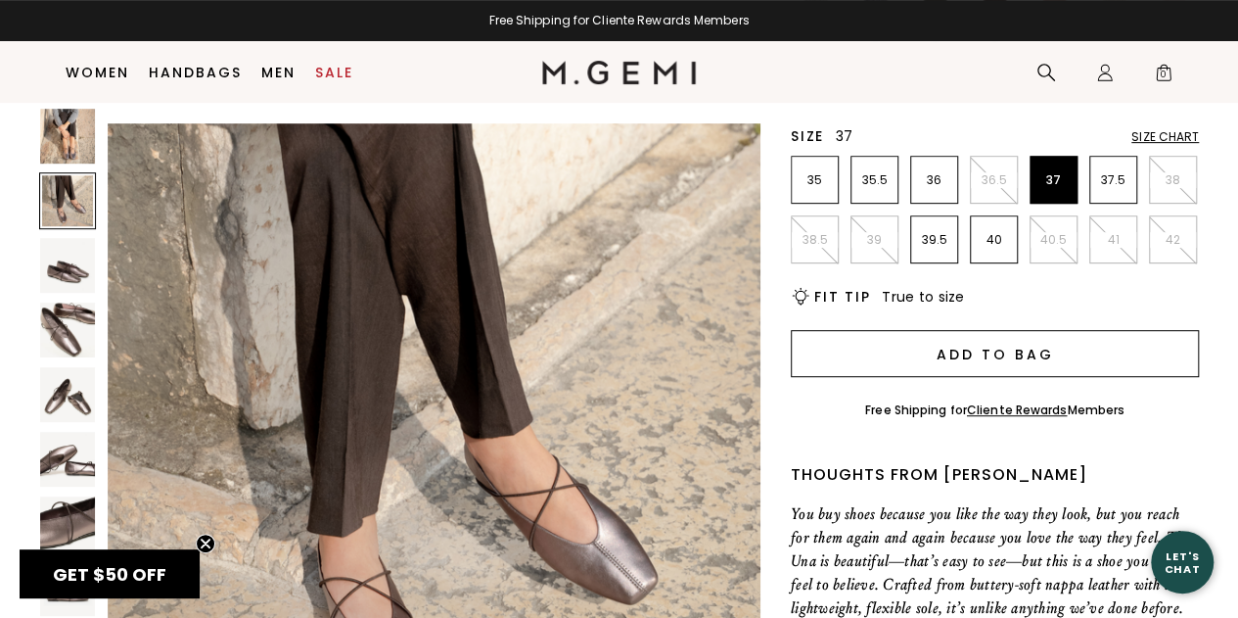
click at [967, 345] on button "Add to Bag" at bounding box center [995, 353] width 408 height 47
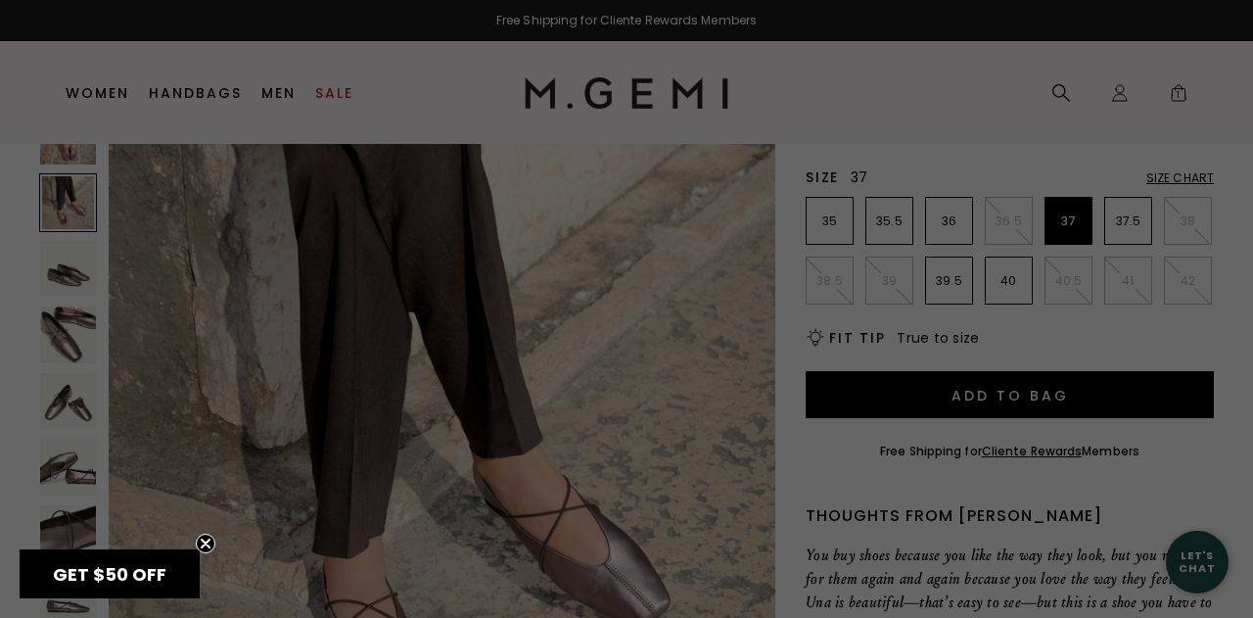
scroll to position [671, 0]
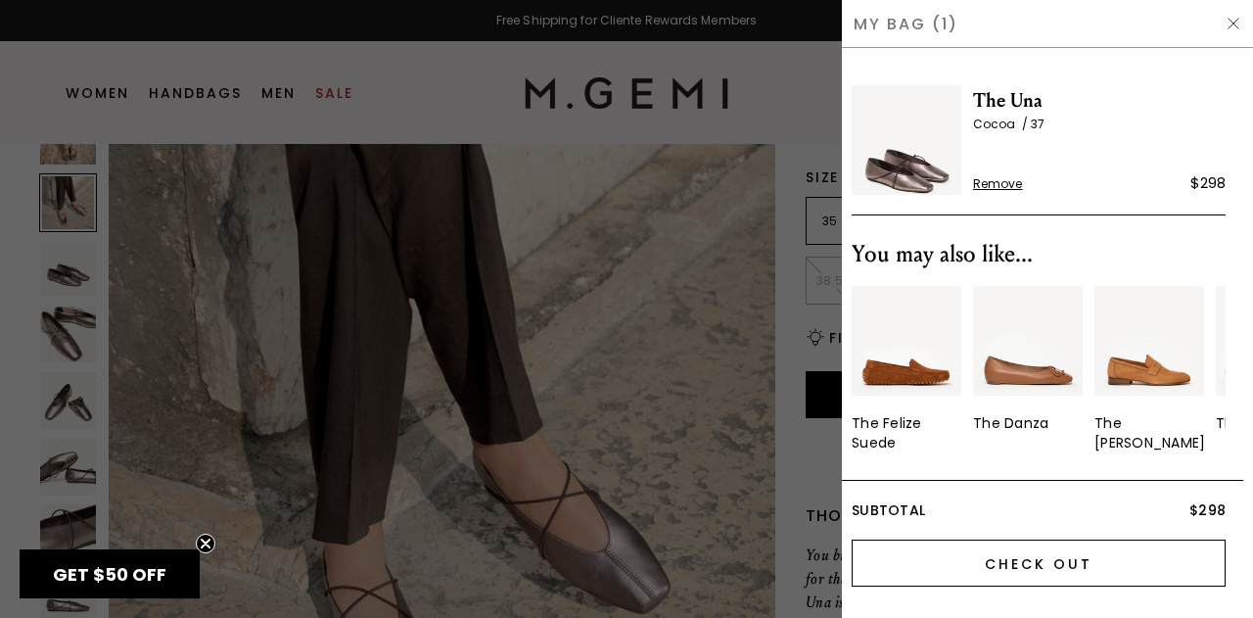
click at [1139, 568] on input "Check Out" at bounding box center [1039, 562] width 374 height 47
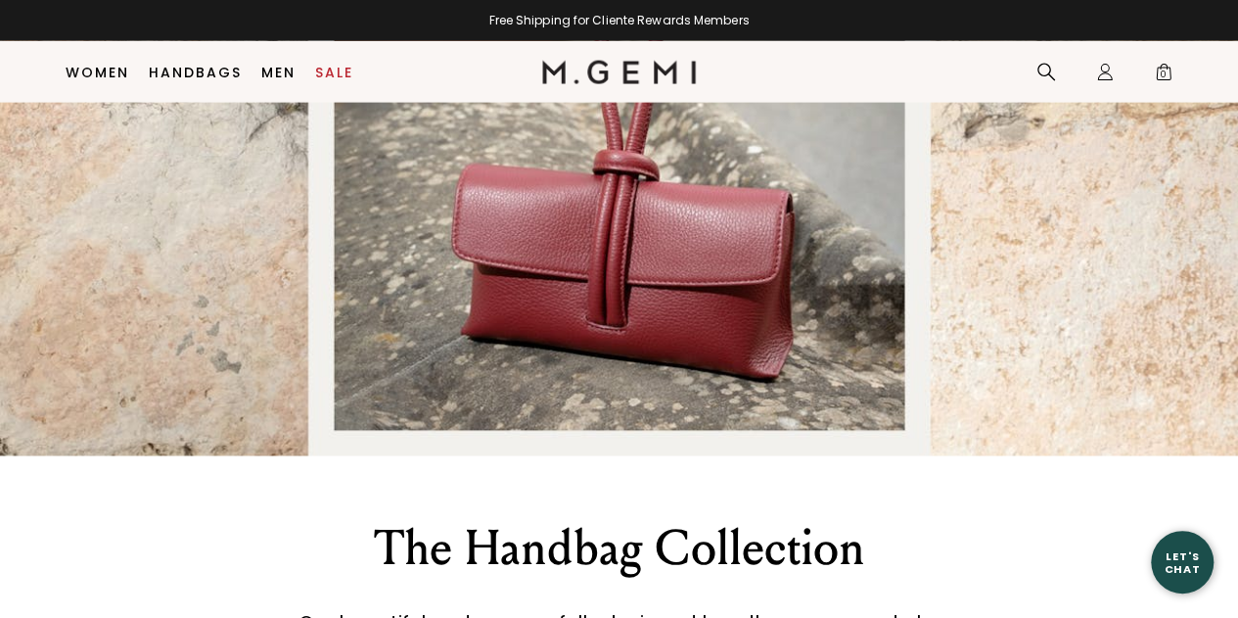
scroll to position [2078, 0]
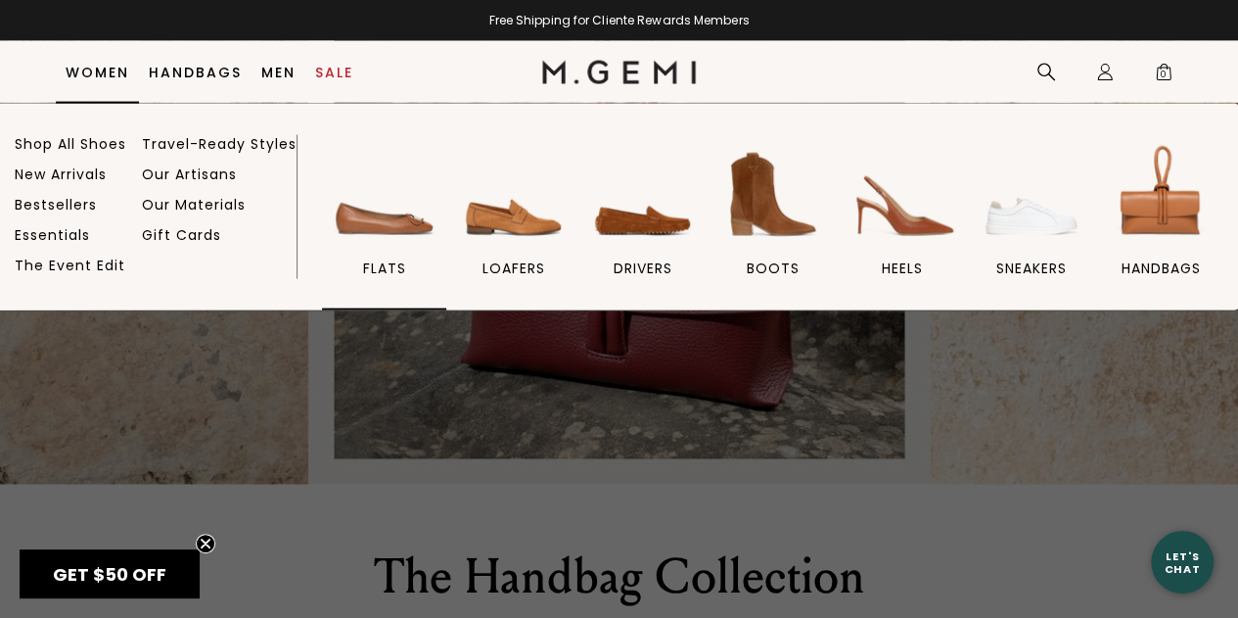
click at [440, 235] on img at bounding box center [385, 195] width 110 height 110
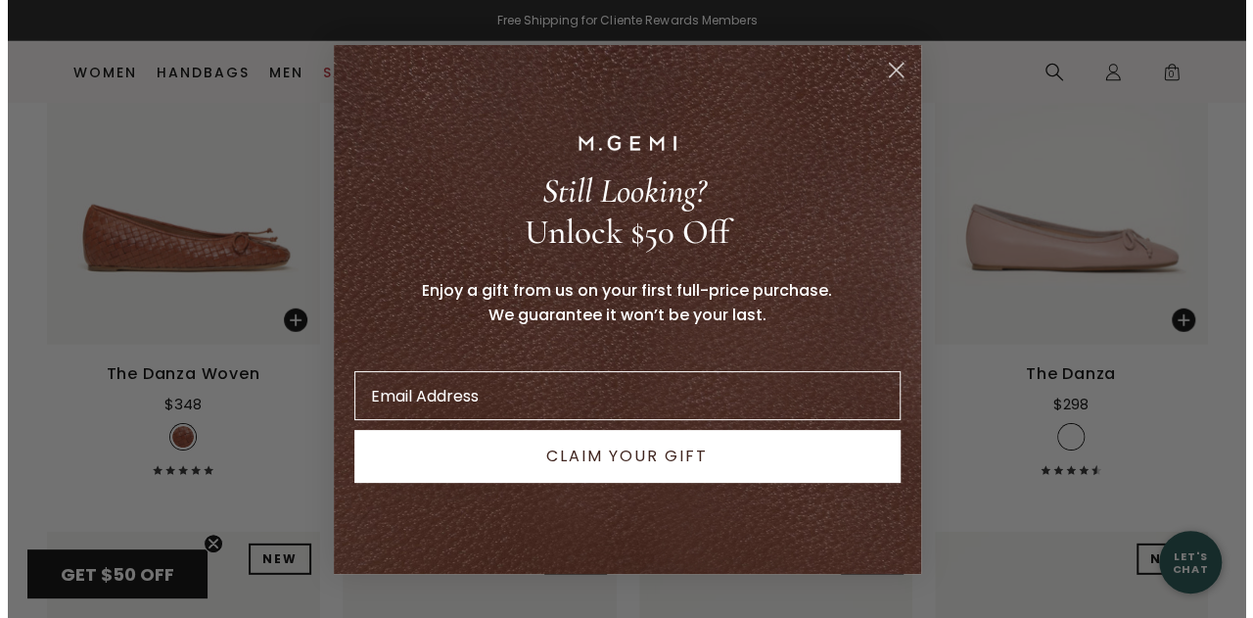
scroll to position [2603, 0]
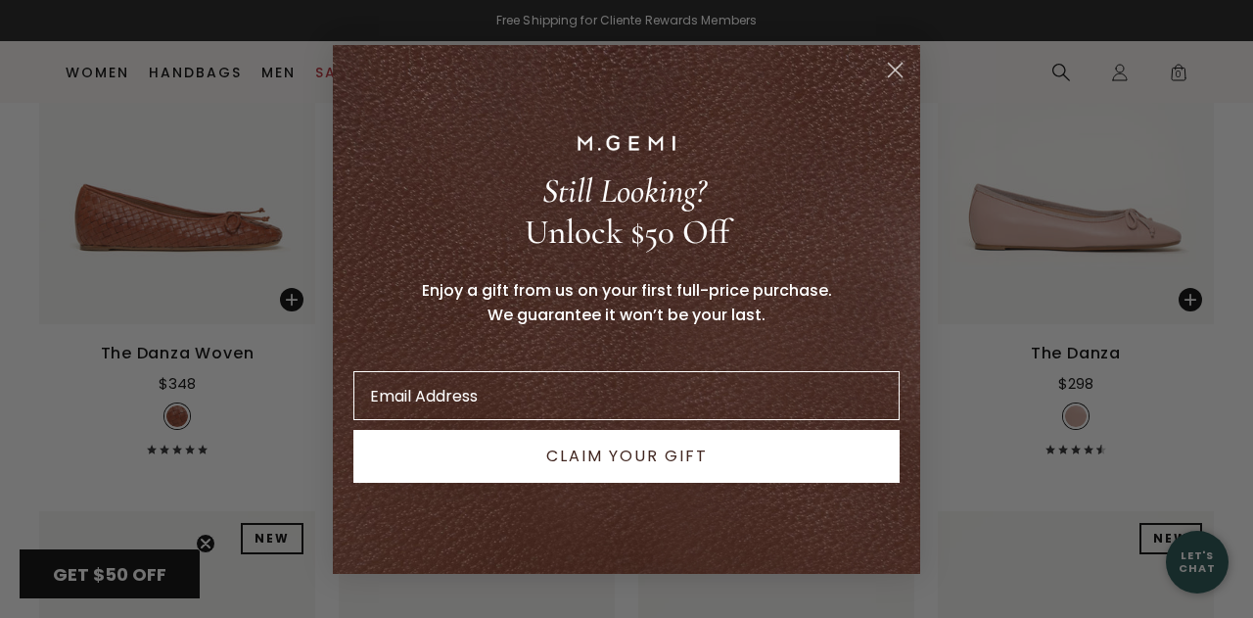
click at [890, 70] on circle "Close dialog" at bounding box center [895, 69] width 32 height 32
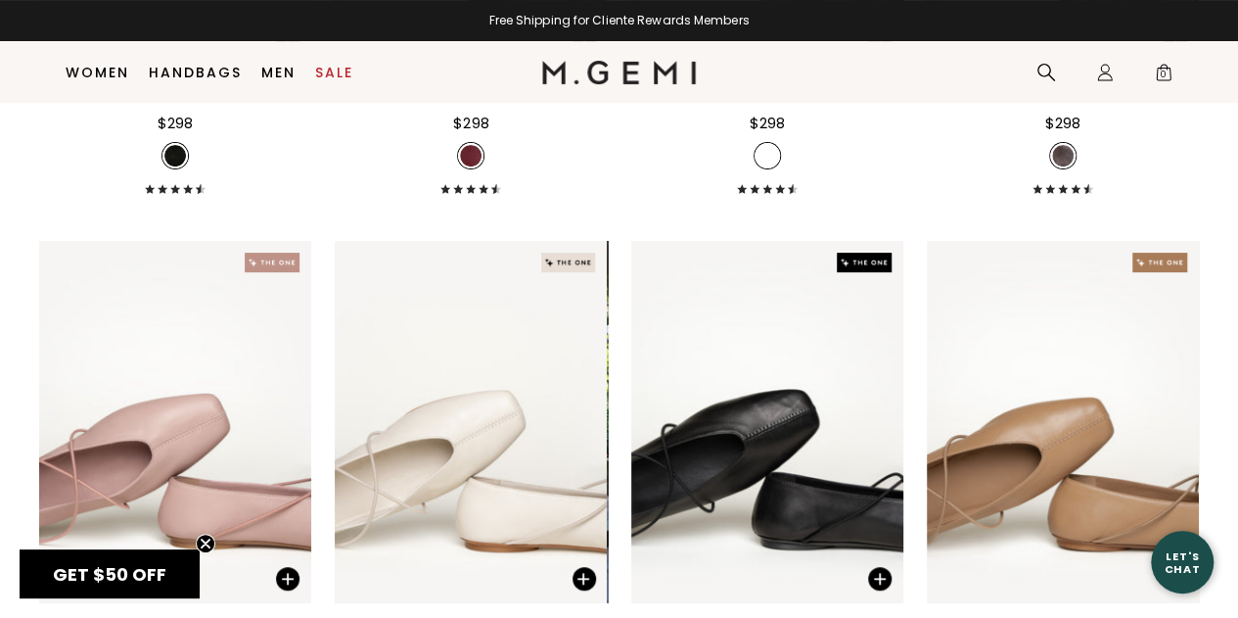
scroll to position [3929, 0]
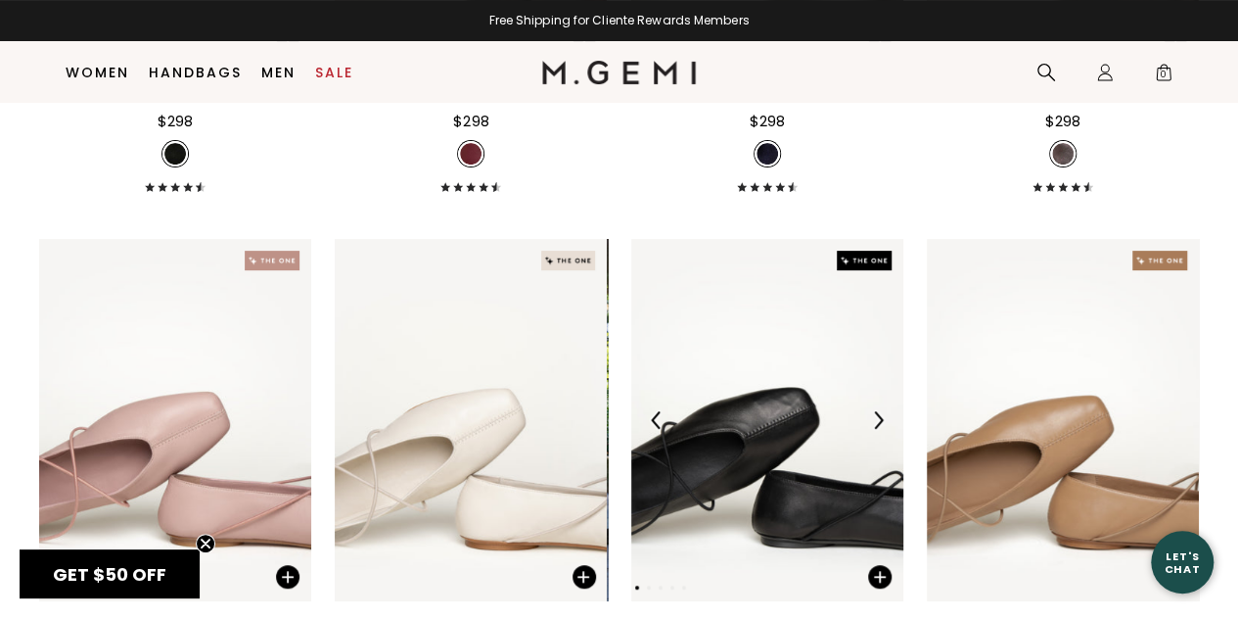
click at [765, 465] on img at bounding box center [767, 420] width 272 height 363
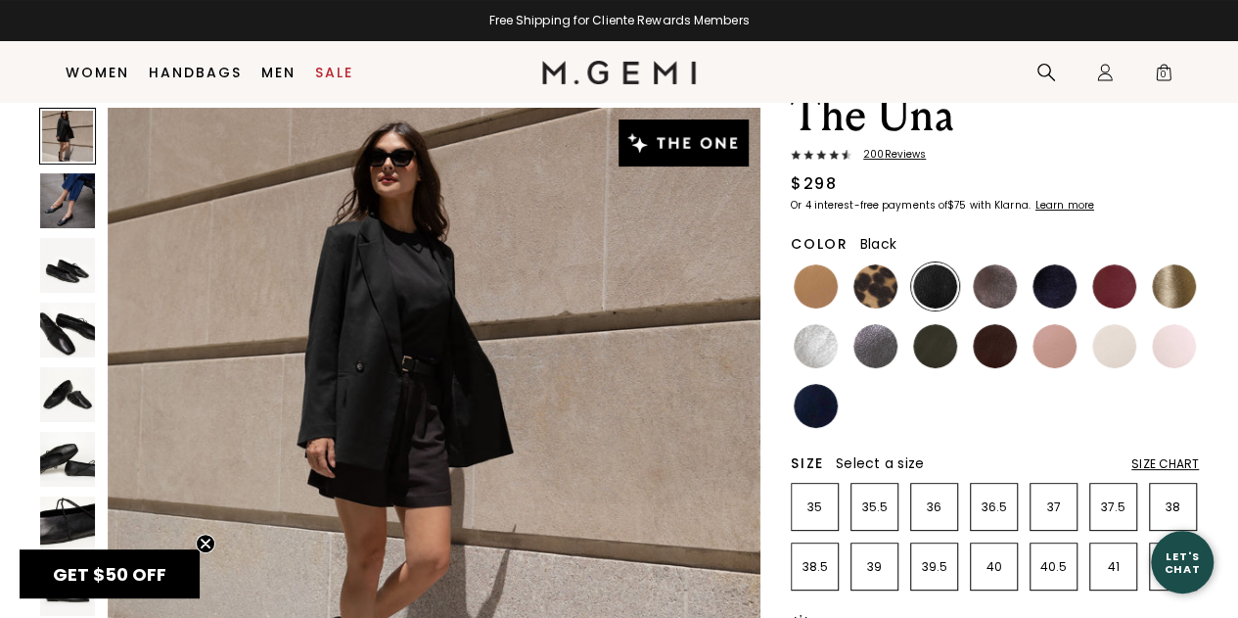
scroll to position [66, 0]
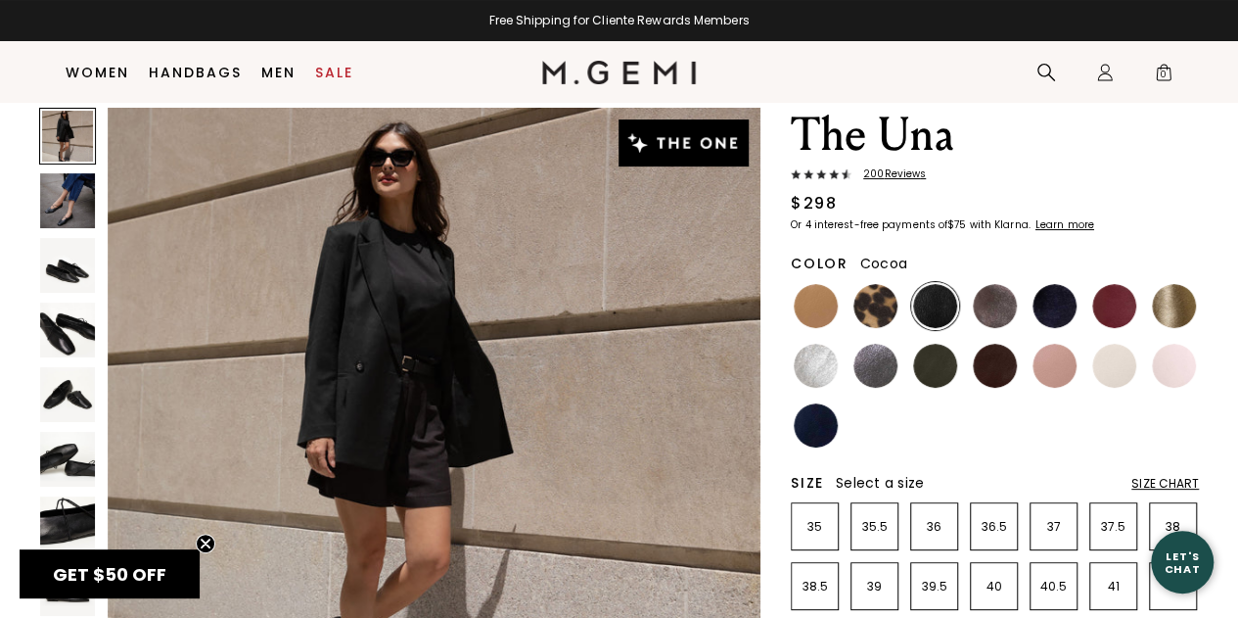
click at [1000, 299] on img at bounding box center [995, 306] width 44 height 44
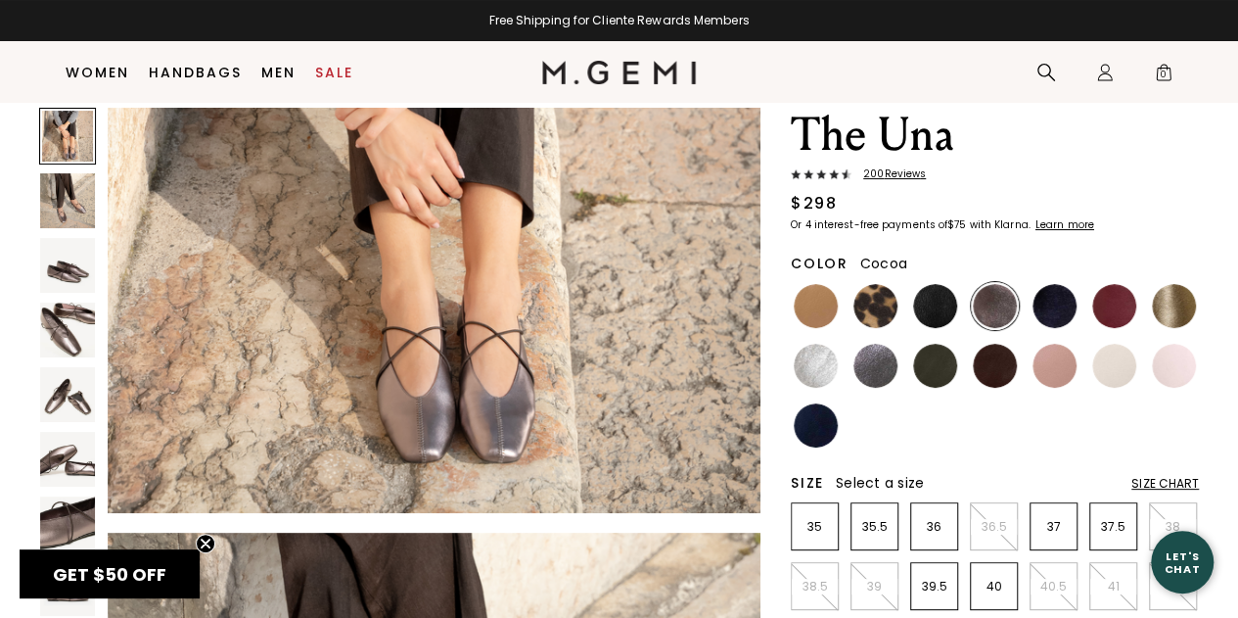
scroll to position [256, 0]
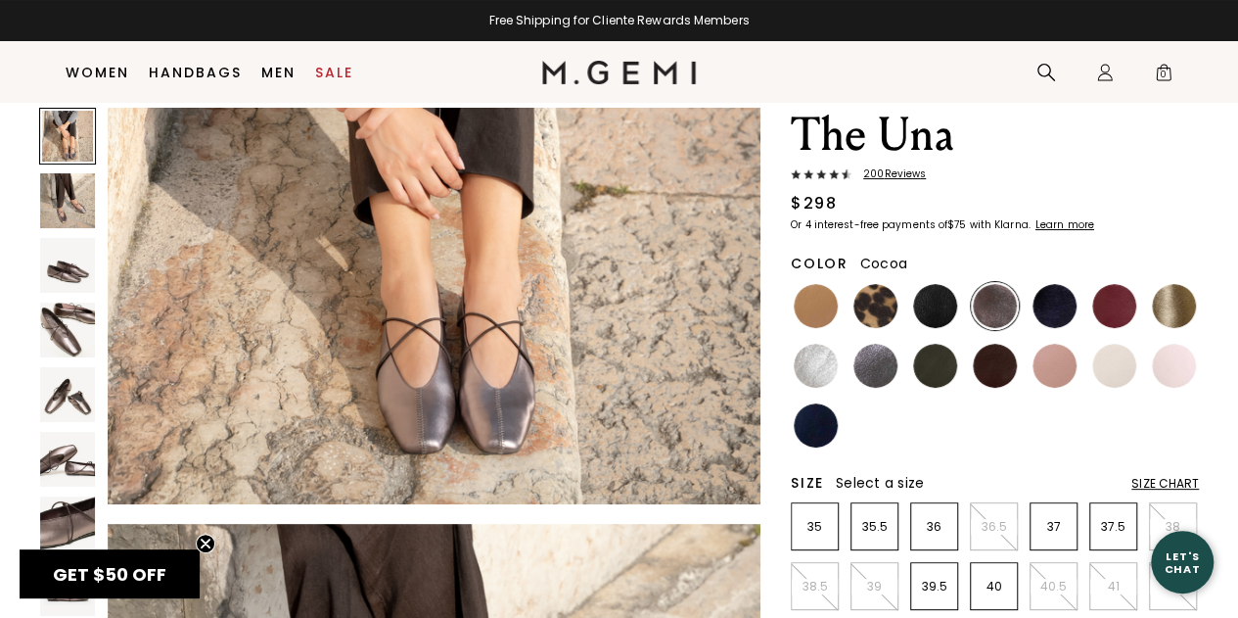
click at [60, 196] on img at bounding box center [67, 200] width 55 height 55
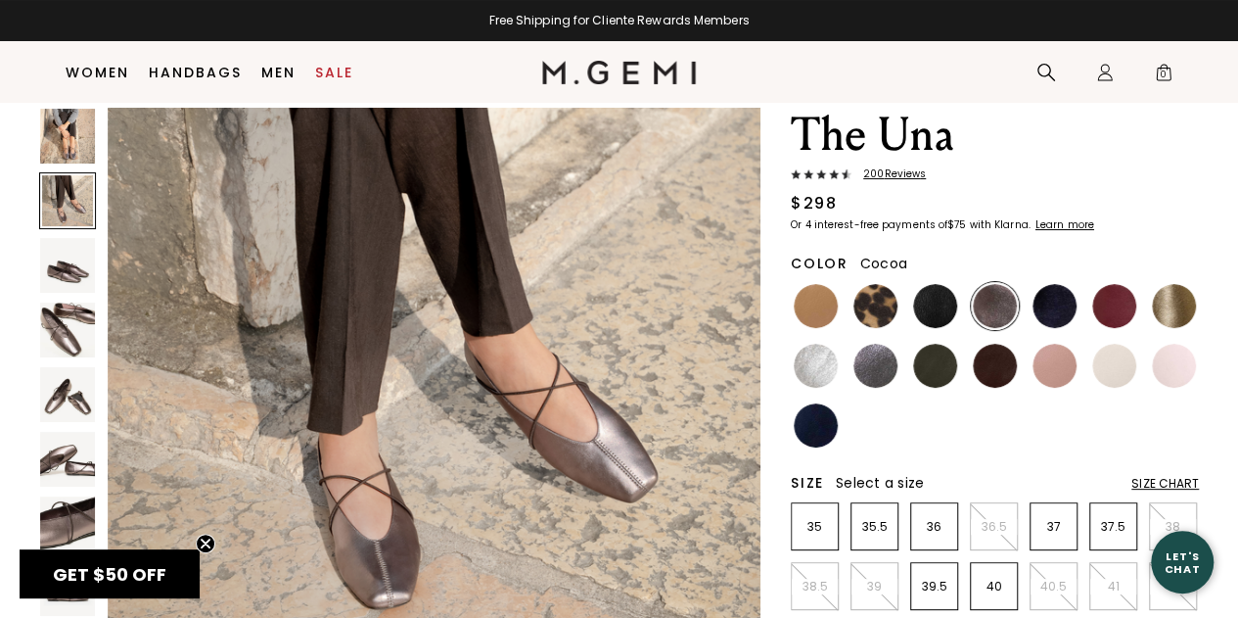
scroll to position [758, 0]
click at [65, 355] on img at bounding box center [67, 329] width 55 height 55
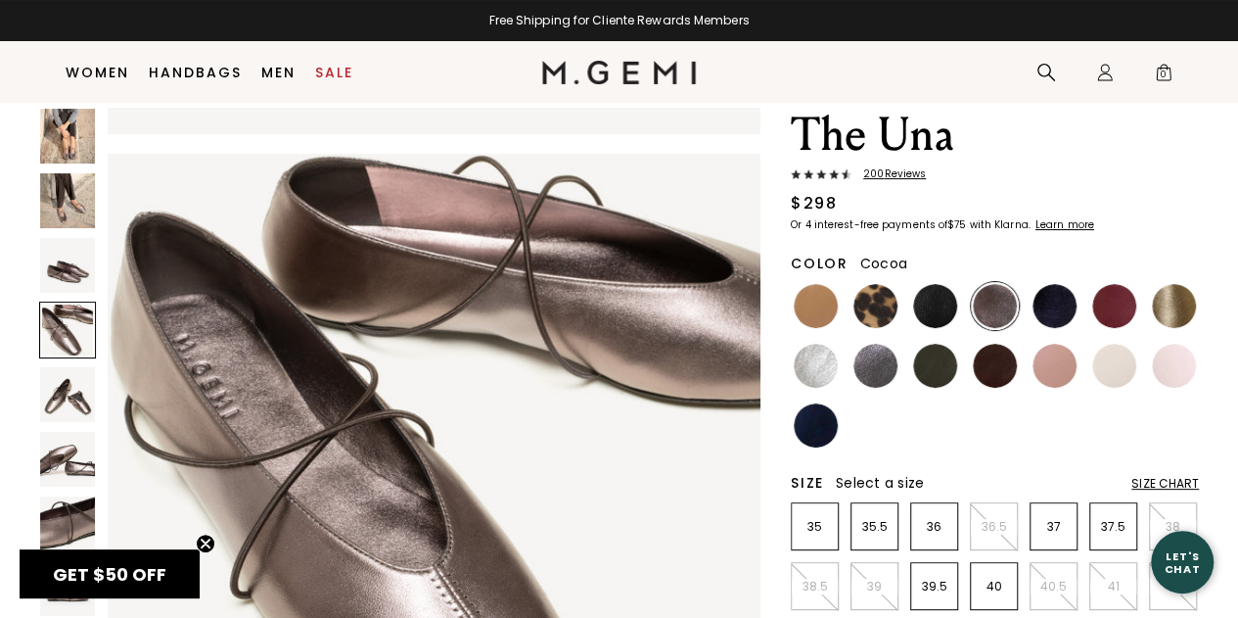
click at [66, 440] on img at bounding box center [67, 459] width 55 height 55
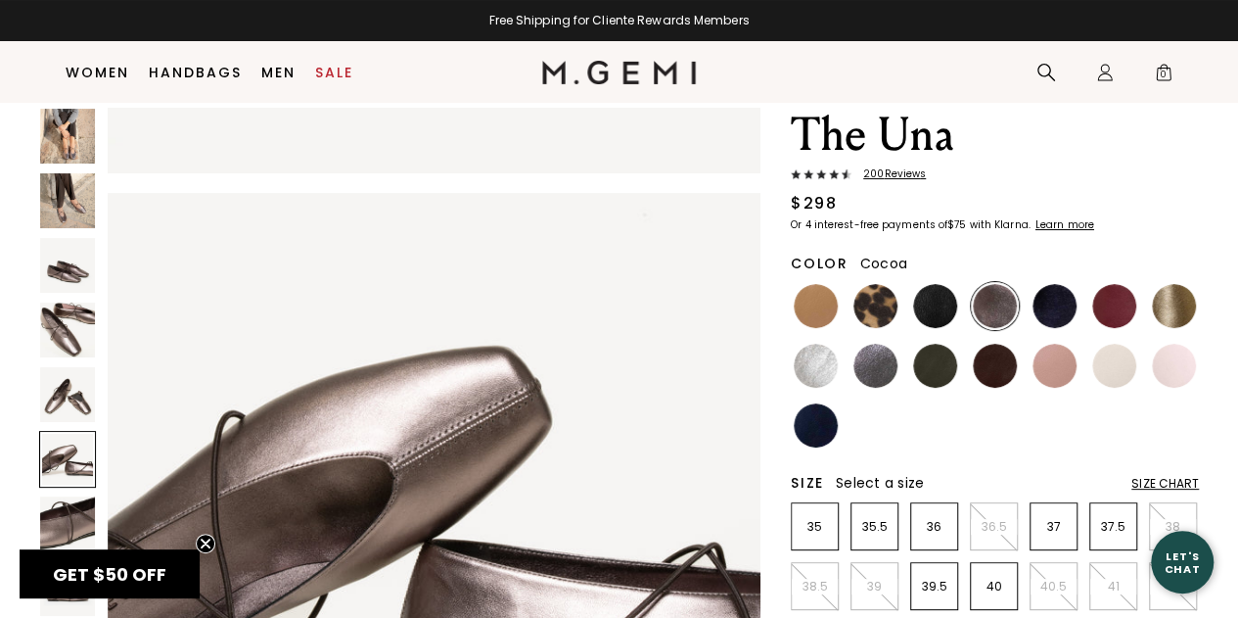
click at [72, 509] on img at bounding box center [67, 523] width 55 height 55
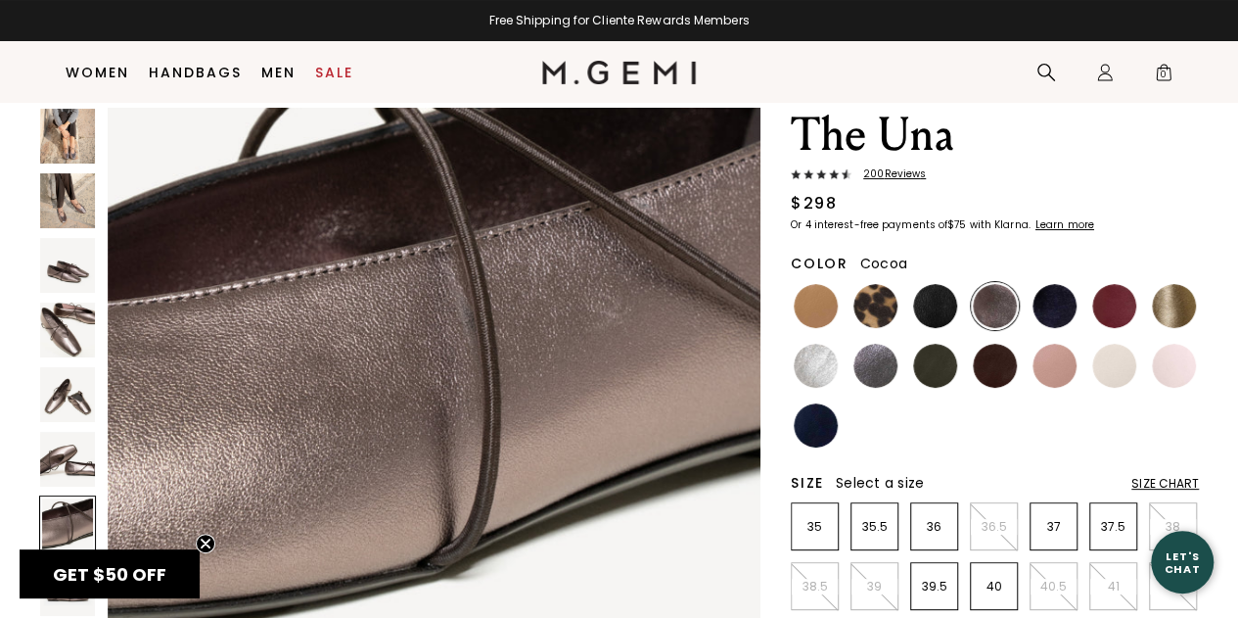
scroll to position [4130, 0]
